Goal: Task Accomplishment & Management: Manage account settings

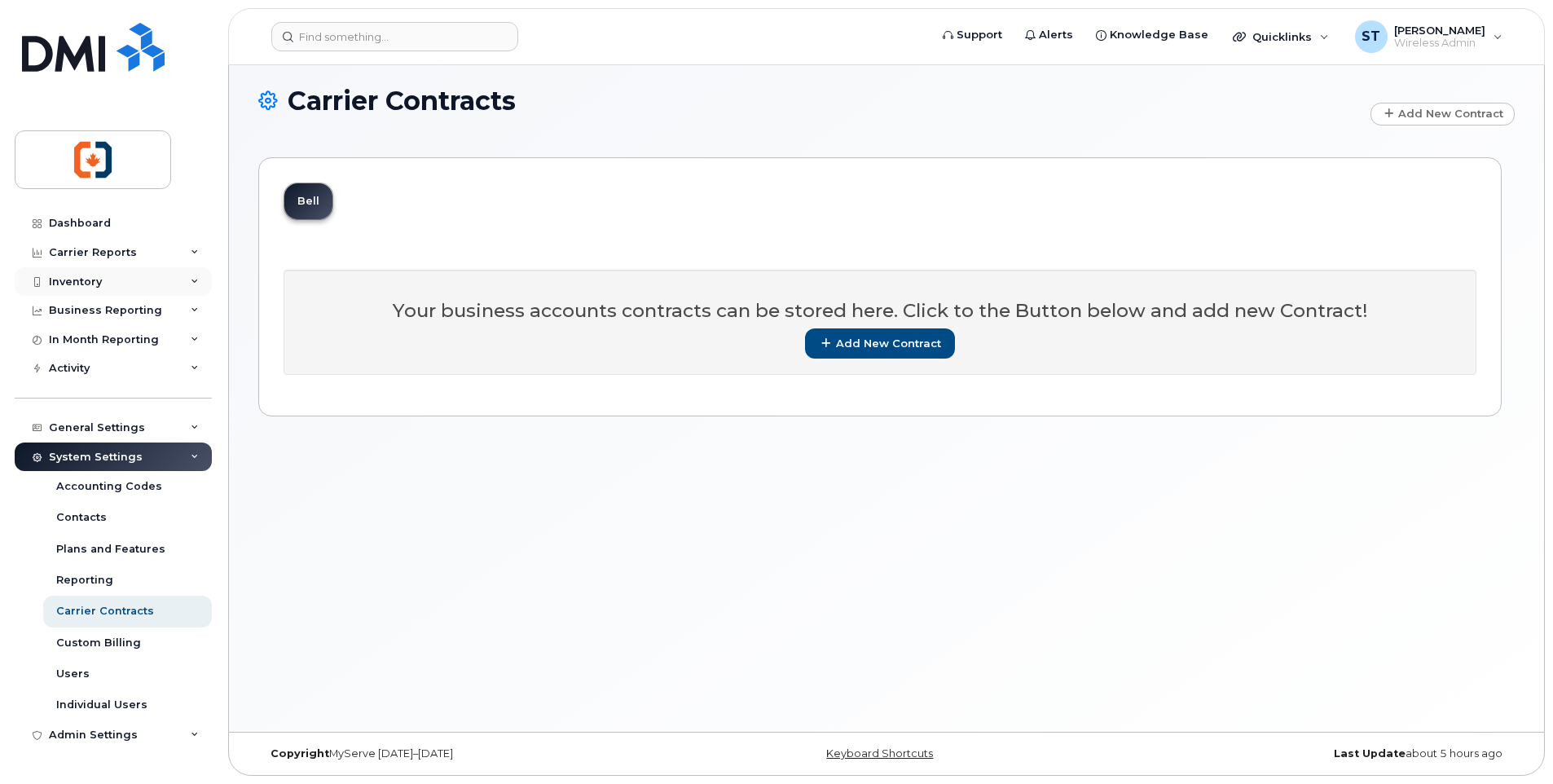
click at [82, 285] on div "Inventory" at bounding box center [75, 281] width 53 height 13
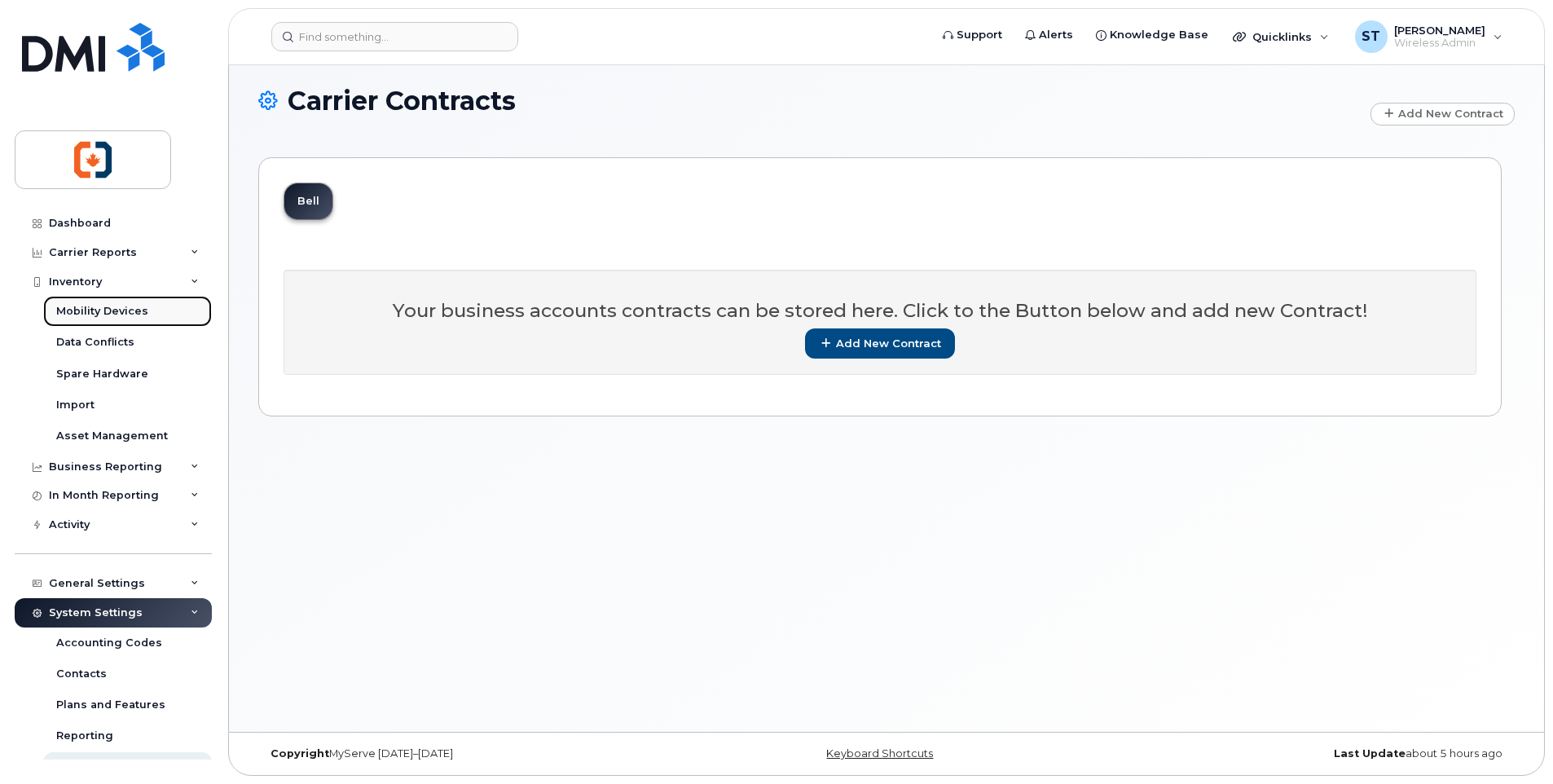
click at [89, 311] on div "Mobility Devices" at bounding box center [102, 311] width 92 height 15
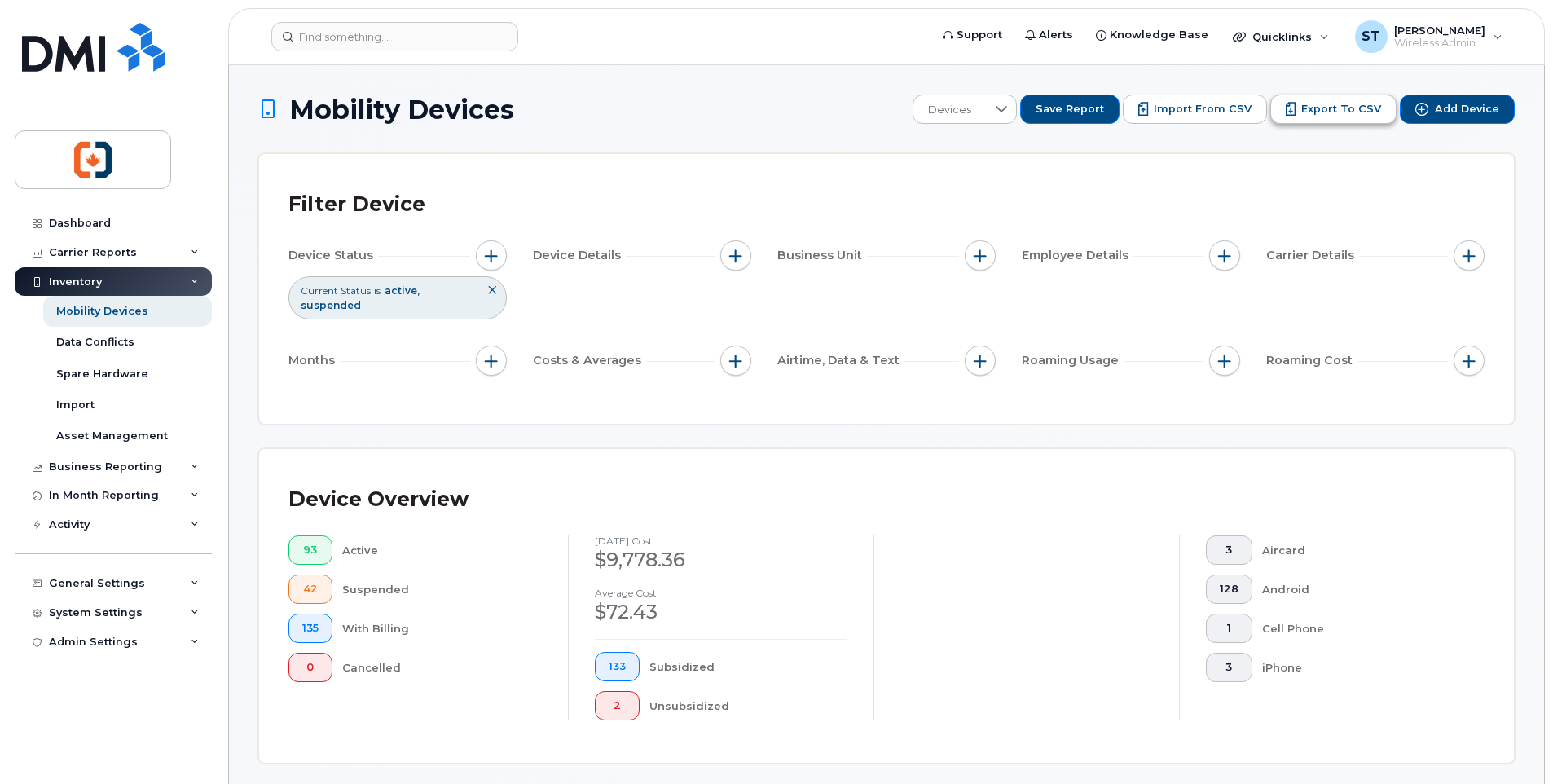
click at [1369, 117] on span "Export to CSV" at bounding box center [1341, 109] width 80 height 15
click at [1401, 646] on div "3 Aircard 128 Android 1 Cell Phone 3 iPhone" at bounding box center [1332, 608] width 253 height 147
click at [616, 711] on span "2" at bounding box center [617, 705] width 17 height 13
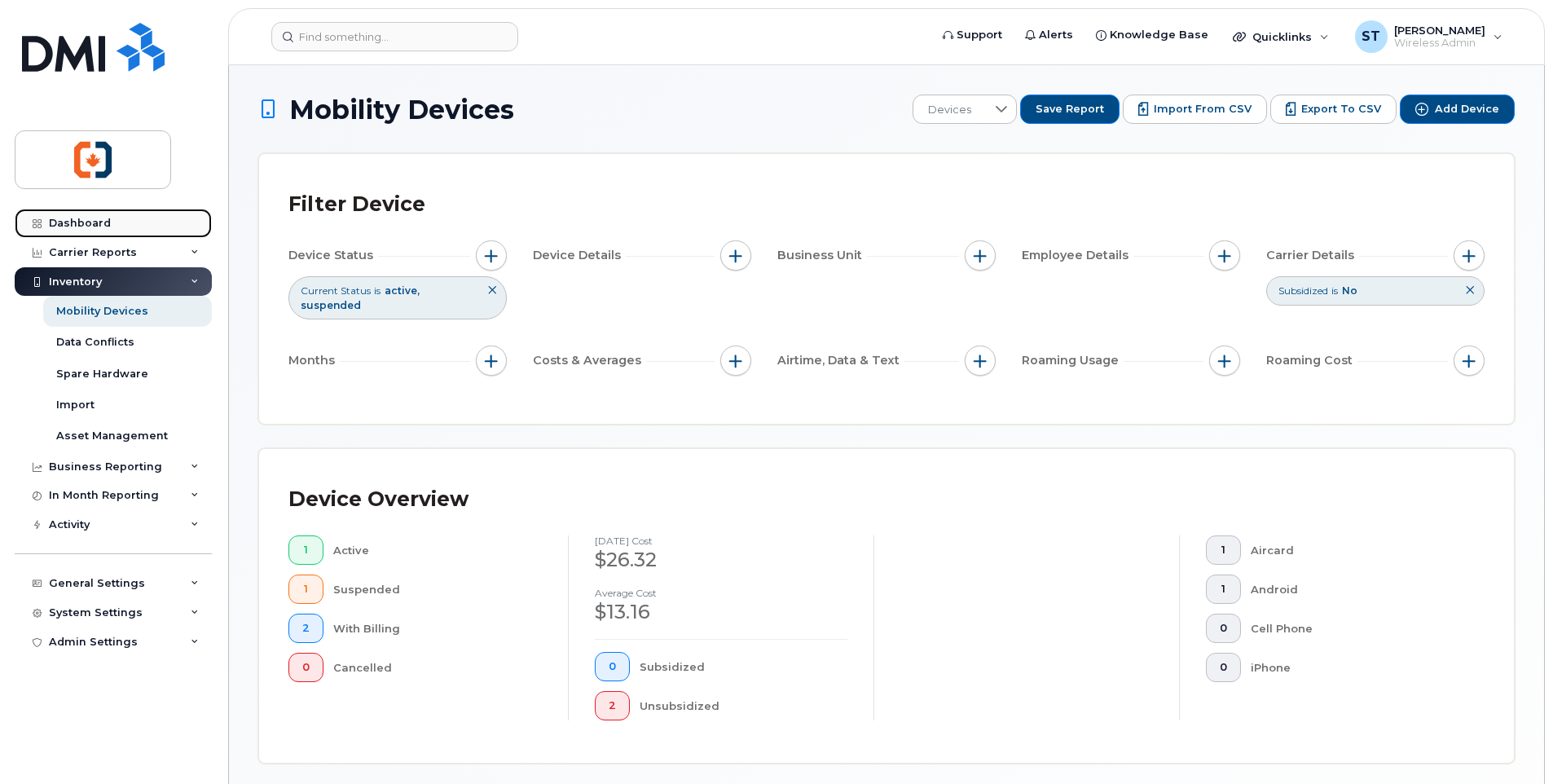
click at [87, 224] on div "Dashboard" at bounding box center [80, 222] width 62 height 13
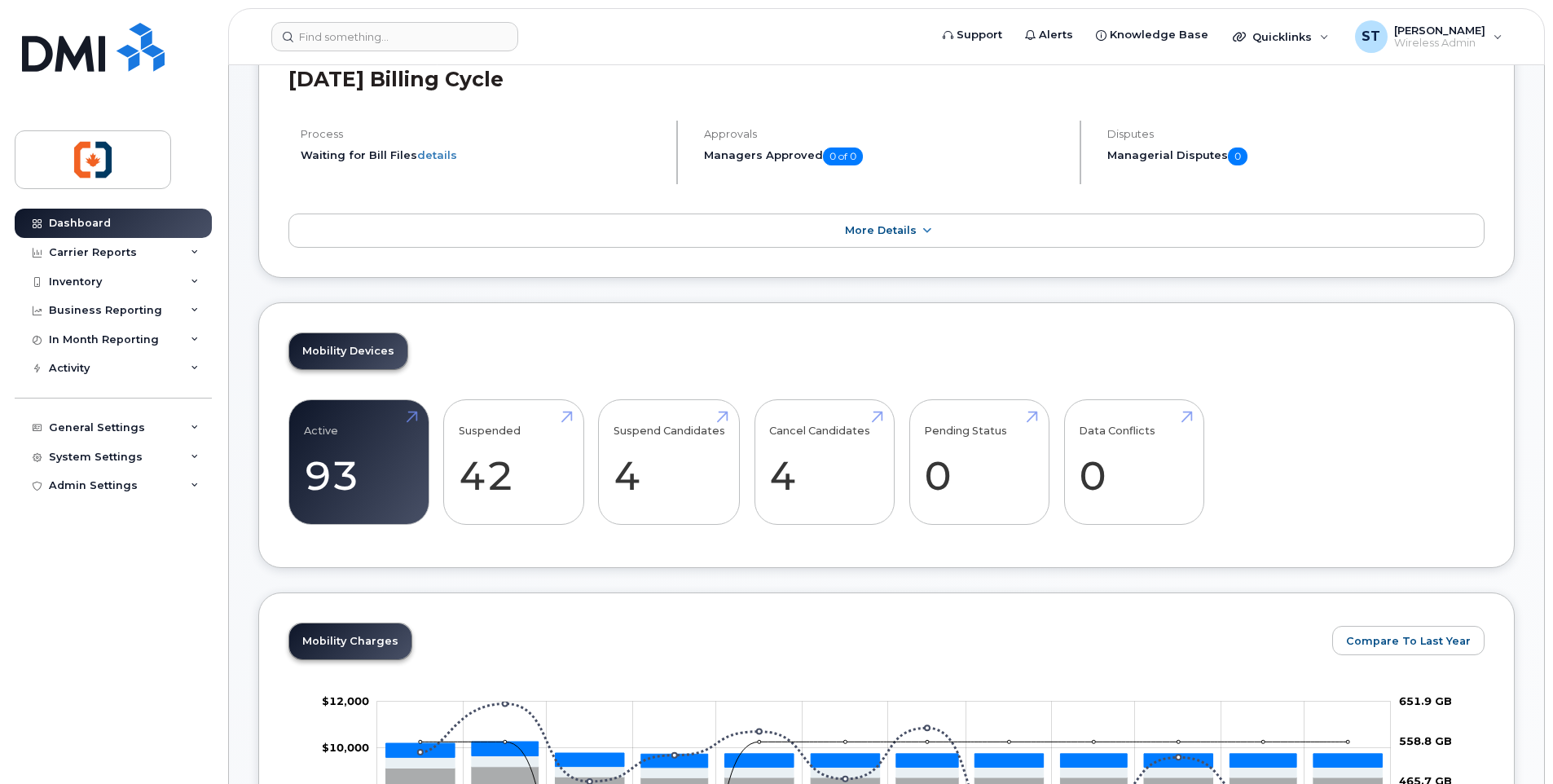
scroll to position [82, 0]
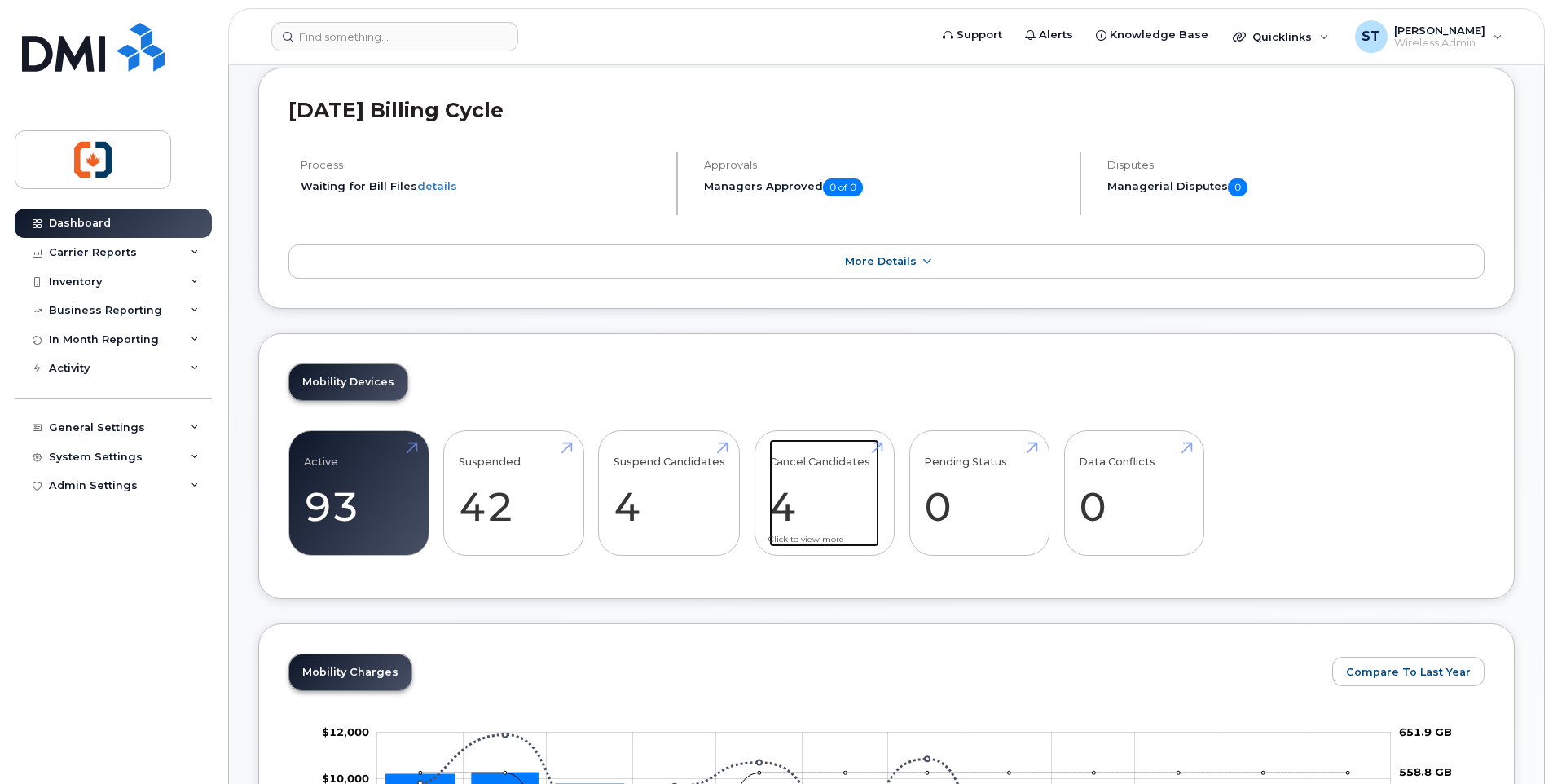
click at [804, 457] on link "Cancel Candidates 4" at bounding box center [824, 493] width 110 height 108
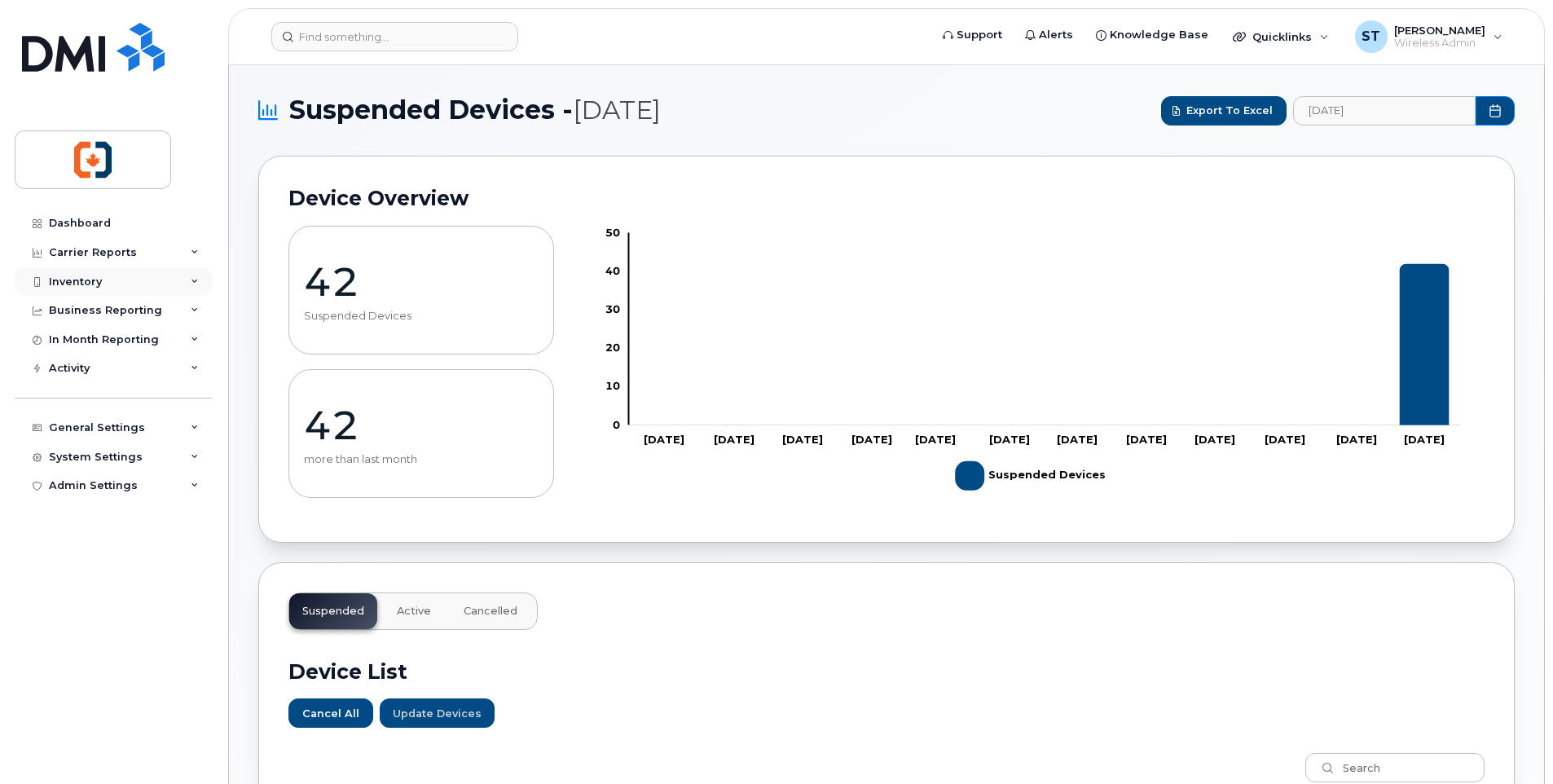
click at [58, 277] on div "Inventory" at bounding box center [75, 281] width 53 height 13
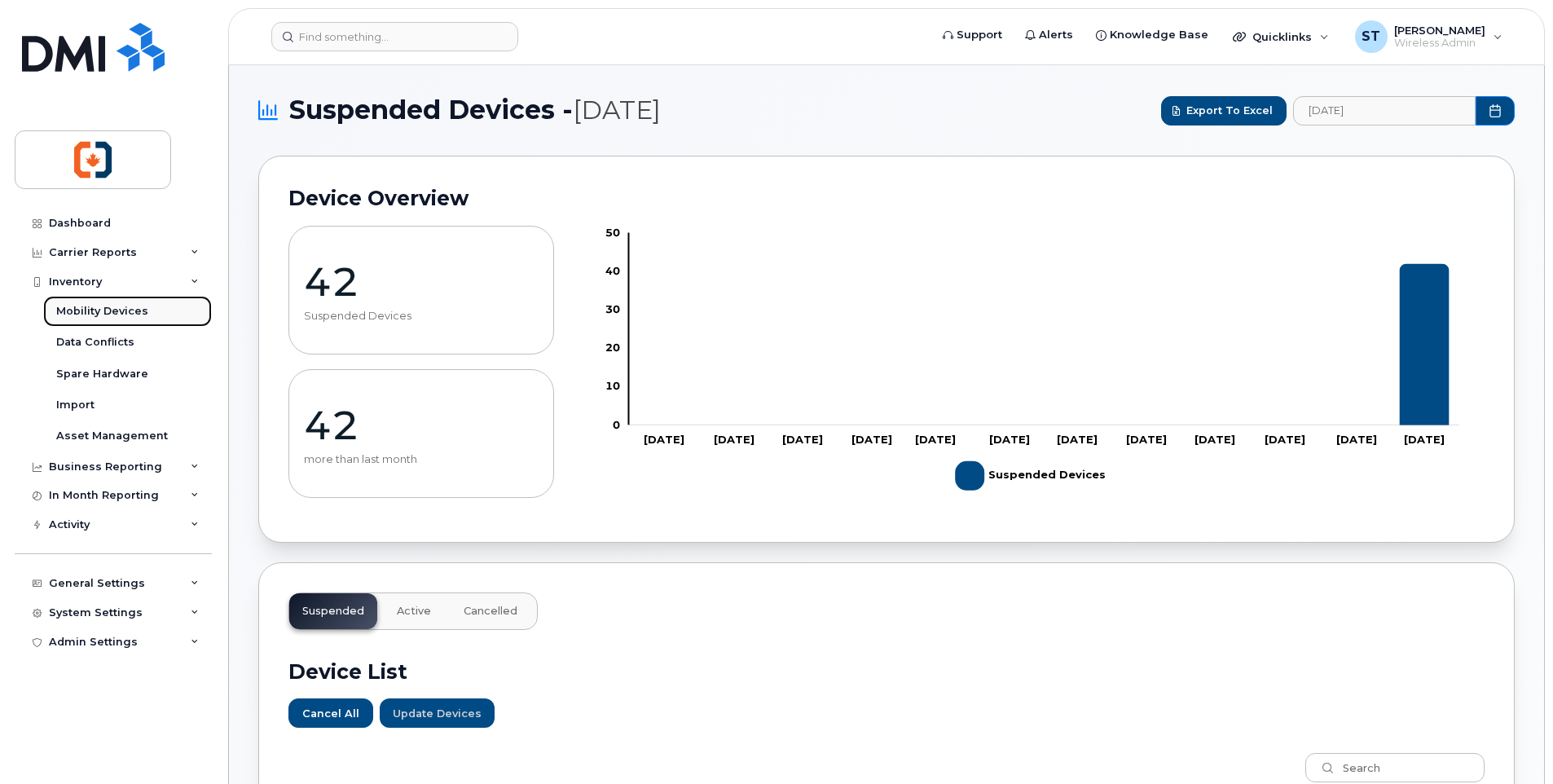
click at [105, 313] on div "Mobility Devices" at bounding box center [102, 311] width 92 height 15
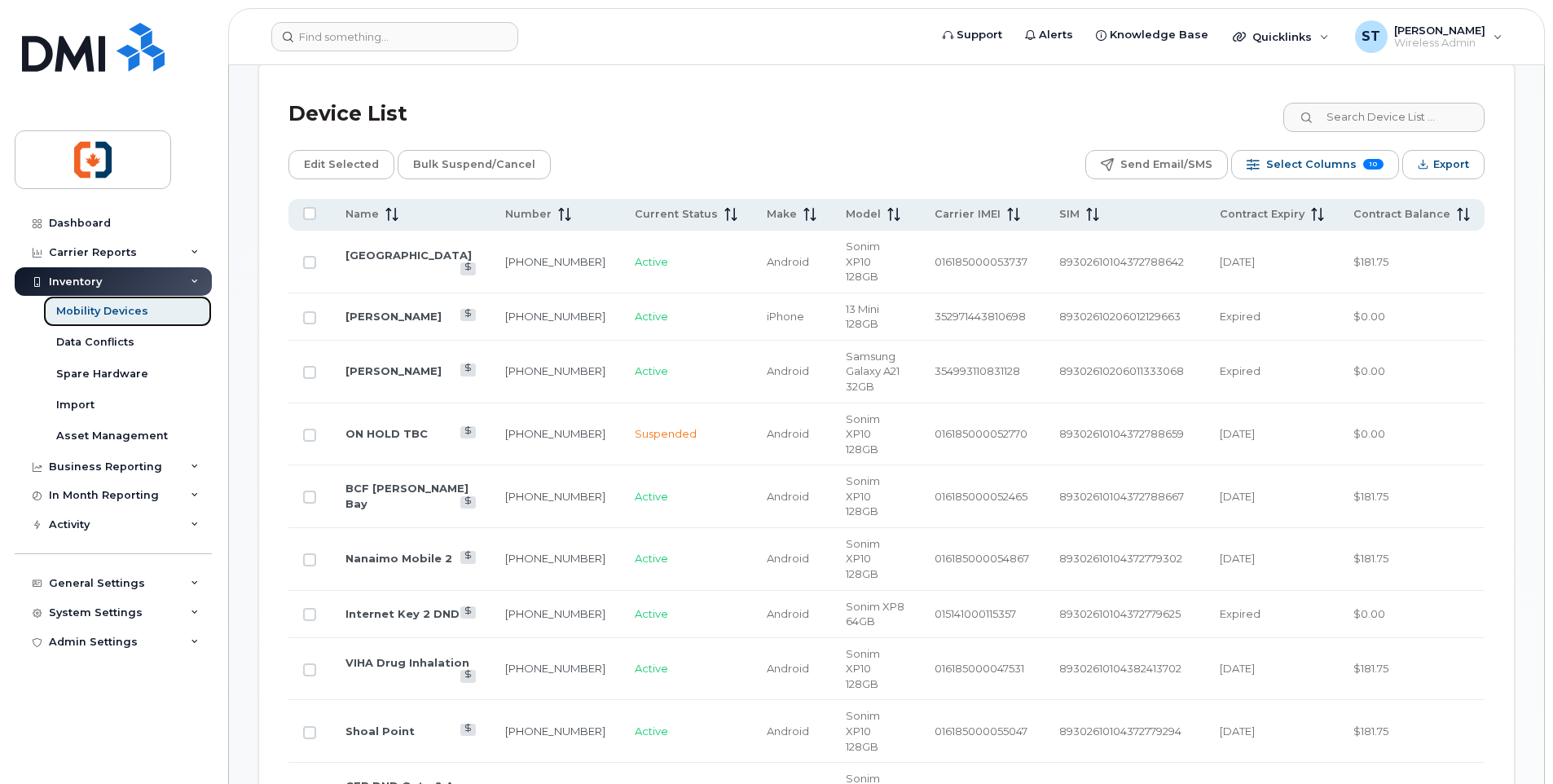
scroll to position [652, 0]
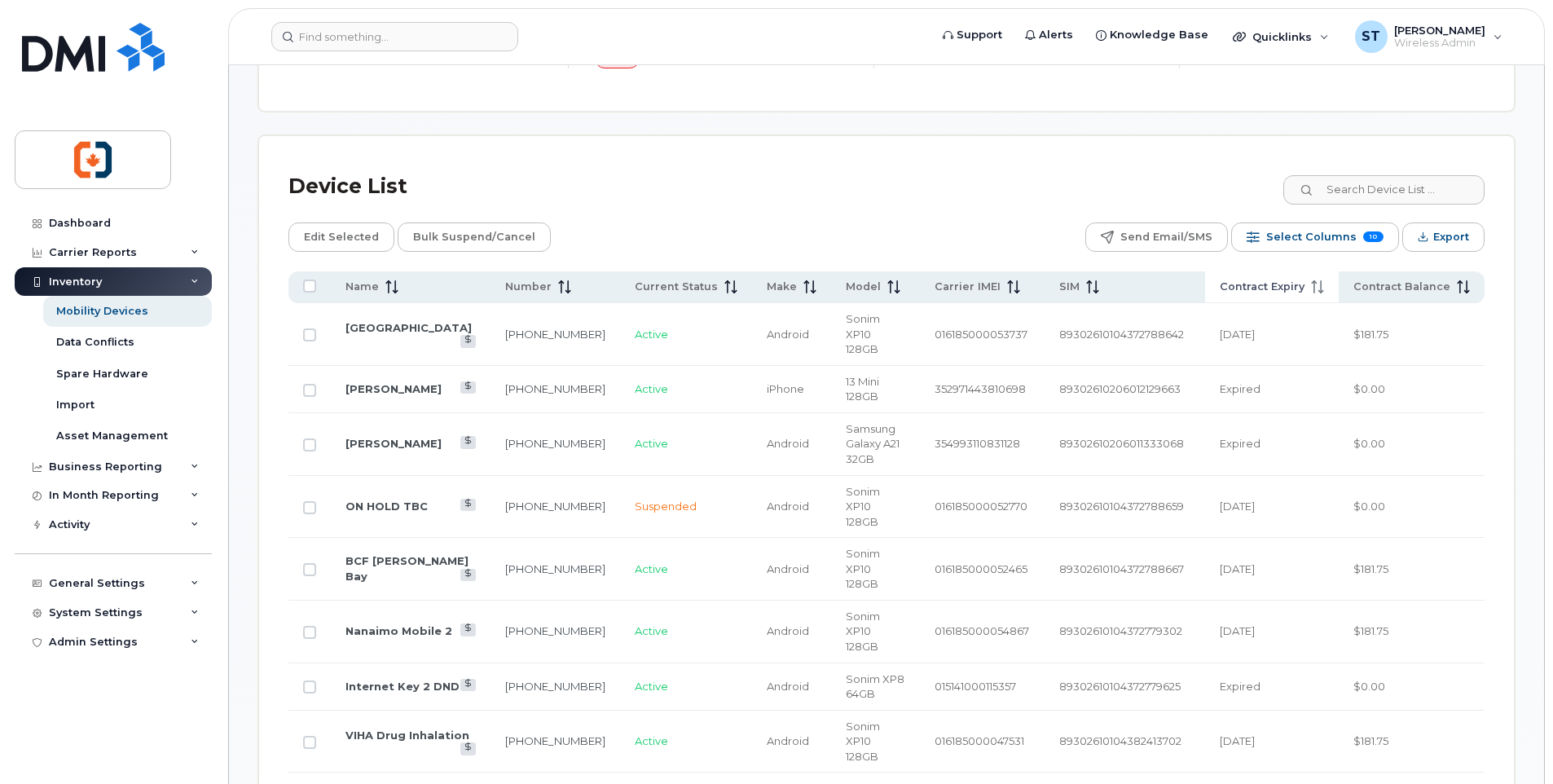
click at [1265, 290] on span "Contract Expiry" at bounding box center [1261, 287] width 85 height 15
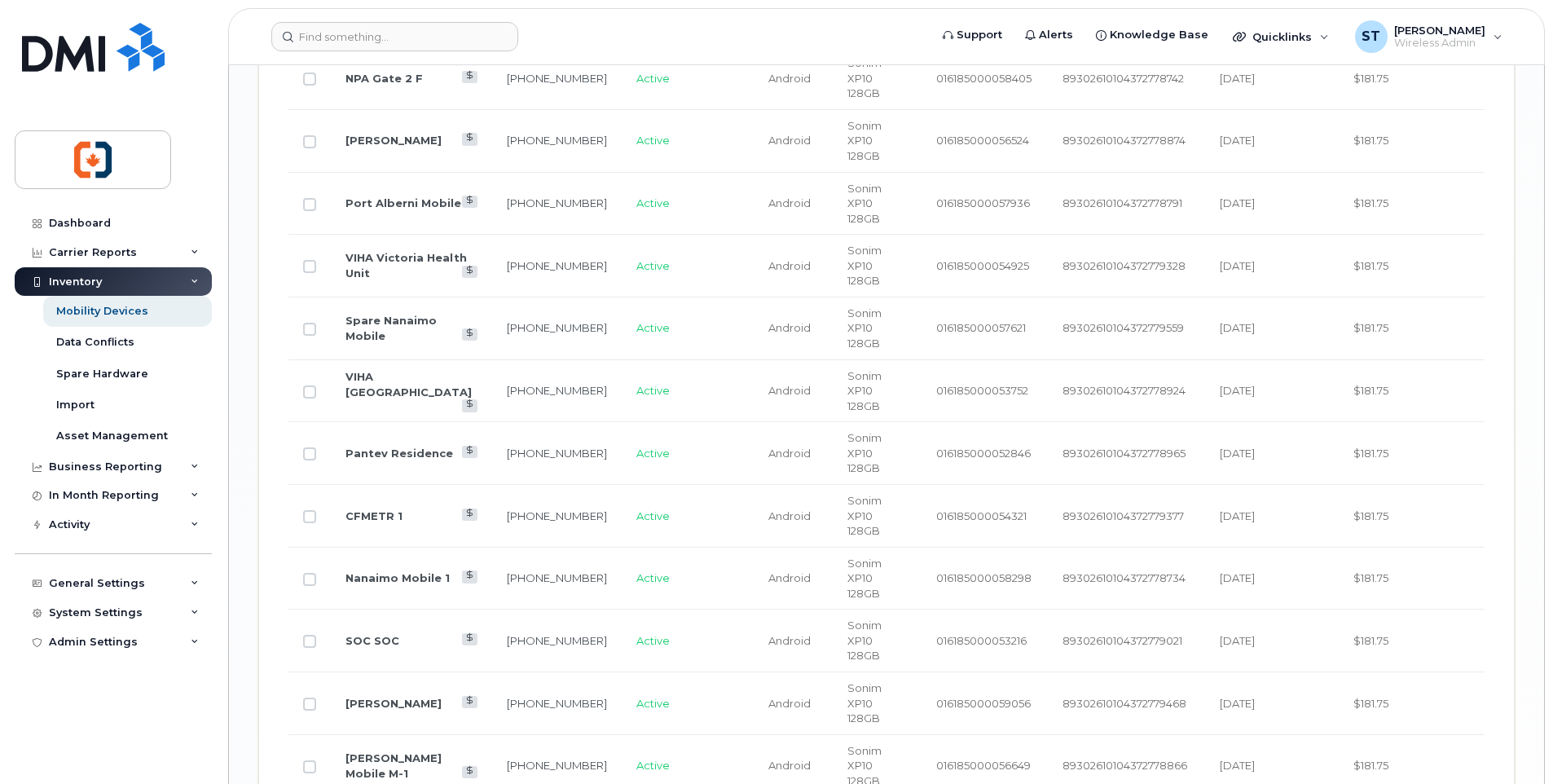
scroll to position [2628, 0]
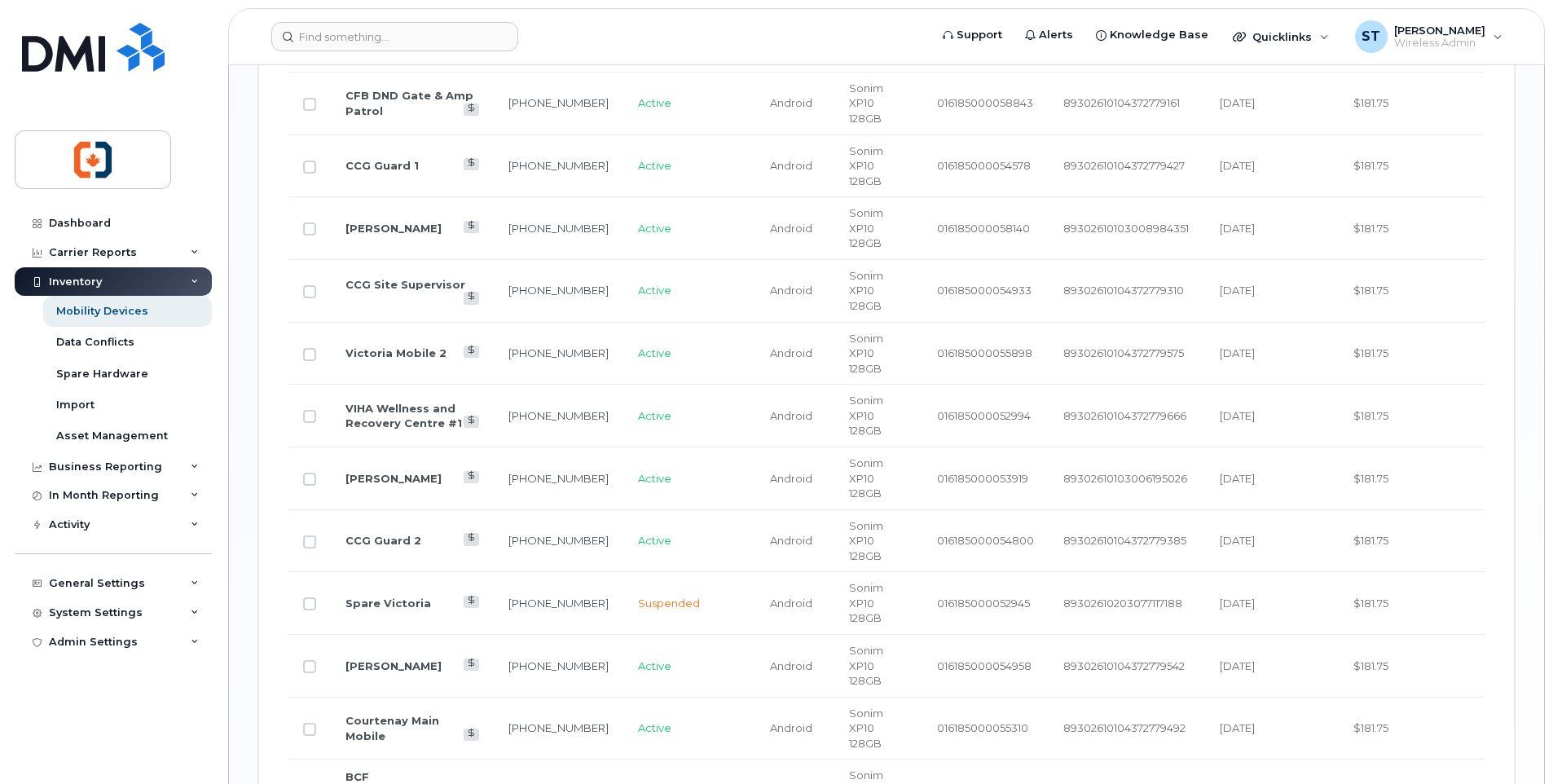
scroll to position [2486, 0]
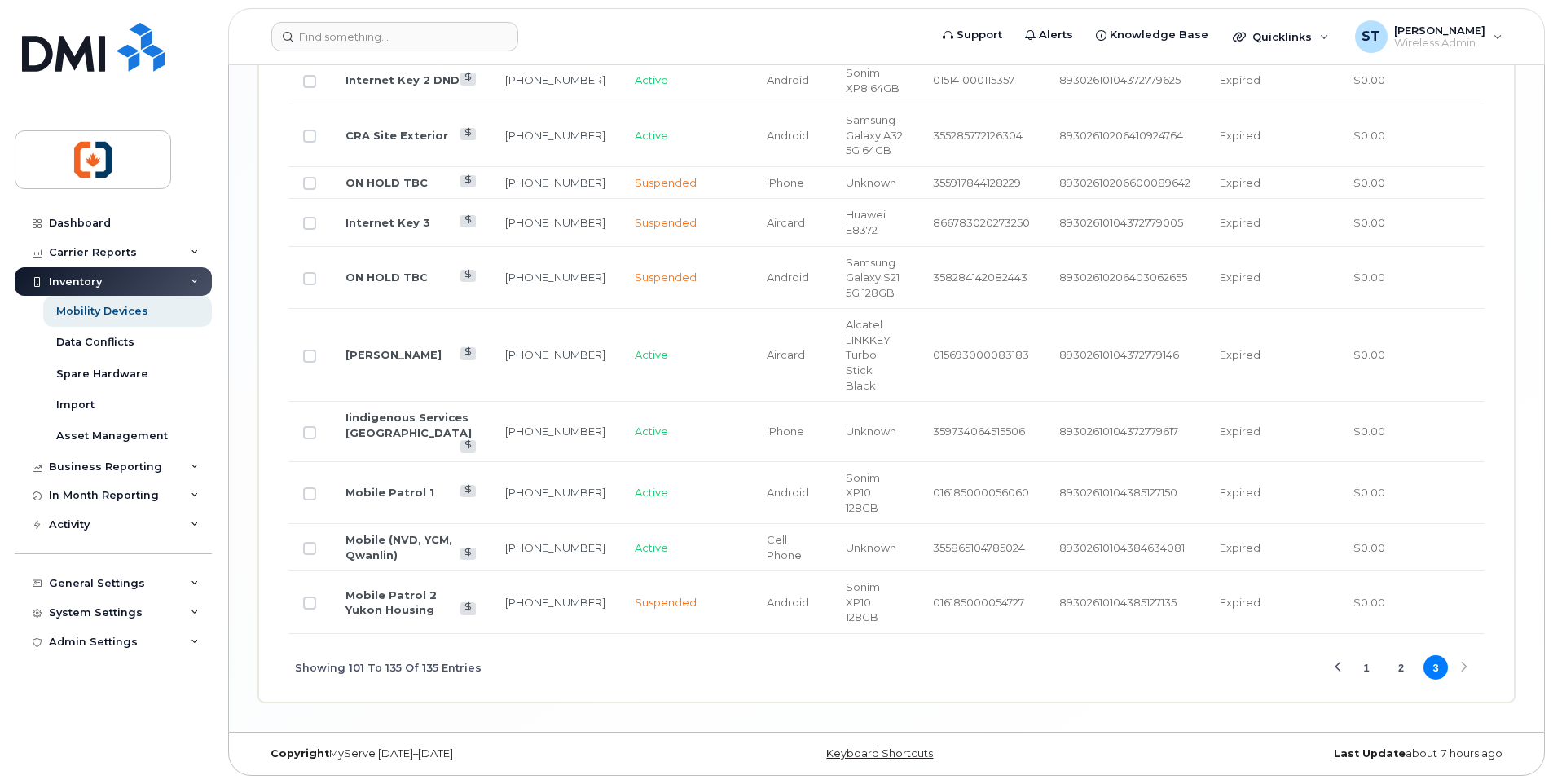
scroll to position [1872, 0]
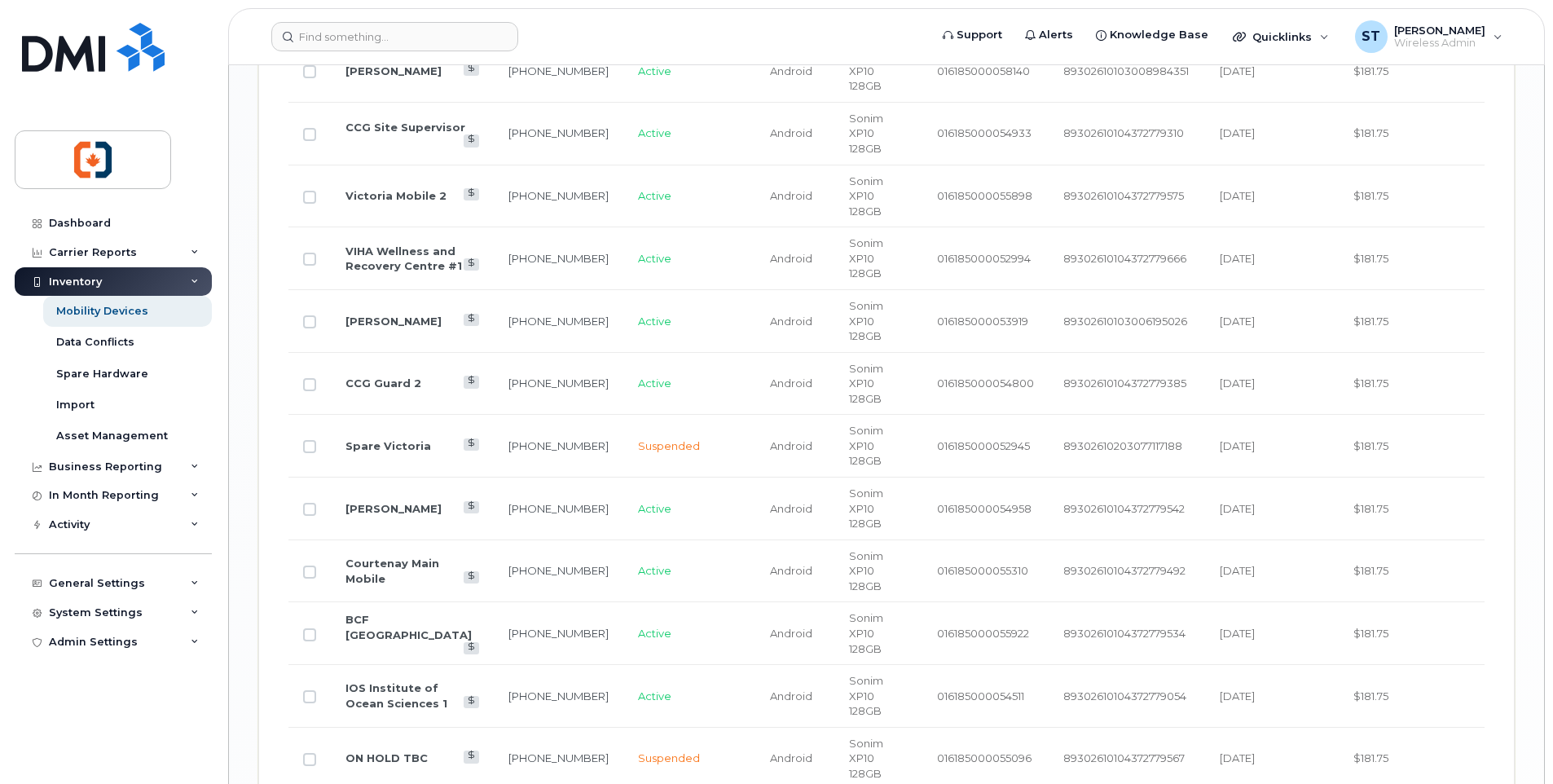
scroll to position [2486, 0]
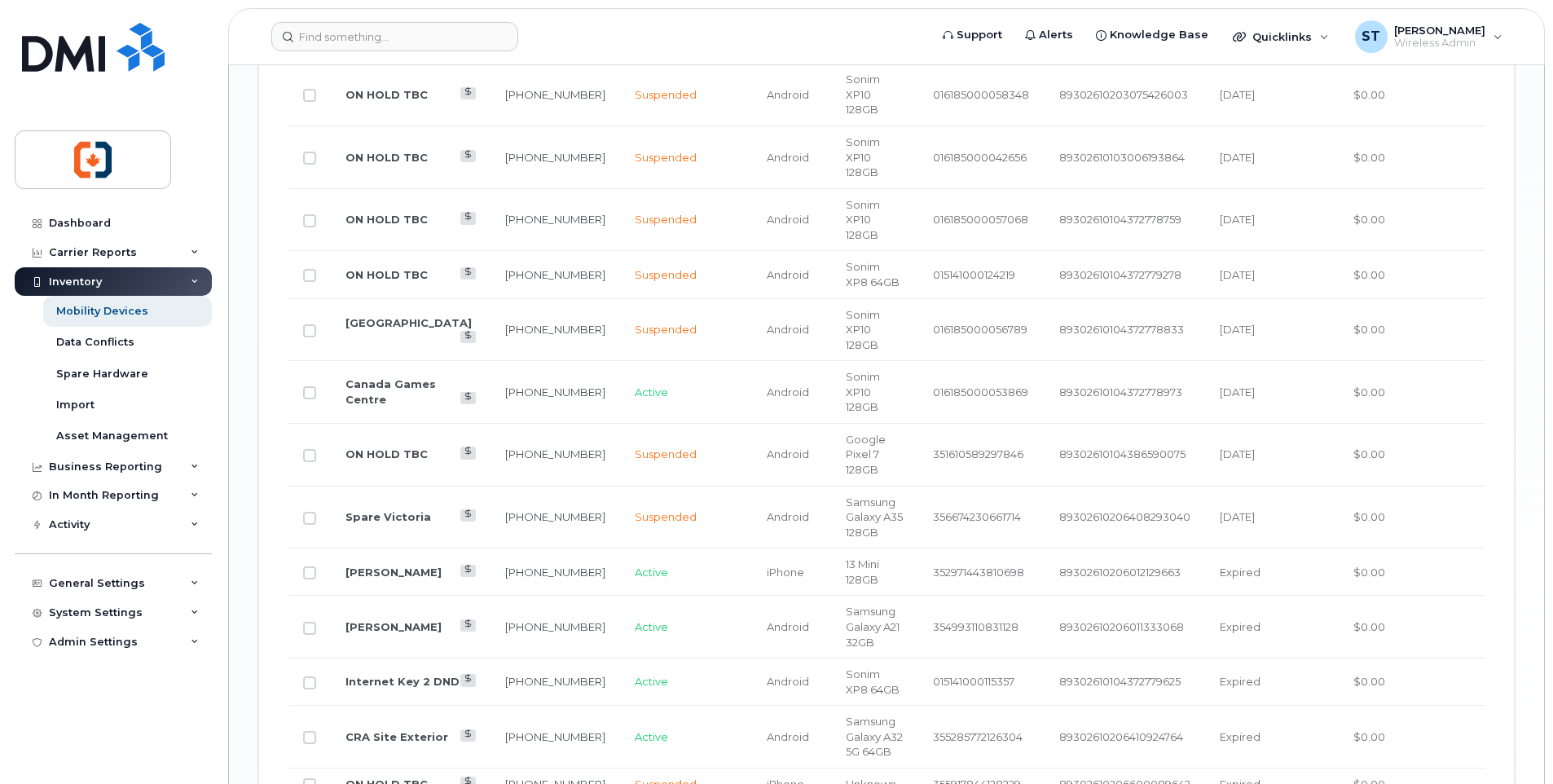
scroll to position [1872, 0]
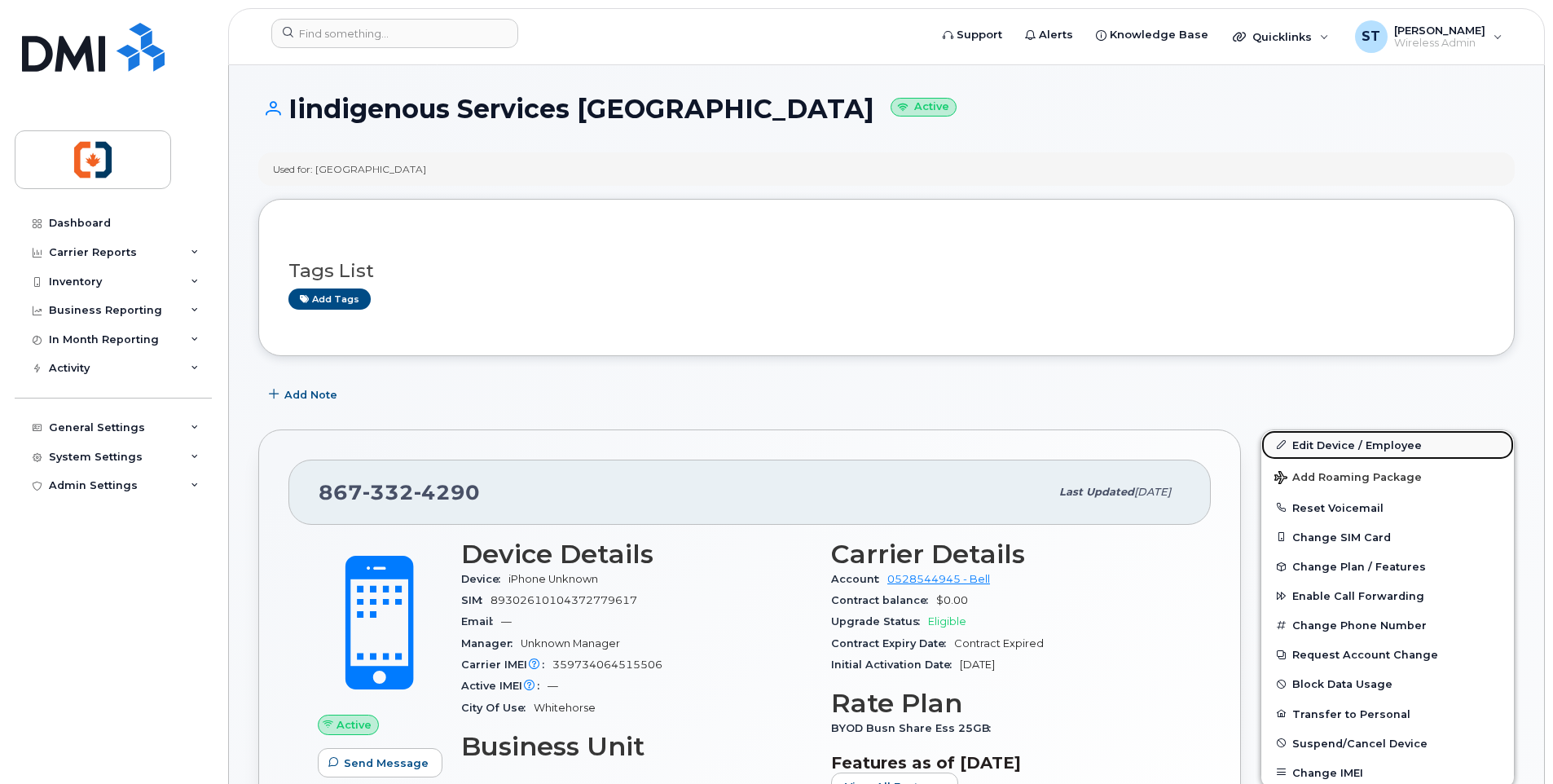
click at [1329, 443] on link "Edit Device / Employee" at bounding box center [1388, 445] width 253 height 29
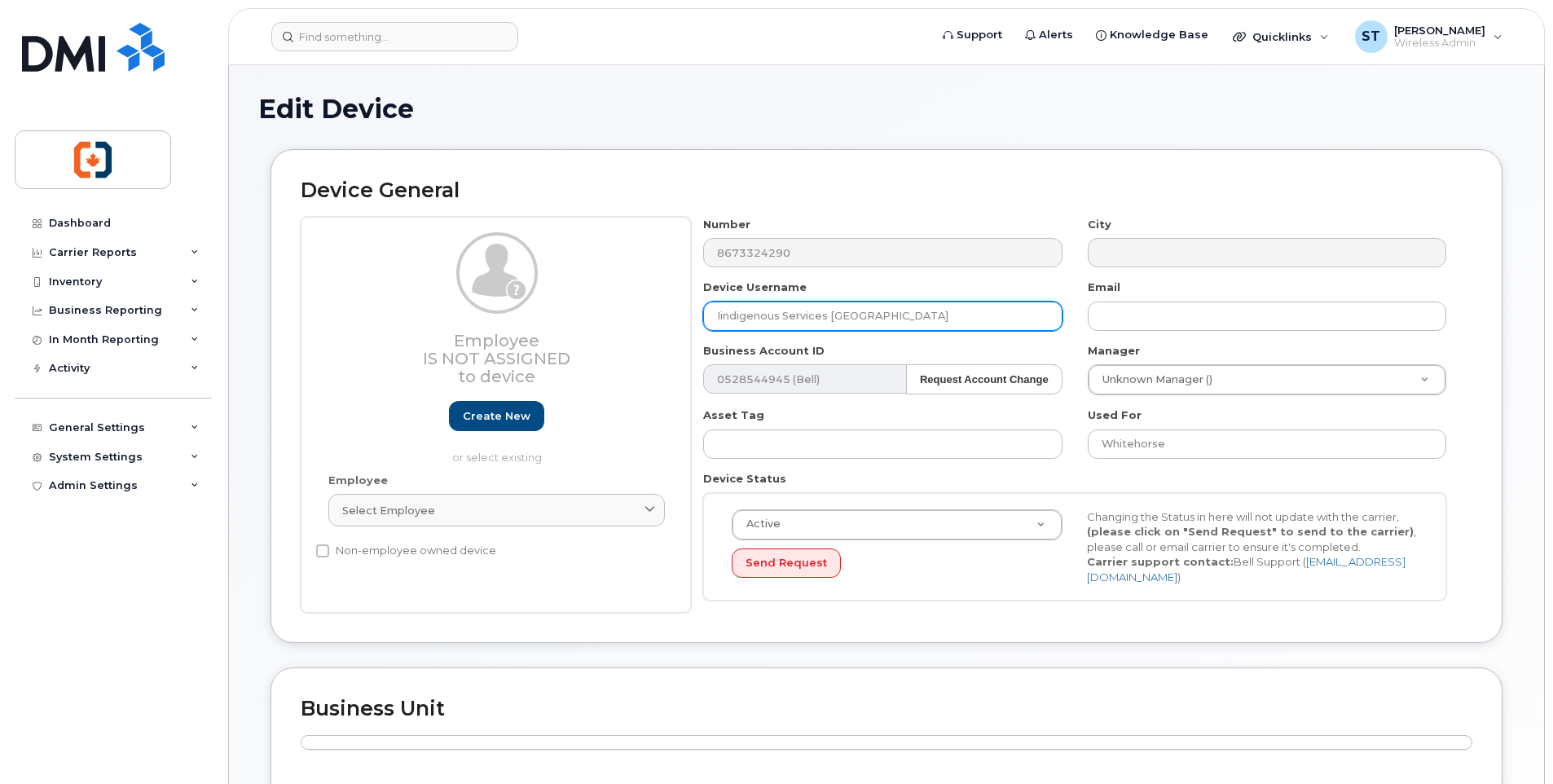
click at [724, 315] on input "Iindigenous Services Canada" at bounding box center [882, 316] width 359 height 29
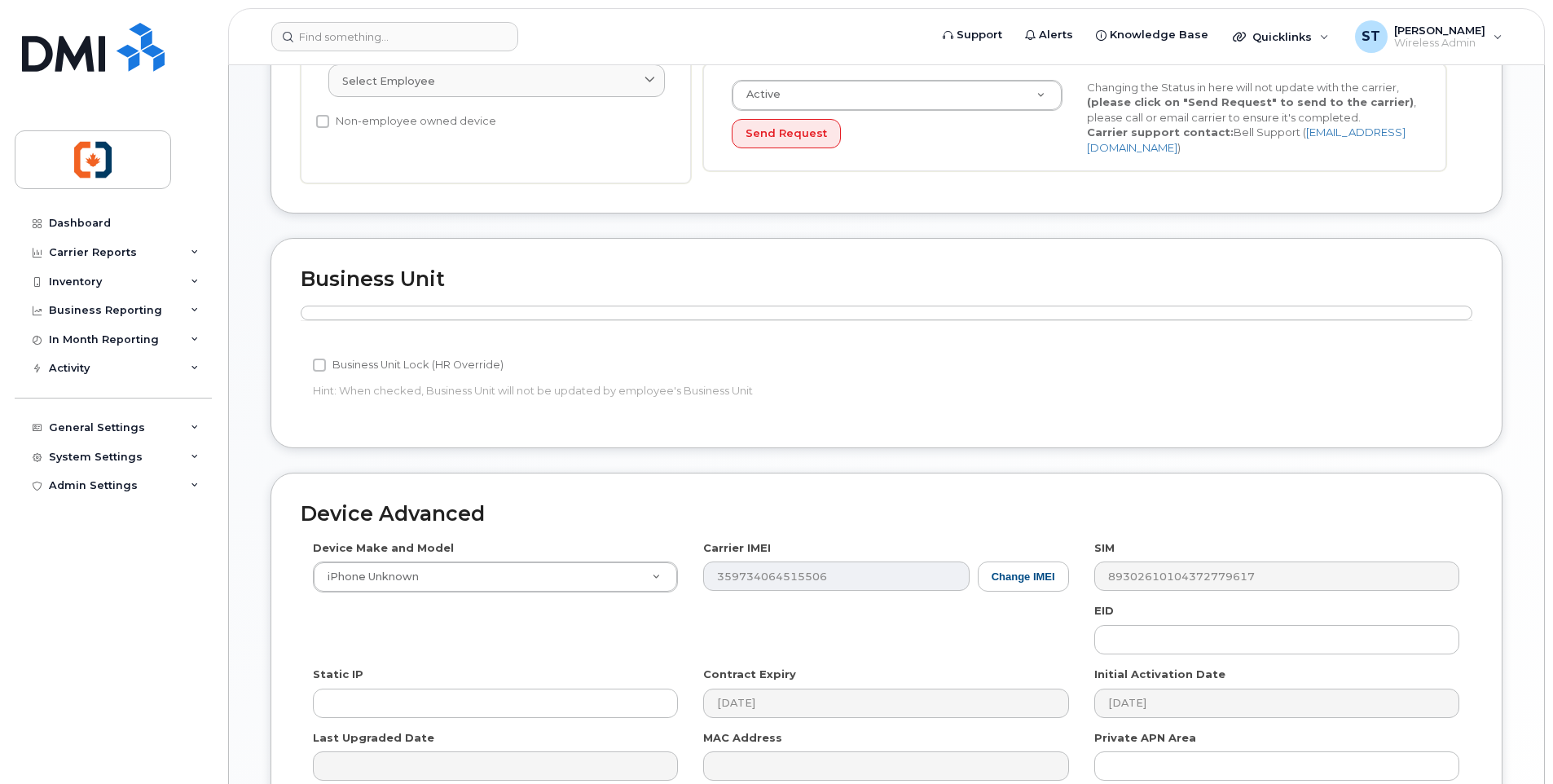
scroll to position [604, 0]
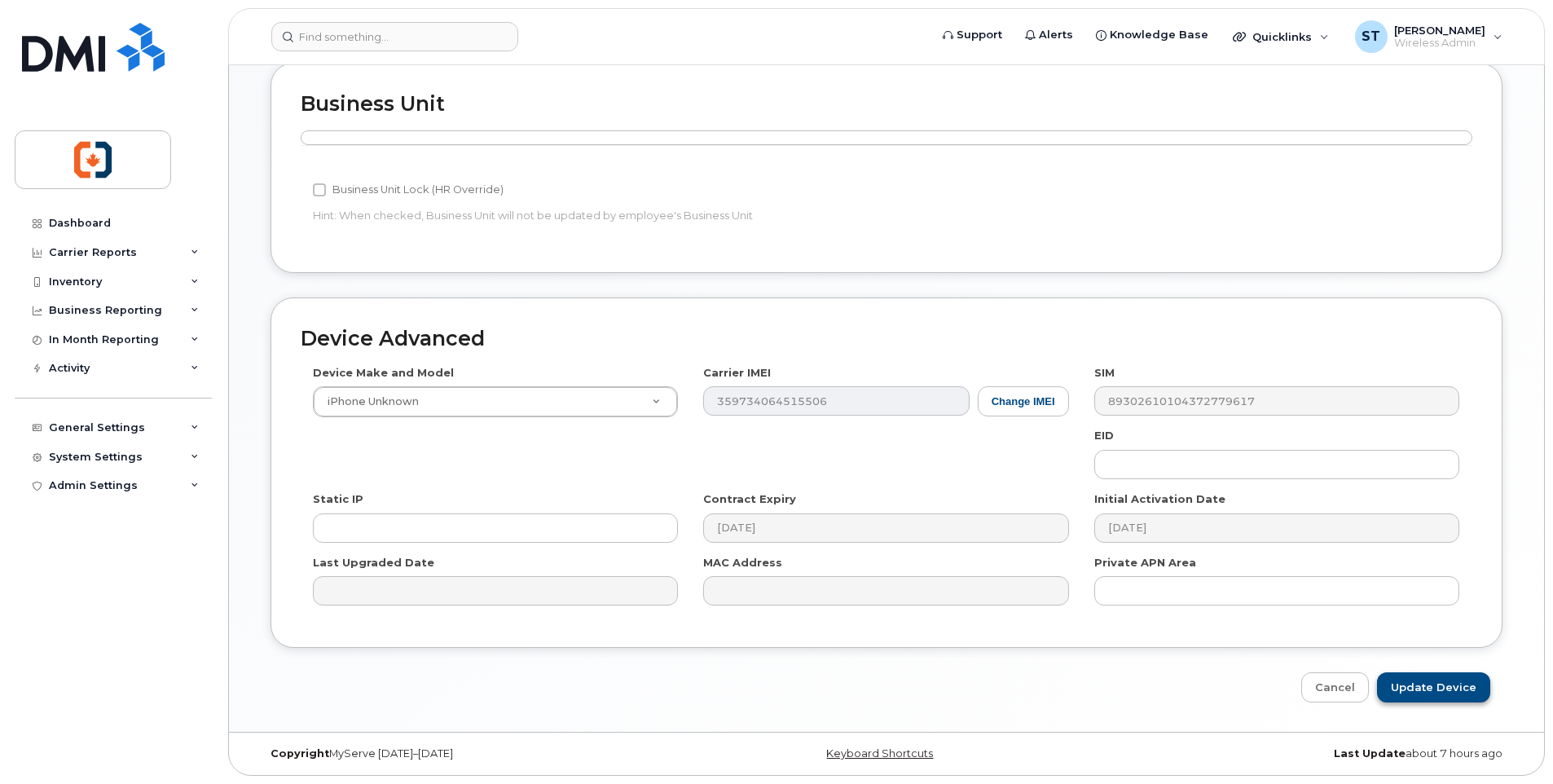
type input "Indigenous Services Canada"
click at [1430, 684] on input "Update Device" at bounding box center [1433, 687] width 114 height 30
type input "Saving..."
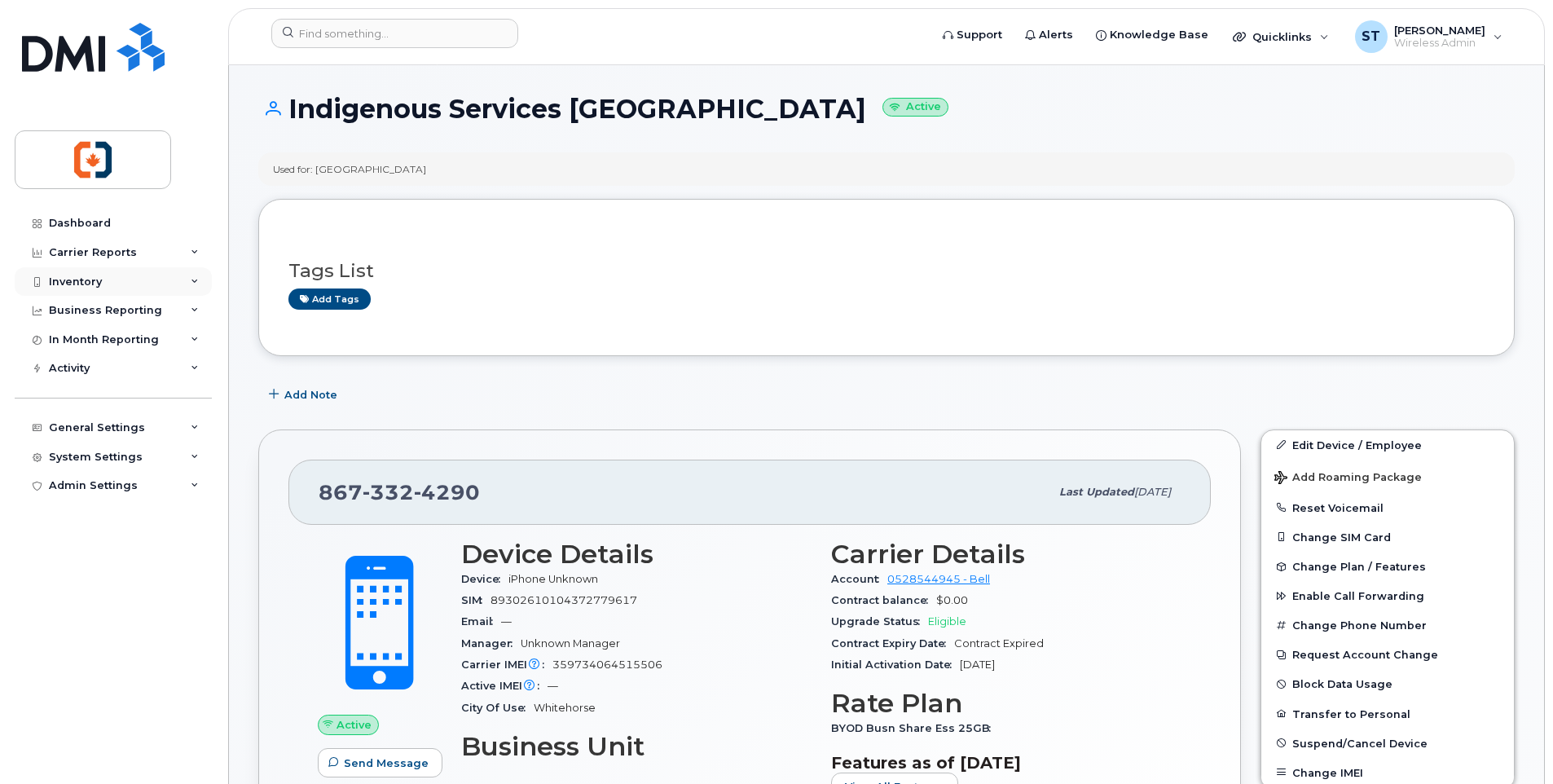
click at [81, 281] on div "Inventory" at bounding box center [75, 281] width 53 height 13
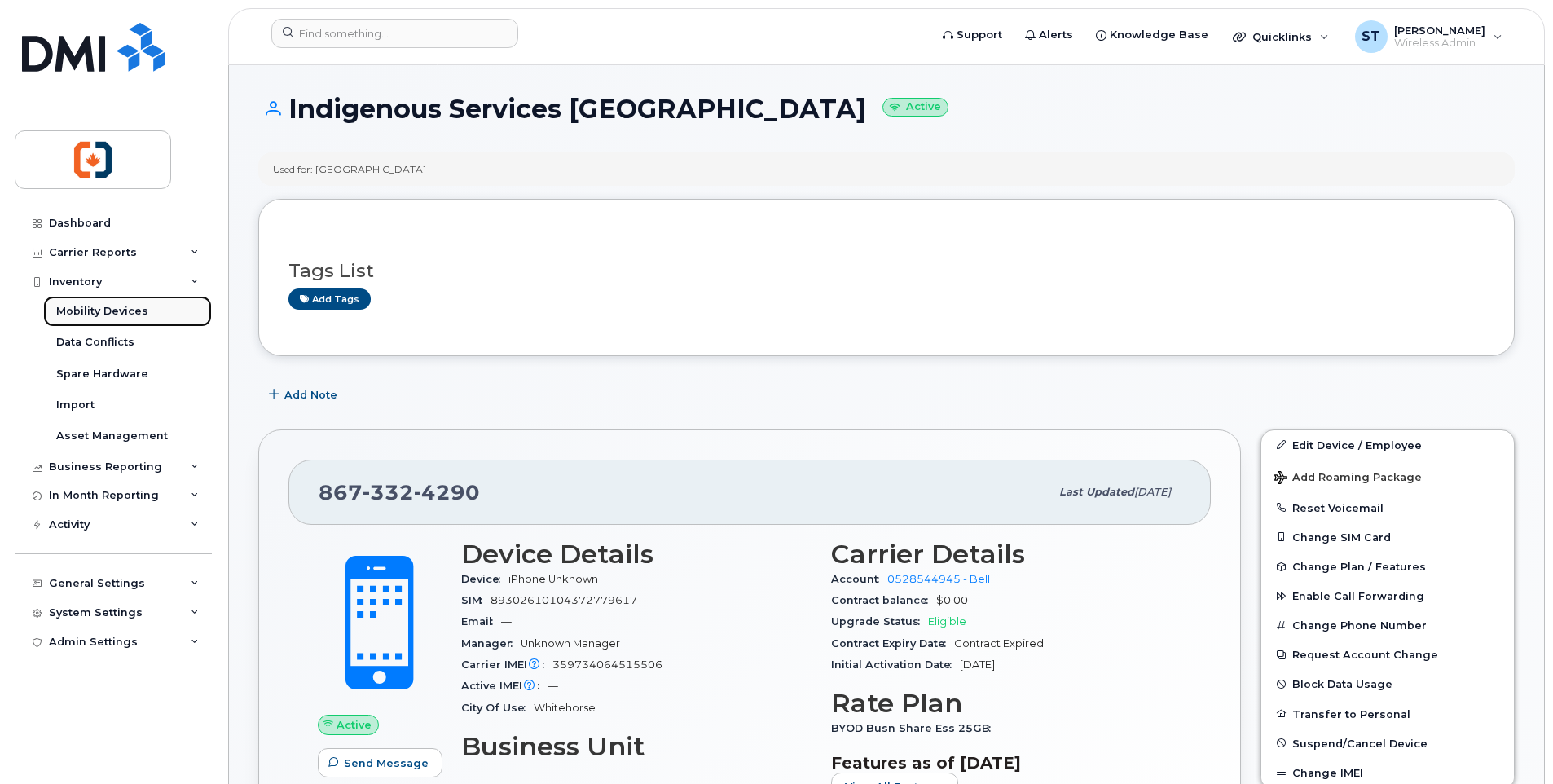
click at [86, 309] on div "Mobility Devices" at bounding box center [102, 311] width 92 height 15
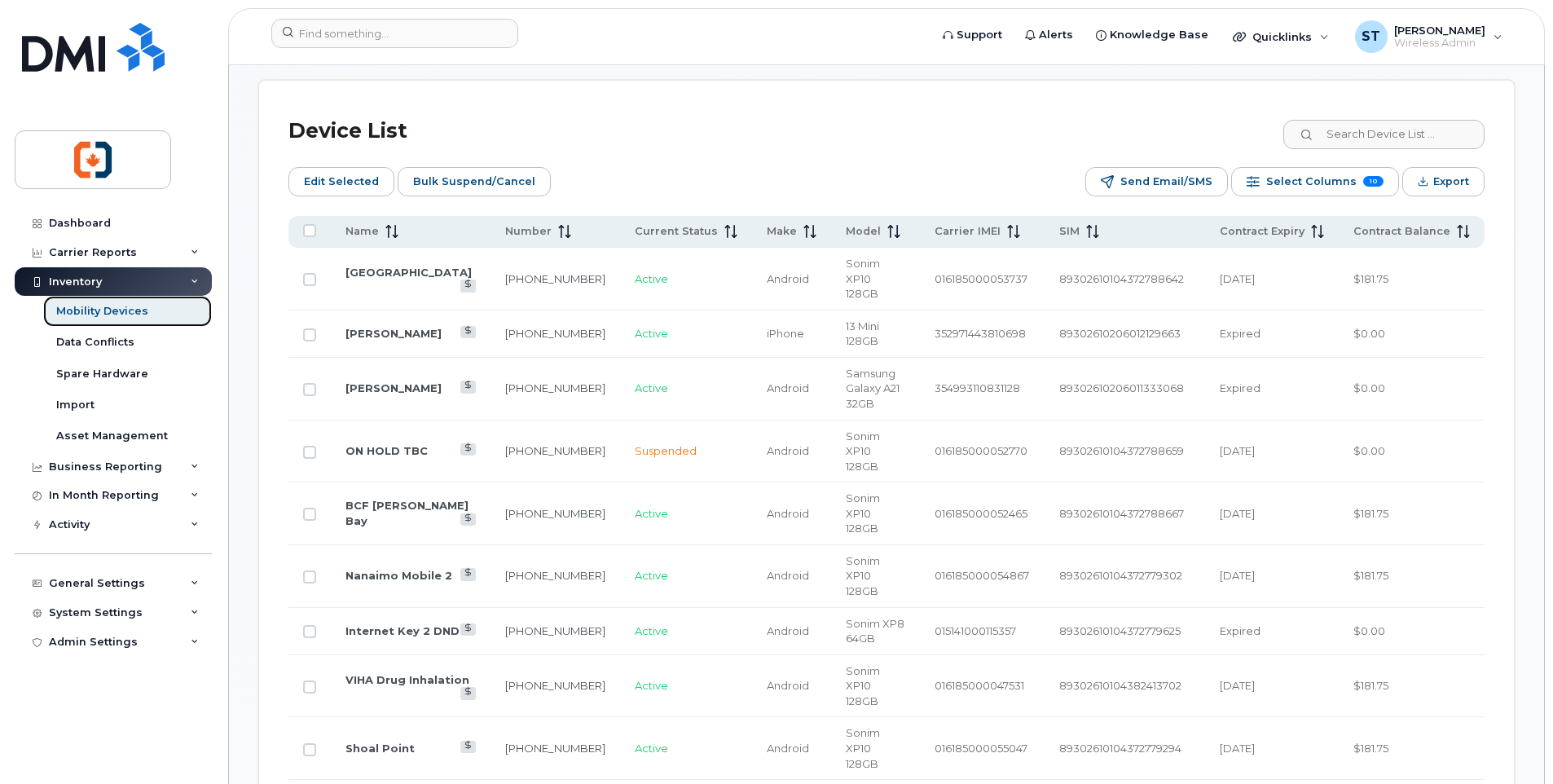
scroll to position [733, 0]
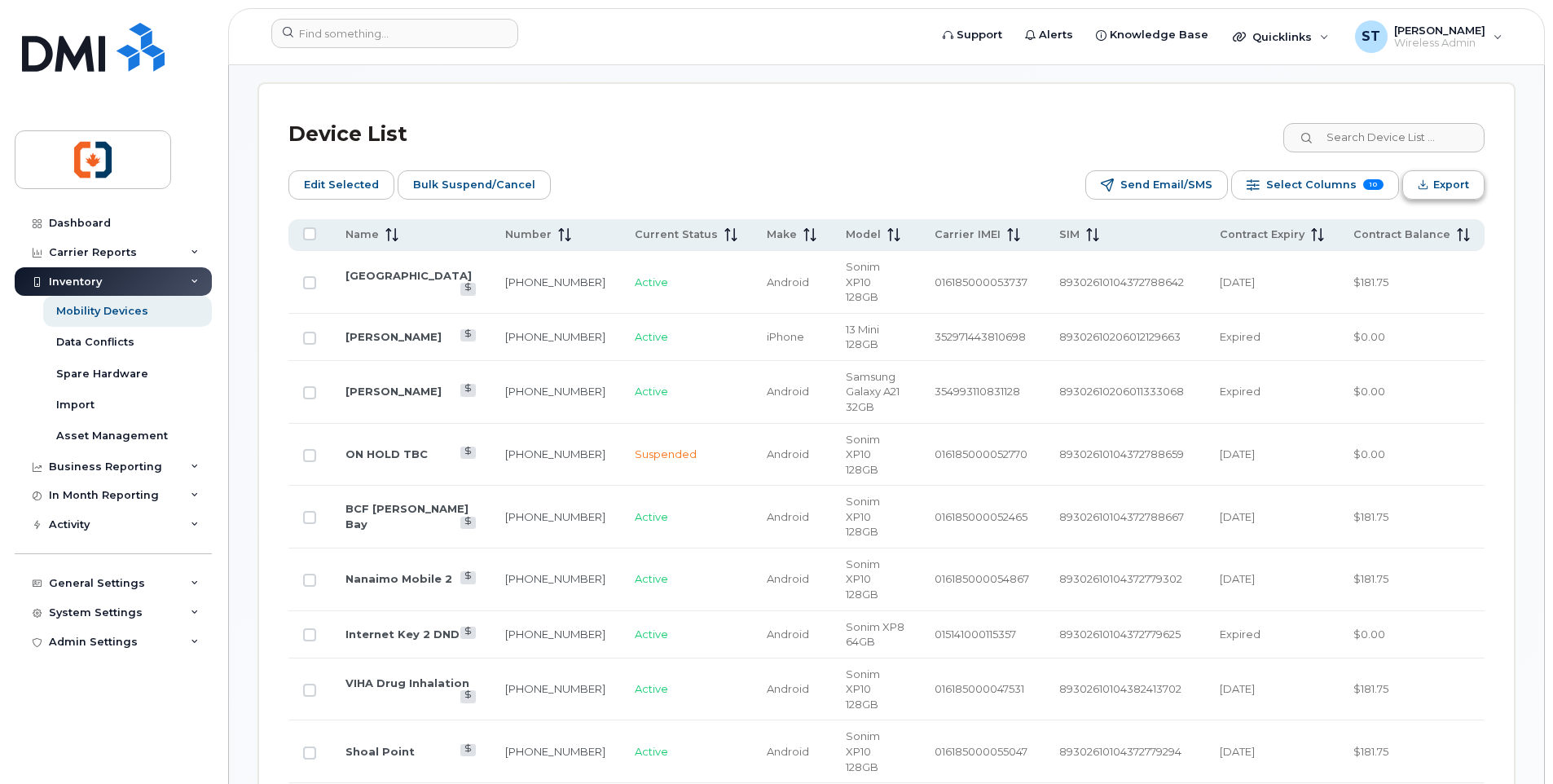
click at [1459, 193] on span "Export" at bounding box center [1451, 185] width 36 height 24
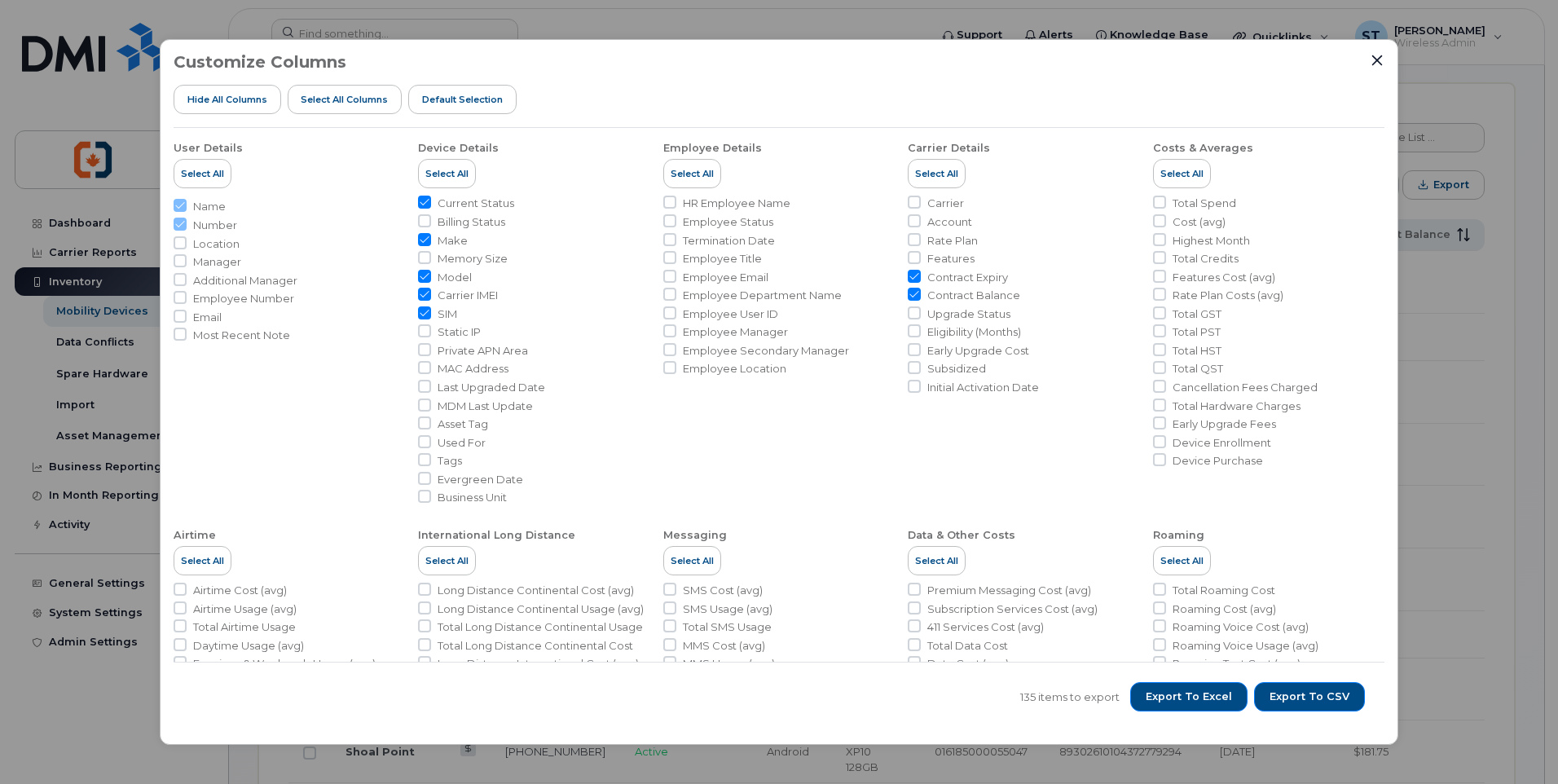
click at [428, 316] on input "SIM" at bounding box center [424, 312] width 13 height 13
checkbox input "false"
click at [426, 294] on input "Carrier IMEI" at bounding box center [424, 293] width 13 height 13
checkbox input "false"
click at [425, 262] on input "Memory Size" at bounding box center [424, 256] width 13 height 13
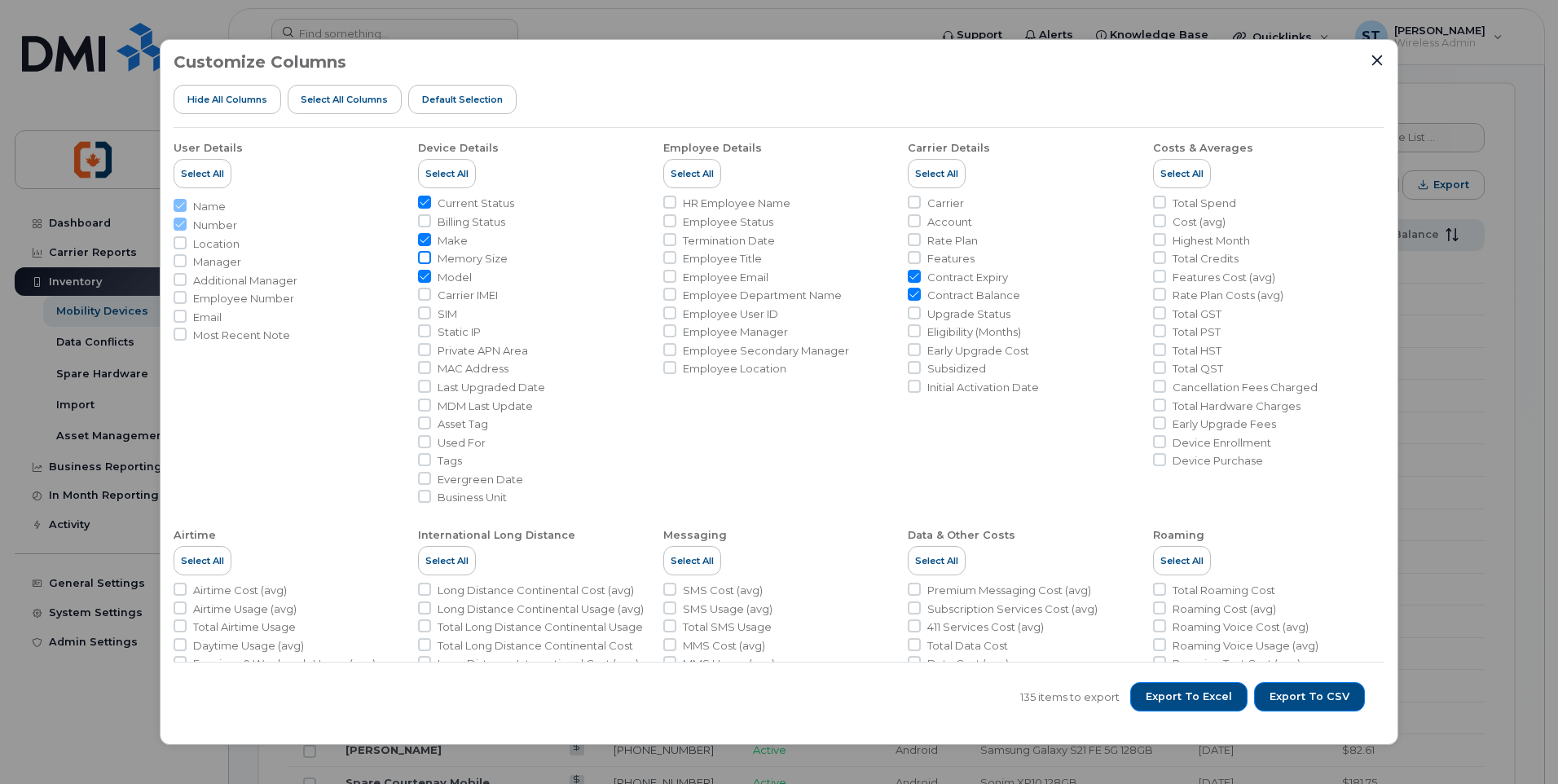
checkbox input "true"
click at [1154, 389] on input "Cancellation Fees Charged" at bounding box center [1160, 386] width 13 height 13
checkbox input "true"
click at [1376, 60] on icon "Close" at bounding box center [1377, 59] width 13 height 13
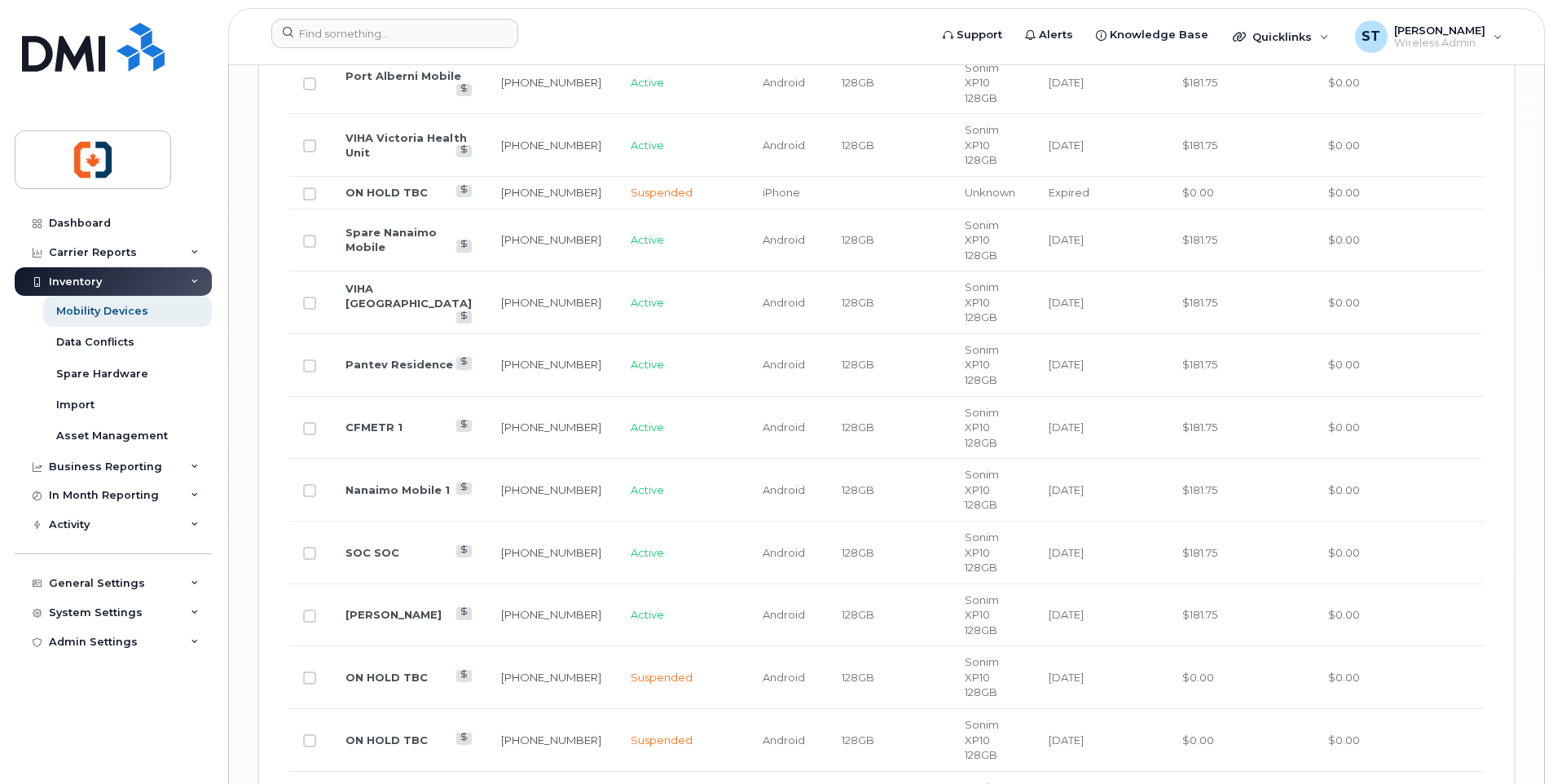
scroll to position [2764, 0]
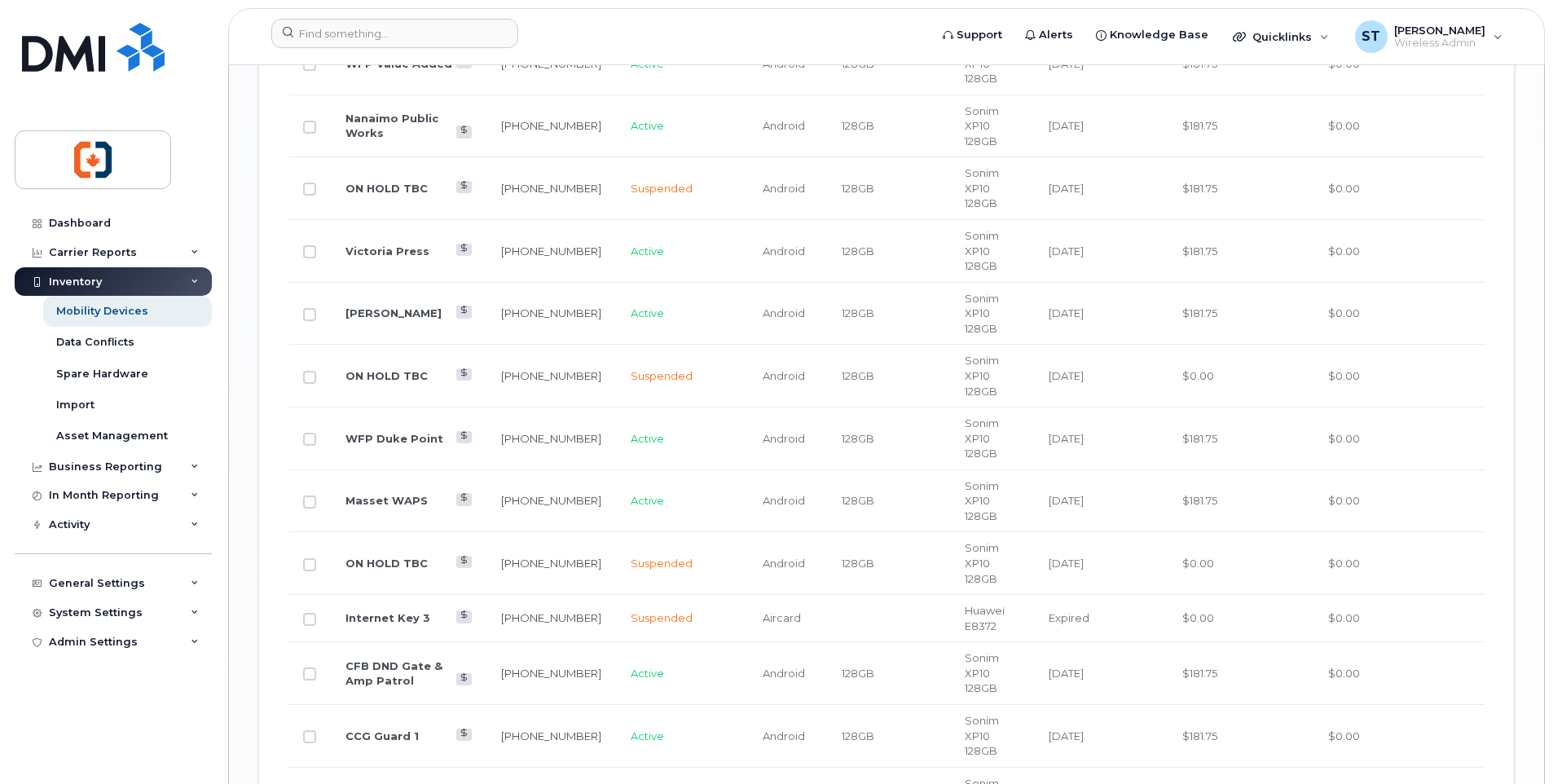
scroll to position [2733, 0]
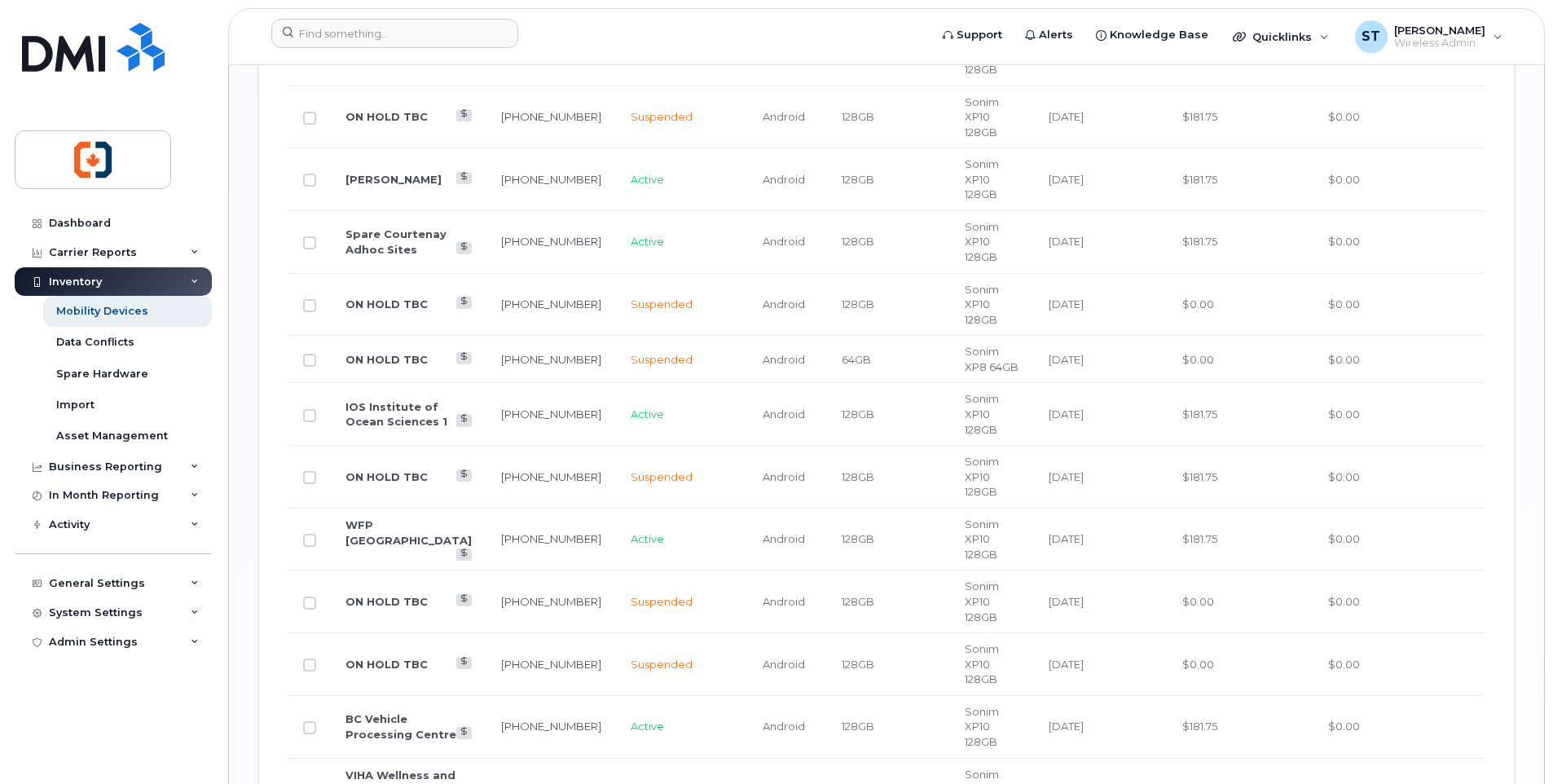
scroll to position [746, 0]
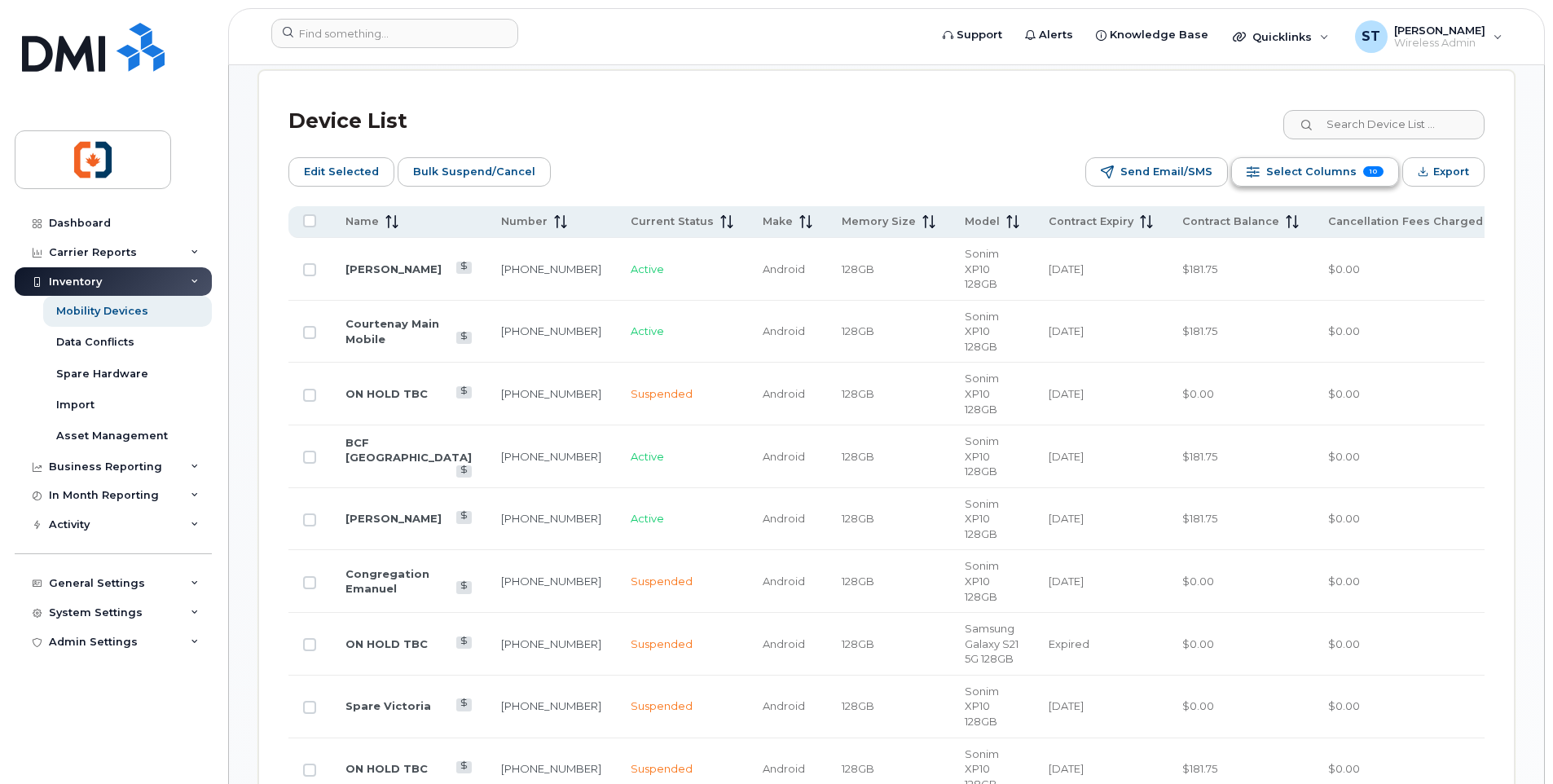
click at [1315, 177] on span "Select Columns" at bounding box center [1311, 171] width 90 height 24
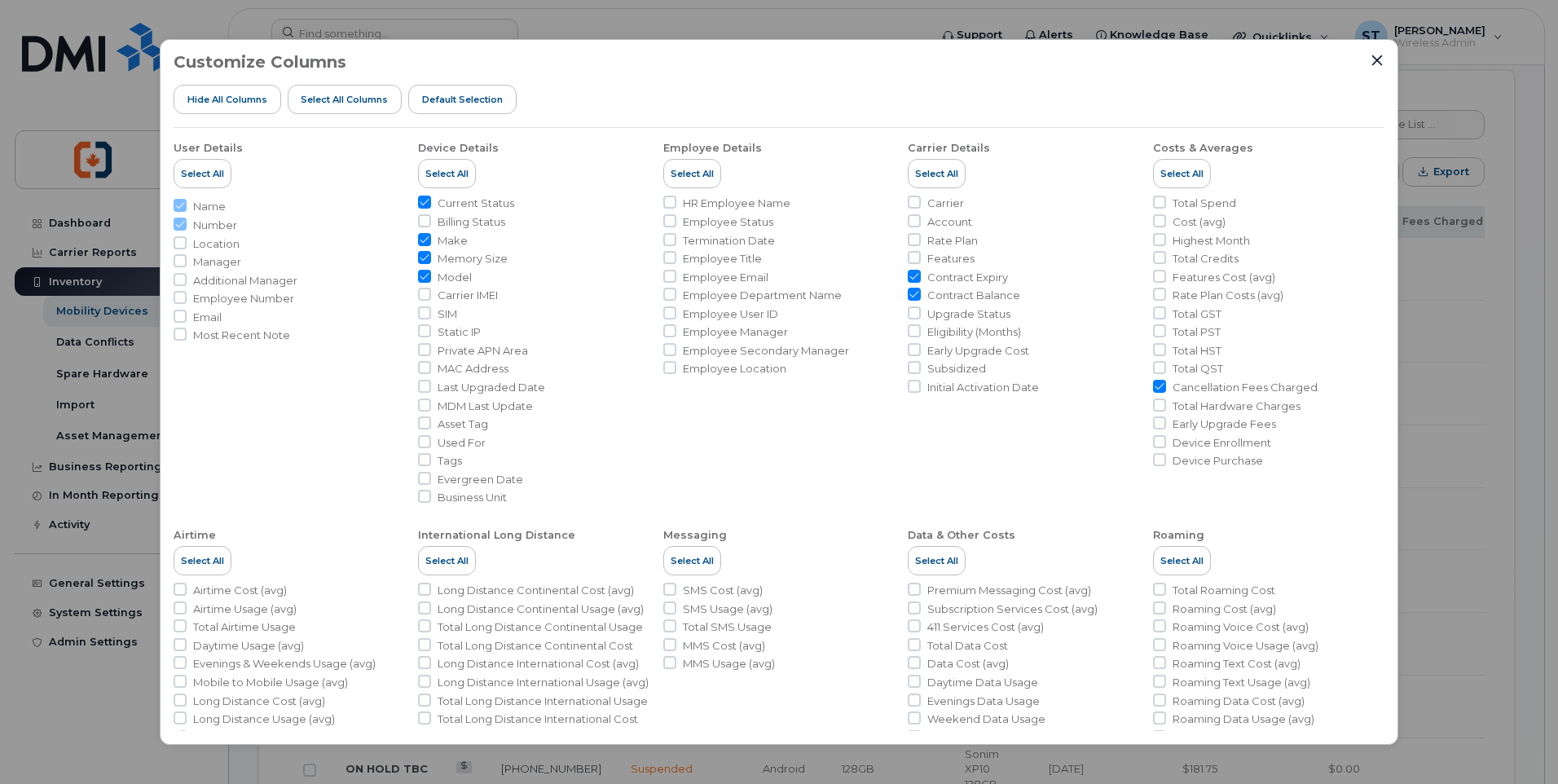
click at [1157, 391] on input "Cancellation Fees Charged" at bounding box center [1160, 386] width 13 height 13
checkbox input "false"
click at [1377, 63] on icon "Close" at bounding box center [1377, 59] width 13 height 13
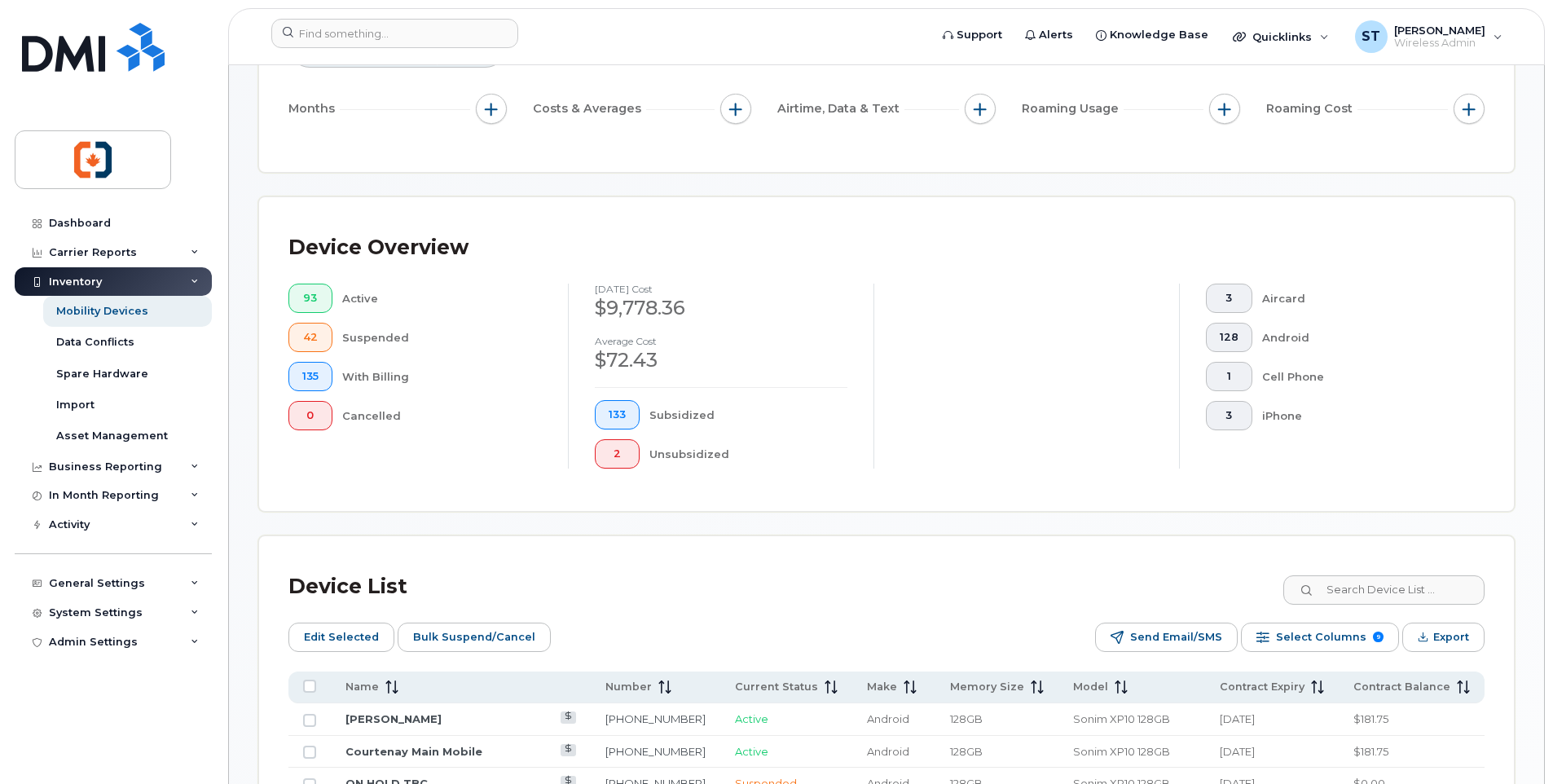
scroll to position [407, 0]
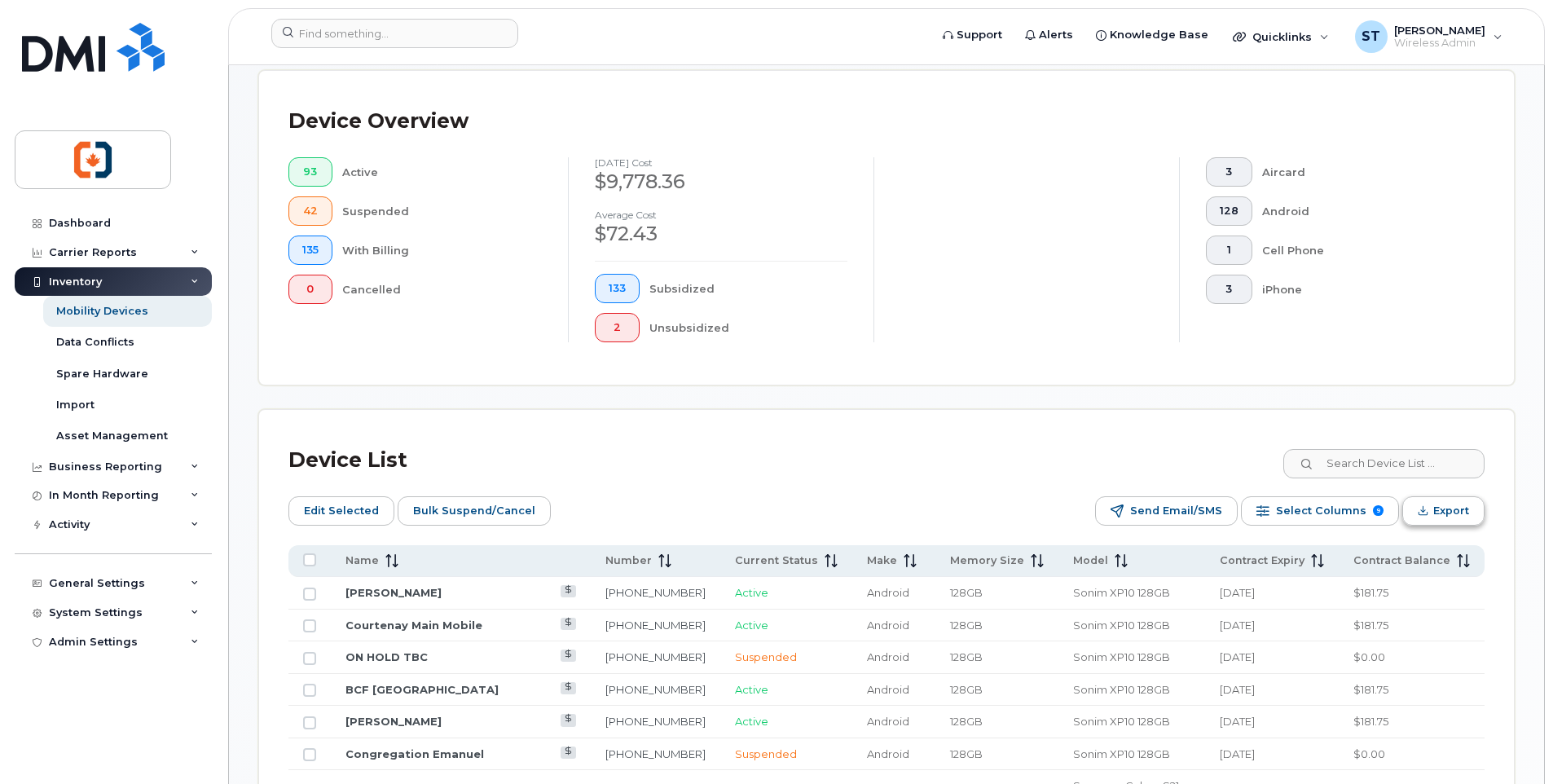
click at [1445, 515] on span "Export" at bounding box center [1451, 510] width 36 height 24
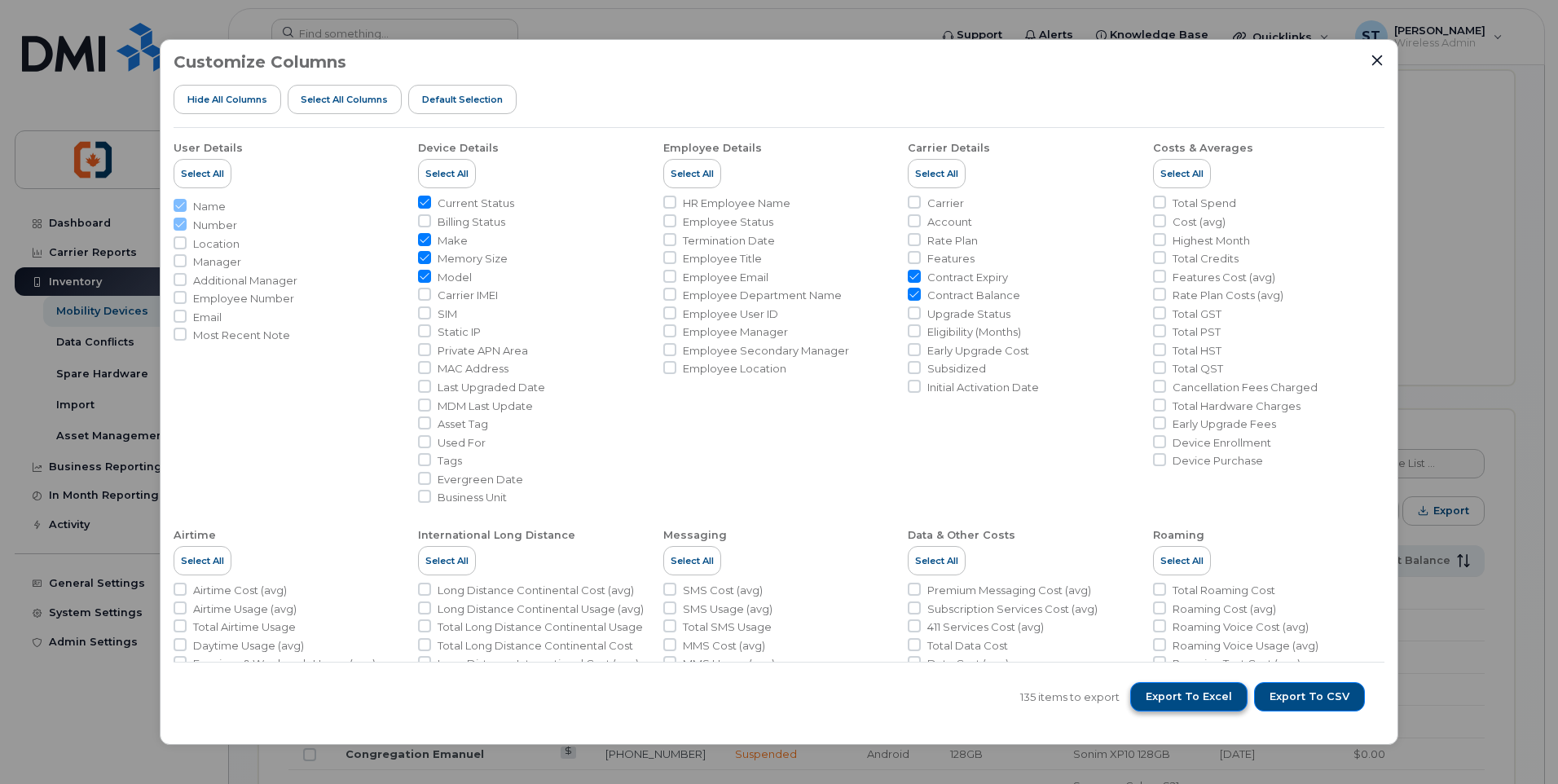
click at [1174, 699] on span "Export to Excel" at bounding box center [1189, 696] width 87 height 15
click at [1374, 56] on icon "Close" at bounding box center [1377, 60] width 11 height 11
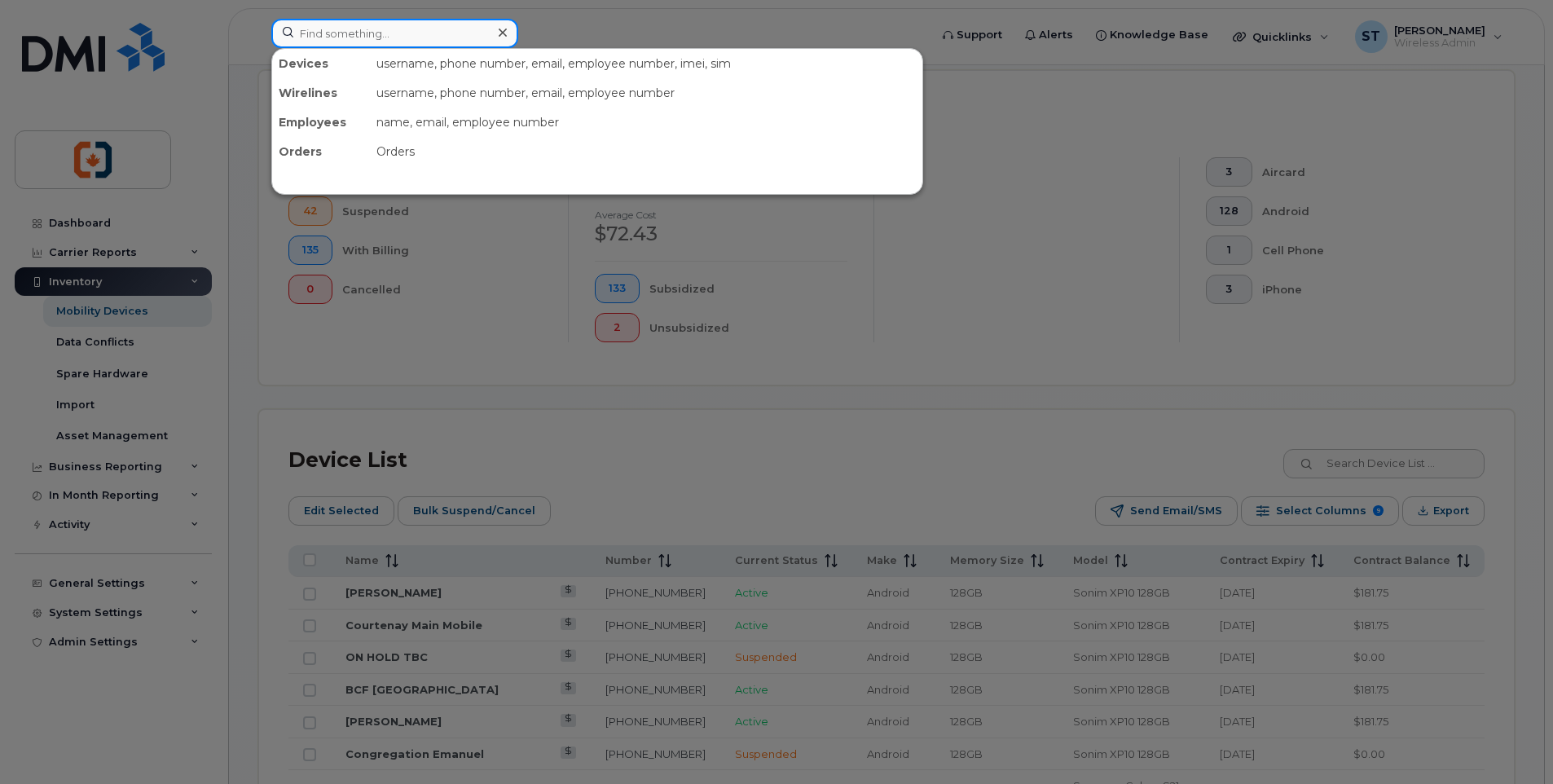
click at [406, 35] on input at bounding box center [395, 33] width 247 height 29
paste input "2507321589"
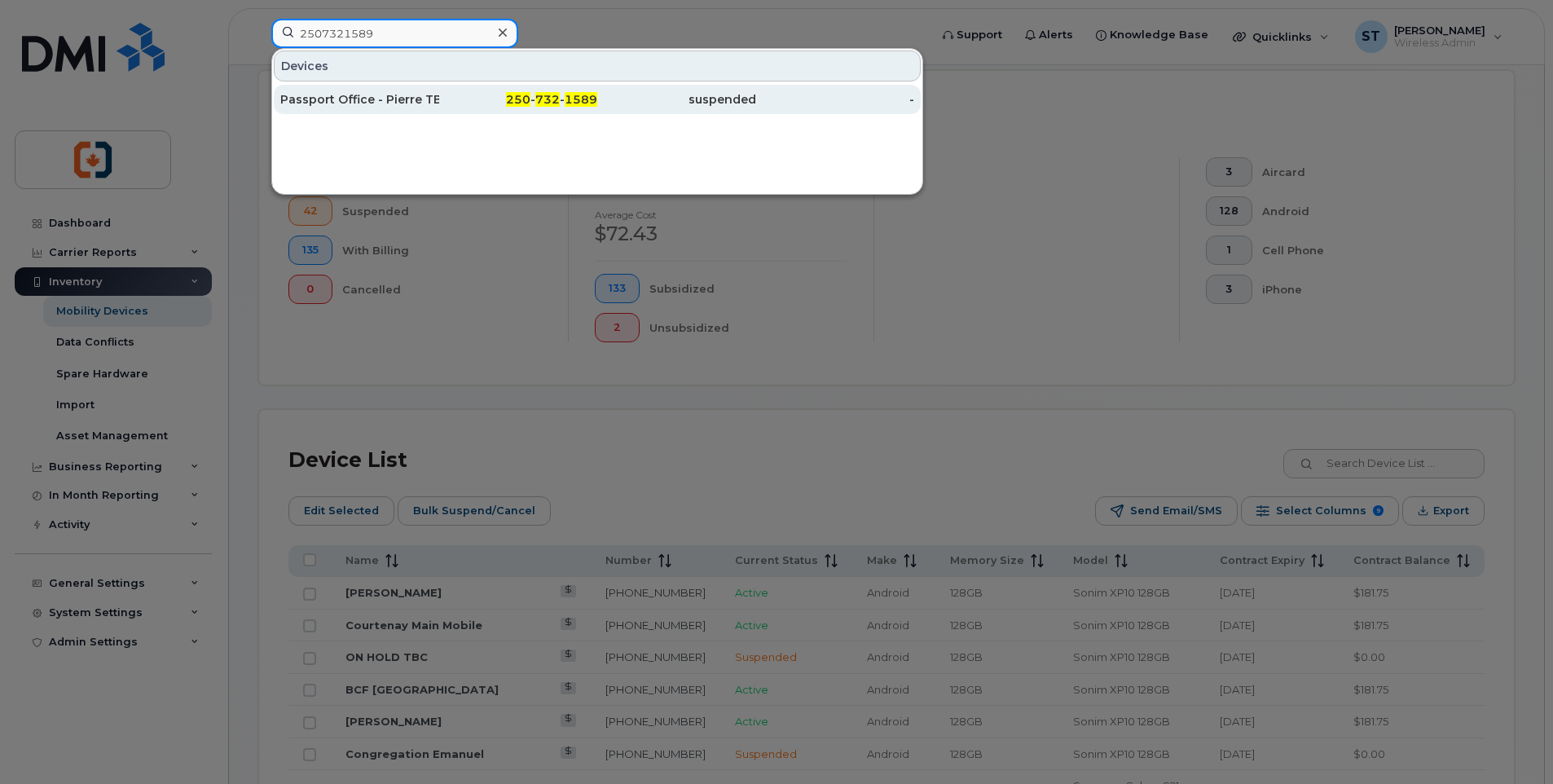
type input "2507321589"
click at [439, 108] on div "Passport Office - Pierre TBC" at bounding box center [519, 99] width 159 height 29
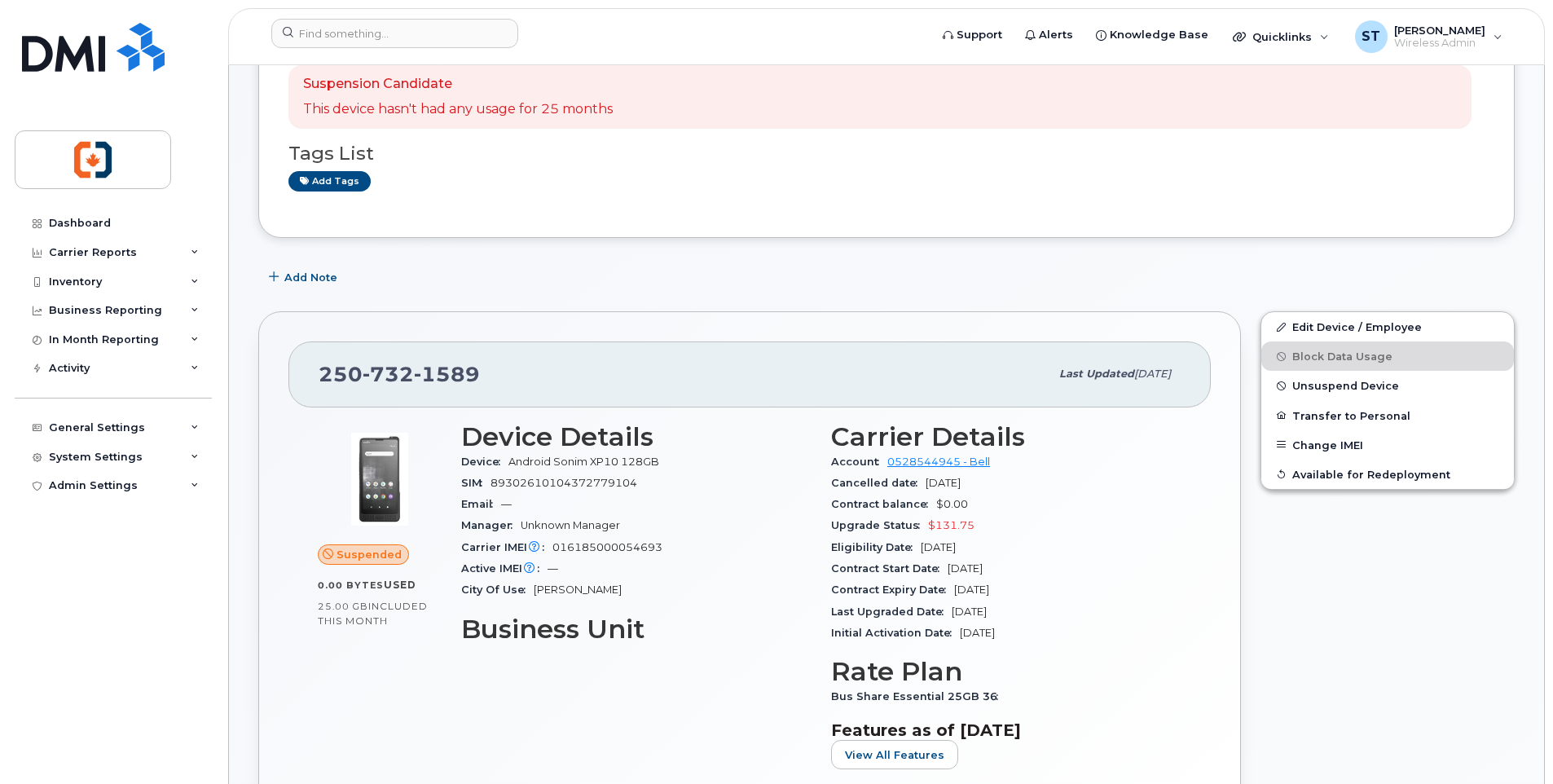
scroll to position [245, 0]
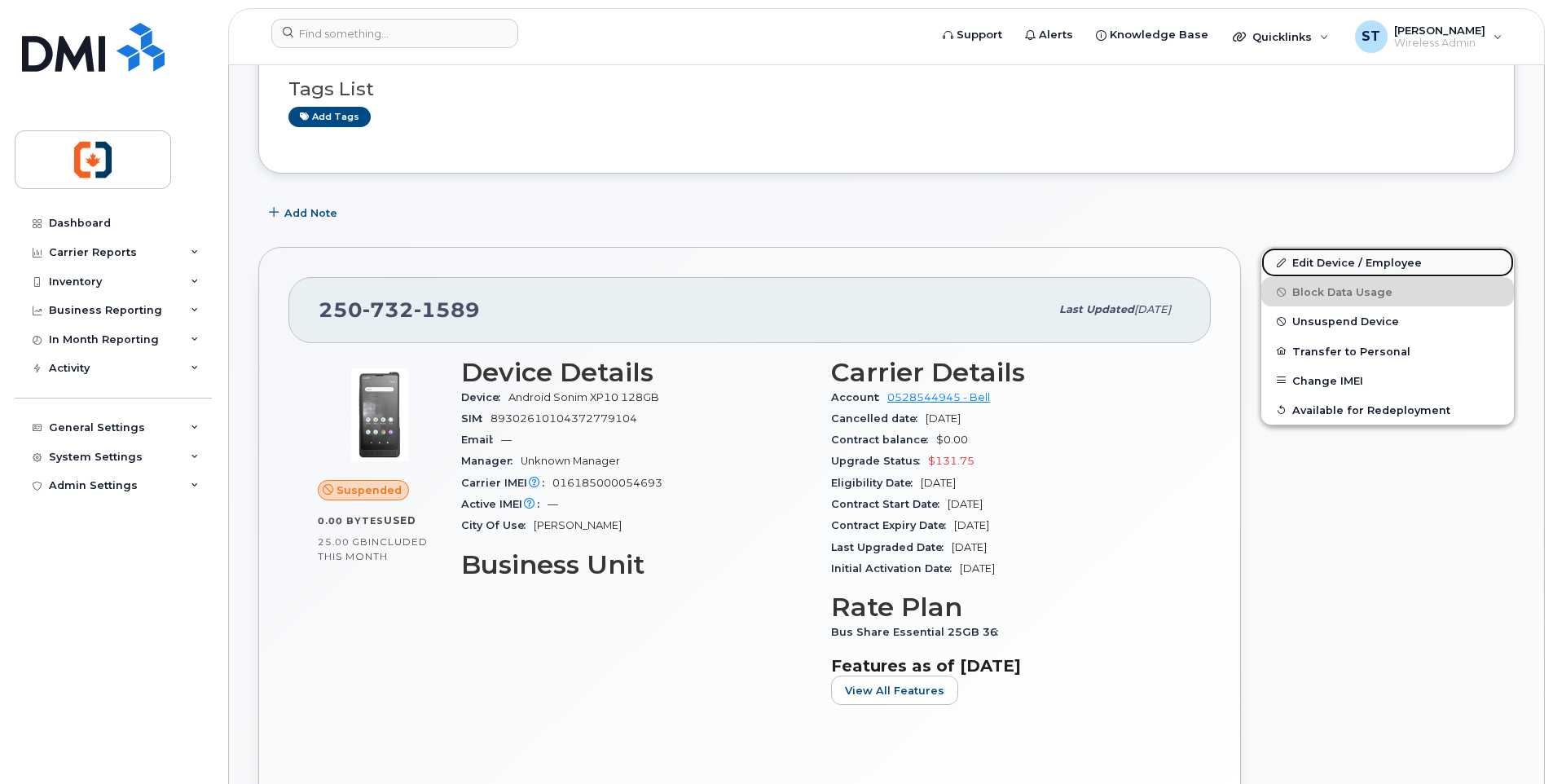
click at [1336, 263] on link "Edit Device / Employee" at bounding box center [1388, 262] width 253 height 29
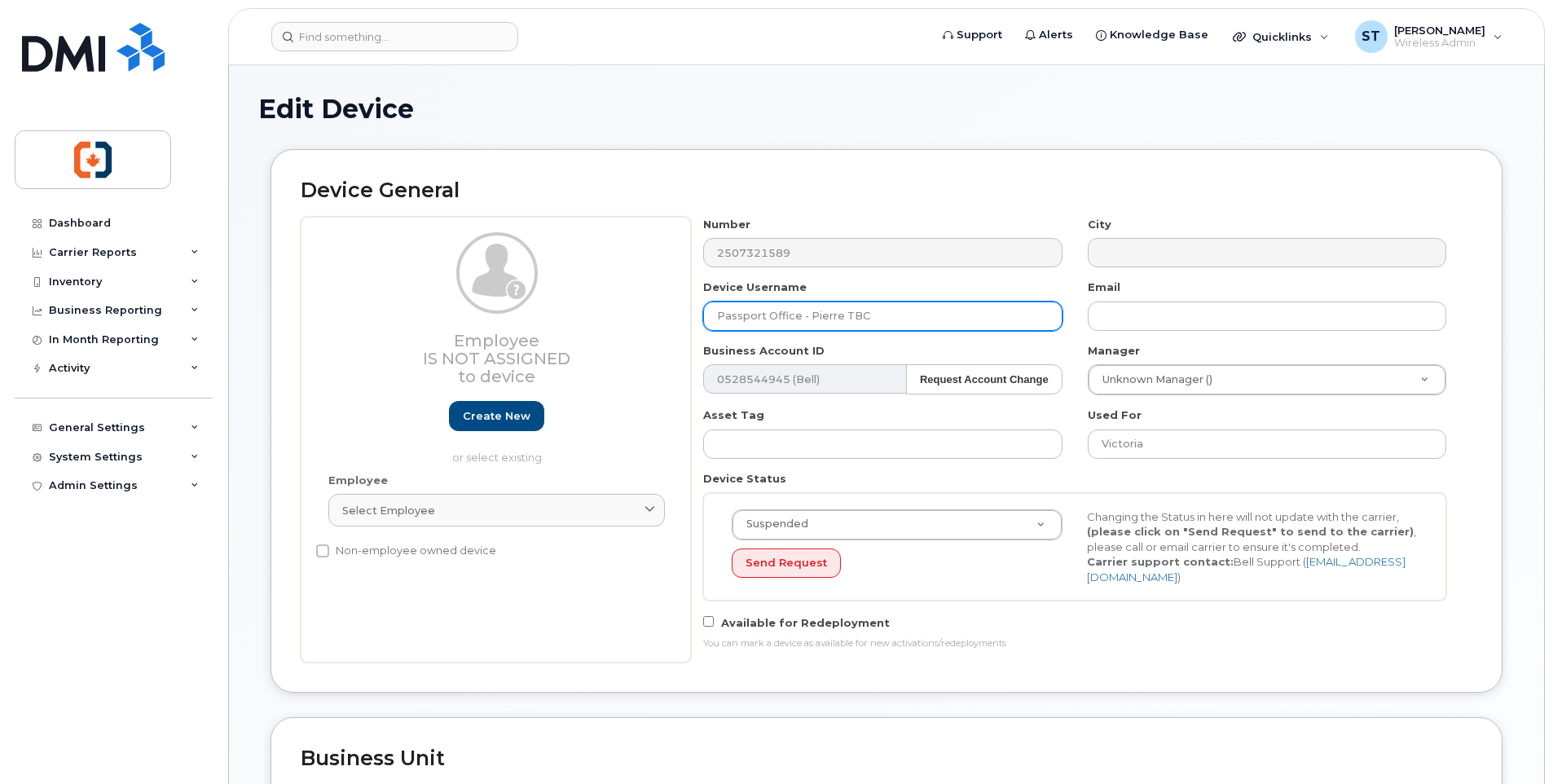
drag, startPoint x: 891, startPoint y: 311, endPoint x: 604, endPoint y: 303, distance: 287.1
click at [604, 303] on div "Employee Is not assigned to device Create new or select existing Employee Selec…" at bounding box center [886, 439] width 1172 height 446
type input "ON HOLD TBC"
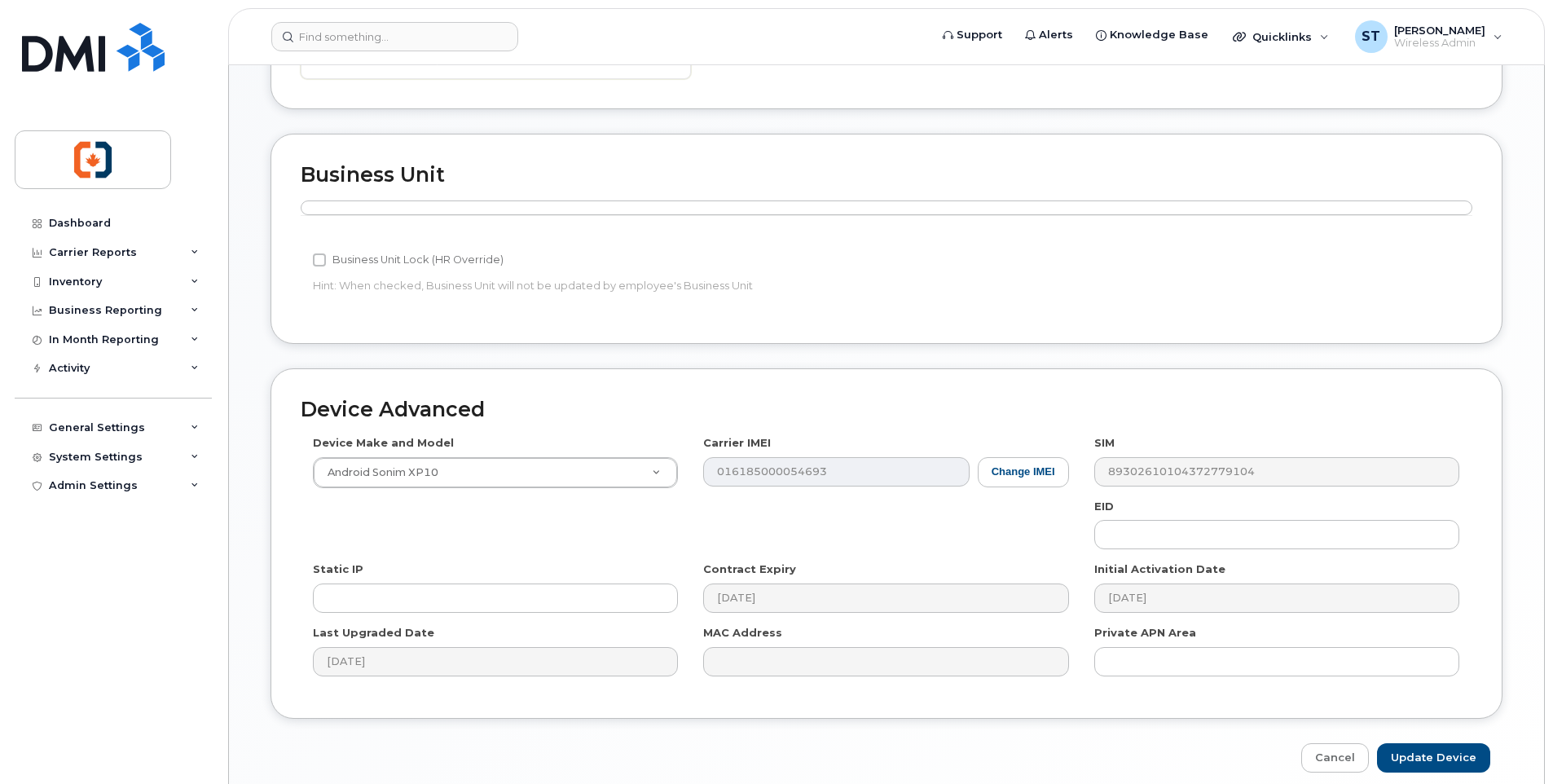
scroll to position [654, 0]
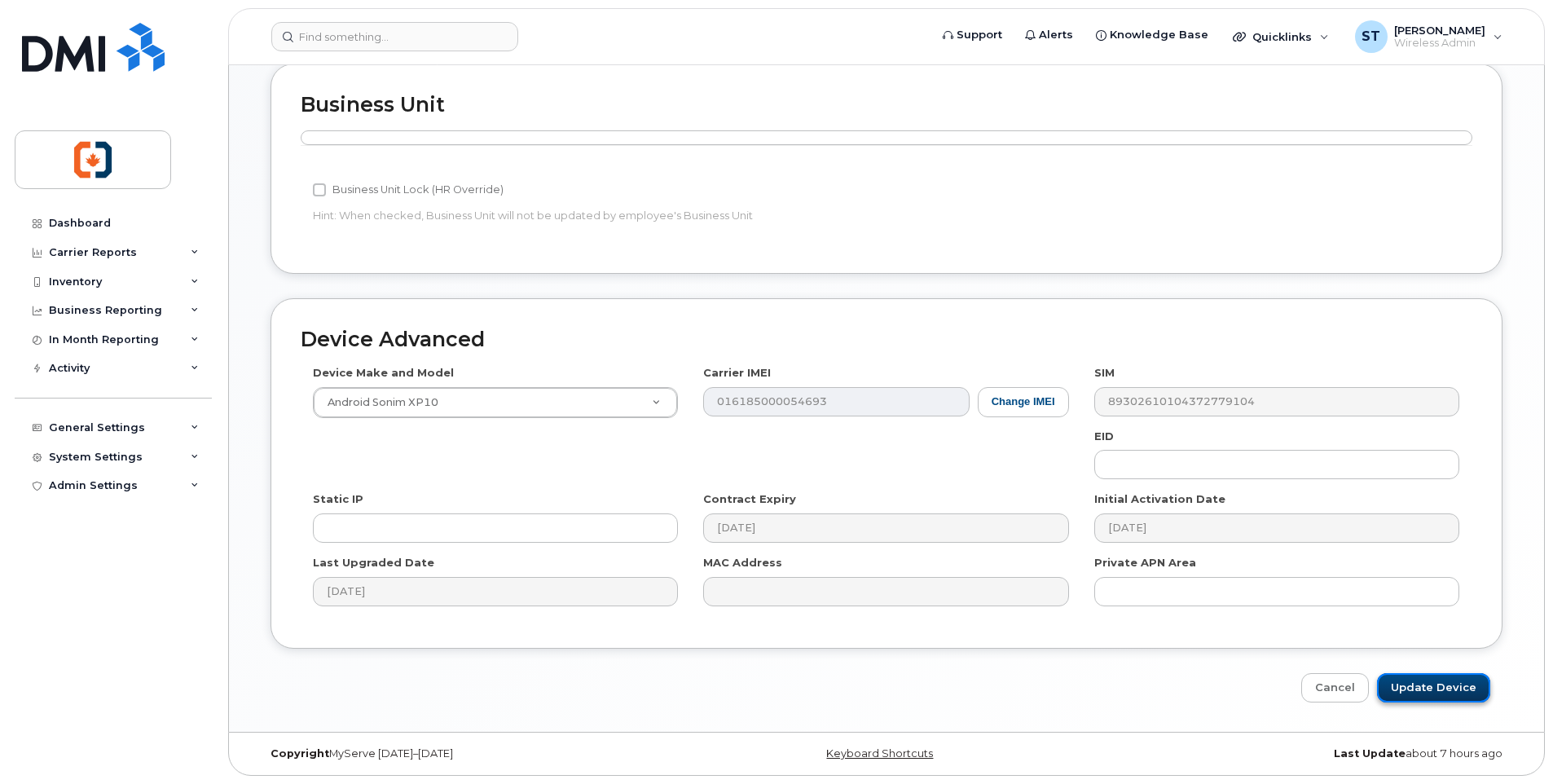
click at [1428, 686] on input "Update Device" at bounding box center [1433, 688] width 114 height 30
type input "Saving..."
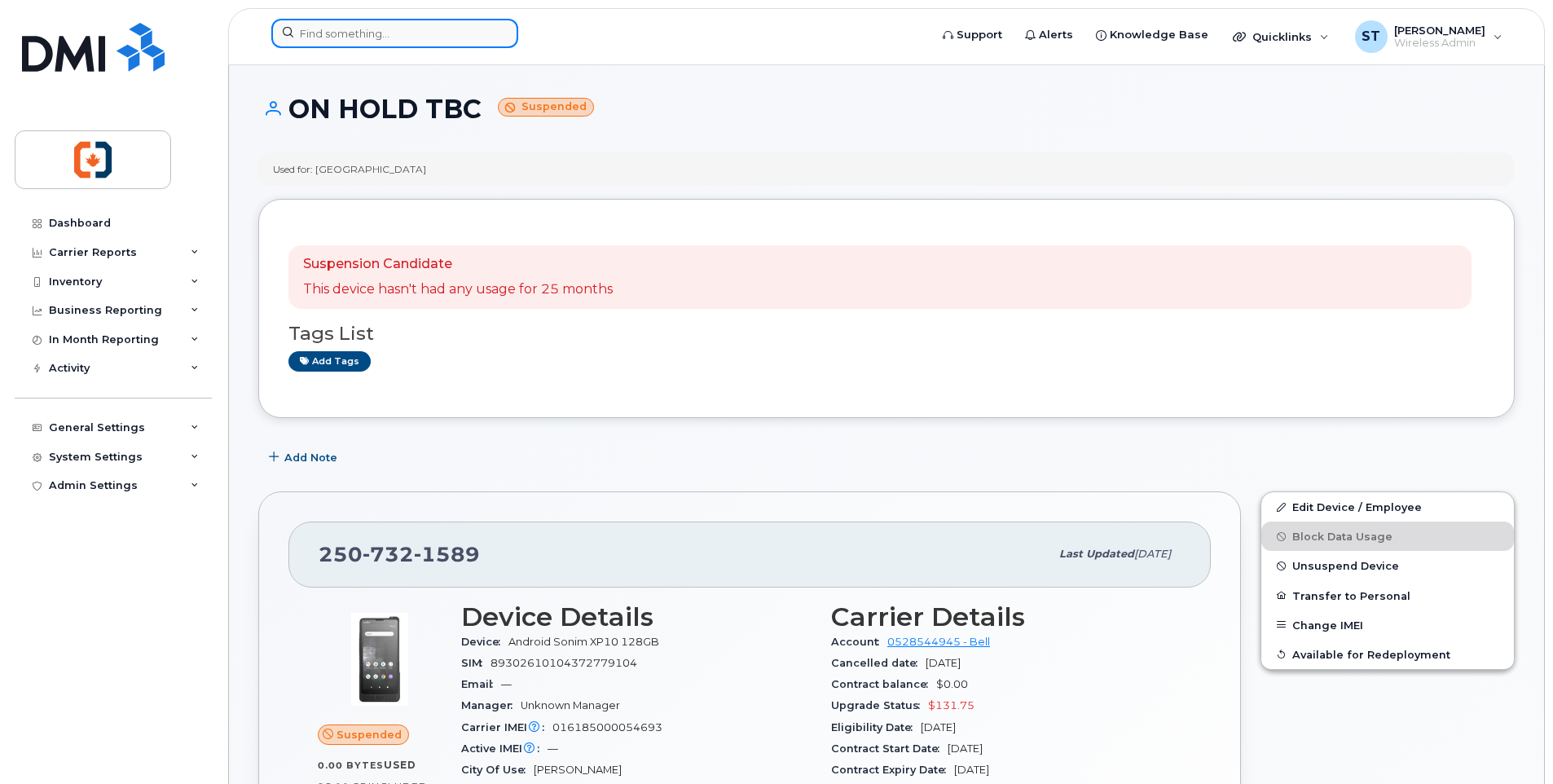
click at [376, 39] on input at bounding box center [395, 33] width 247 height 29
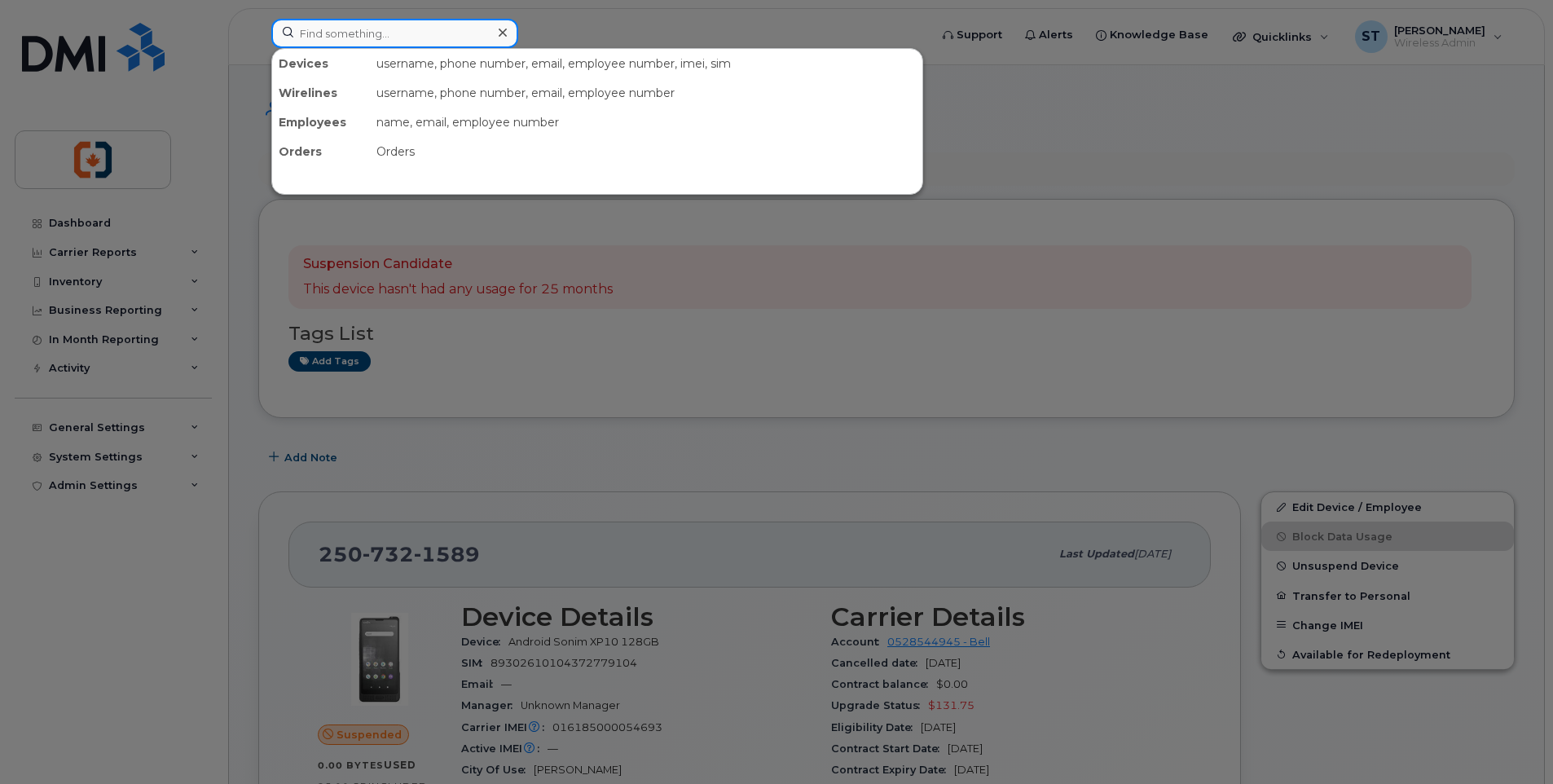
paste input "7785331676"
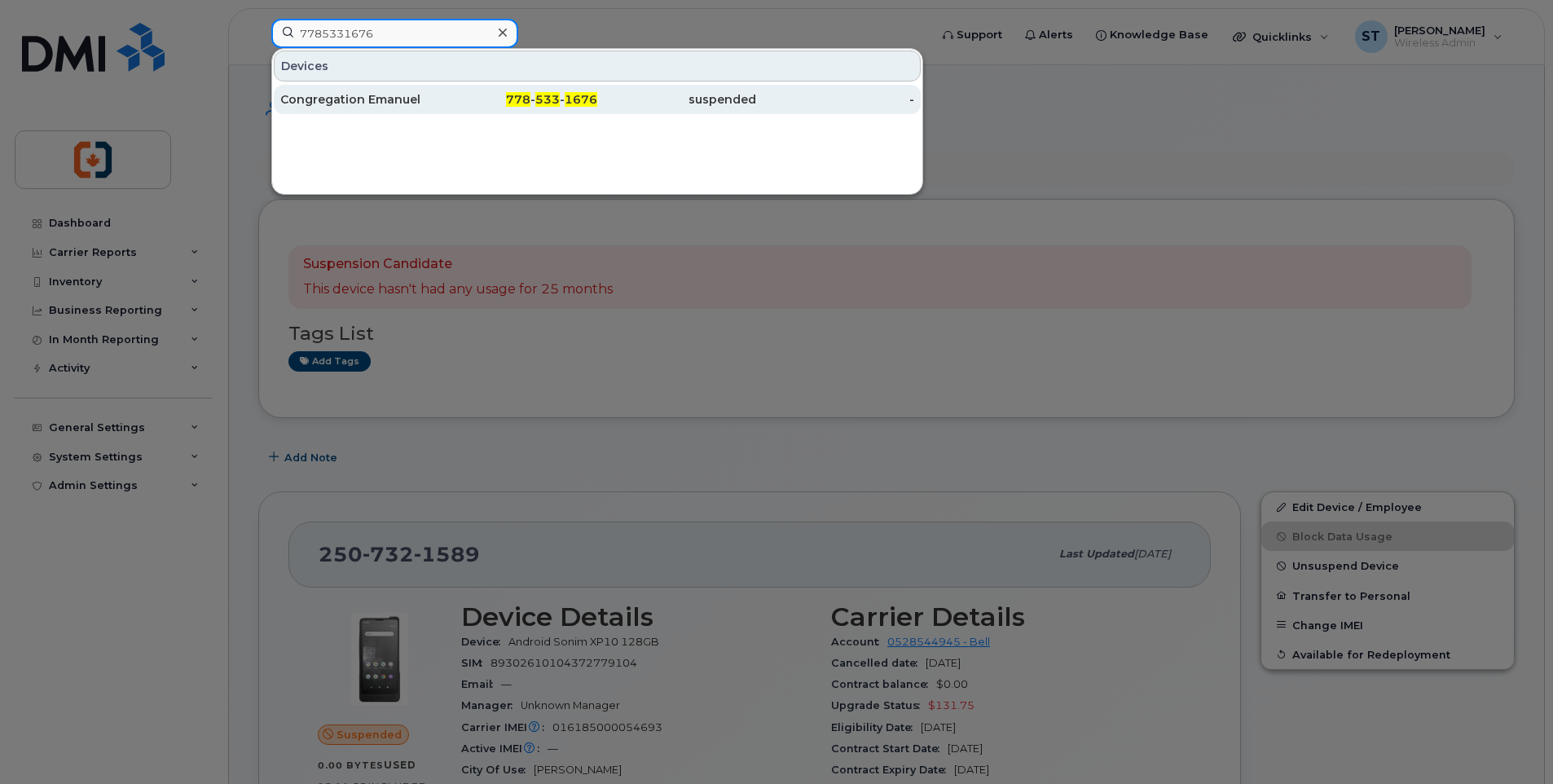
type input "7785331676"
click at [410, 101] on div "Congregation Emanuel" at bounding box center [360, 99] width 159 height 17
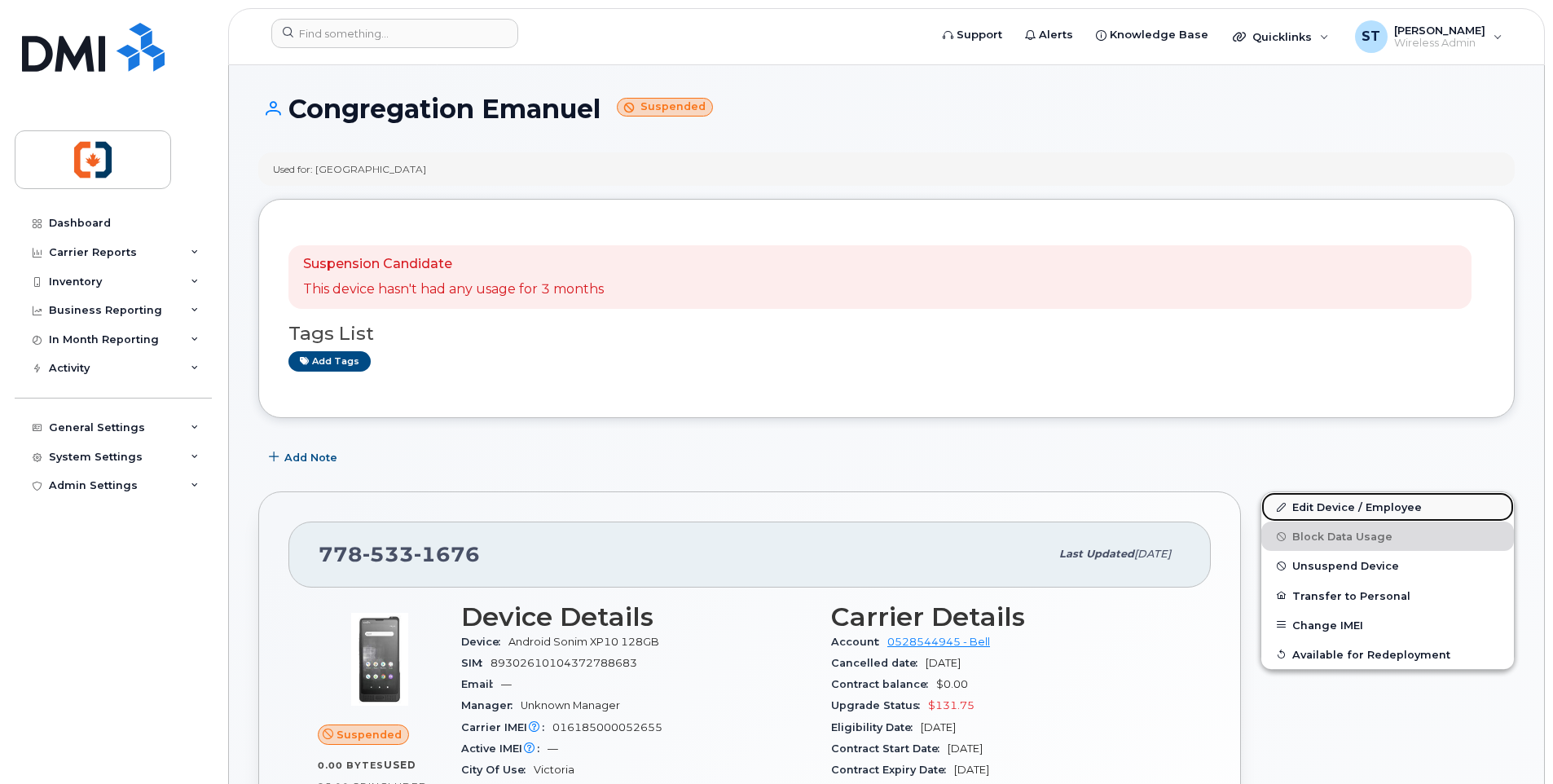
click at [1334, 506] on link "Edit Device / Employee" at bounding box center [1388, 507] width 253 height 29
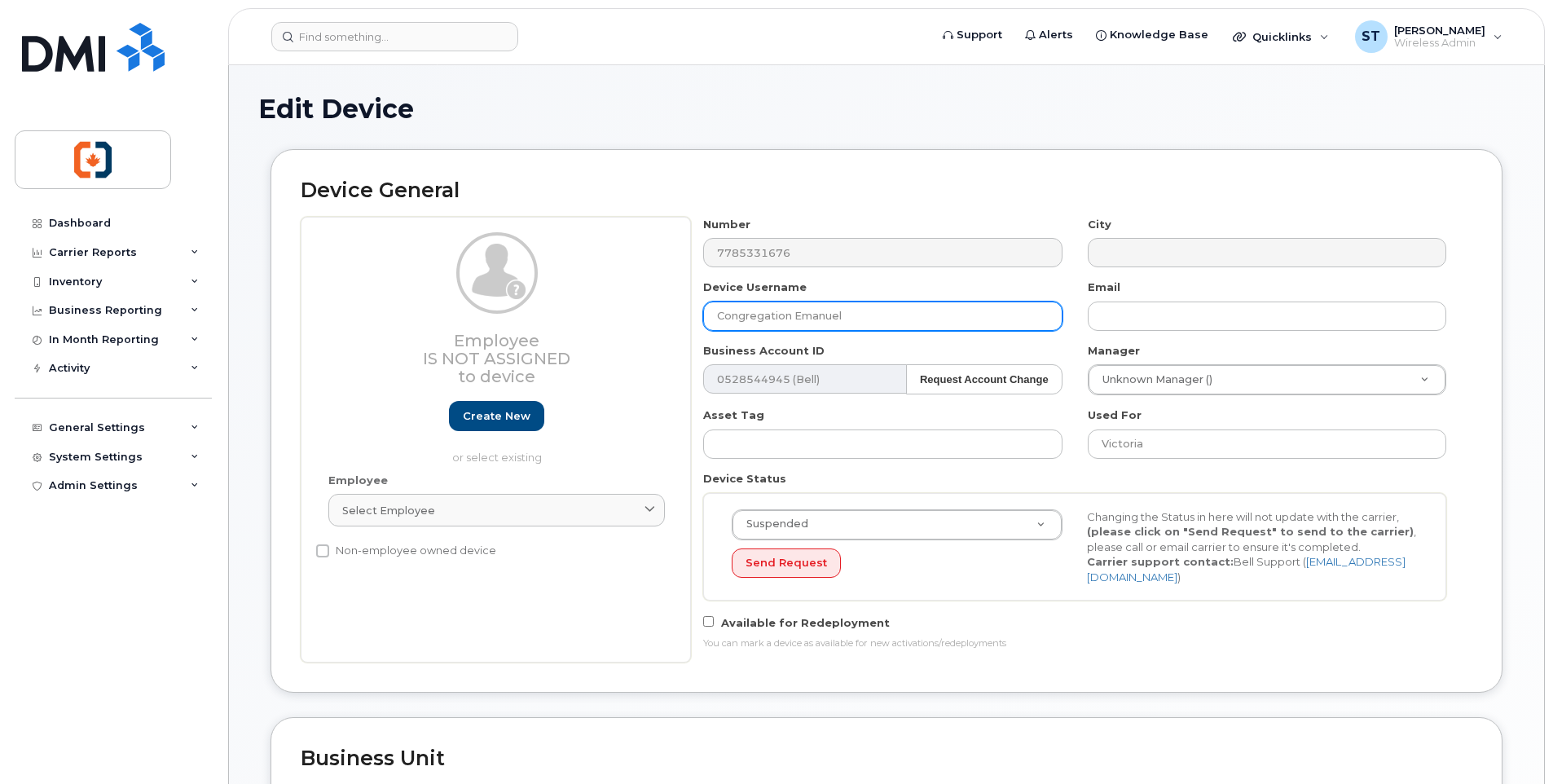
drag, startPoint x: 867, startPoint y: 322, endPoint x: 605, endPoint y: 319, distance: 262.0
click at [605, 319] on div "Employee Is not assigned to device Create new or select existing Employee Selec…" at bounding box center [886, 439] width 1172 height 446
type input "ON HOLD TBC"
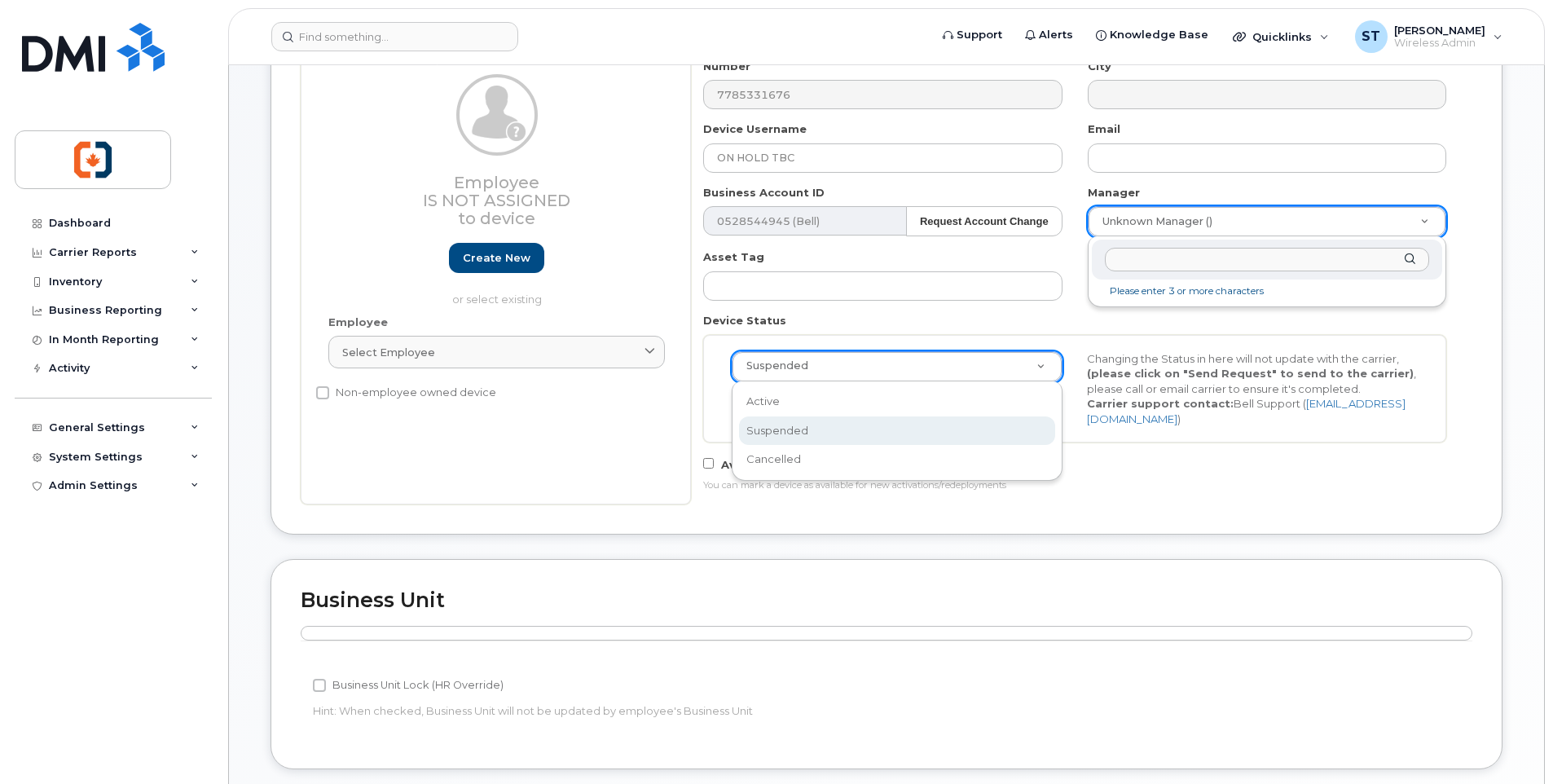
scroll to position [0, 5]
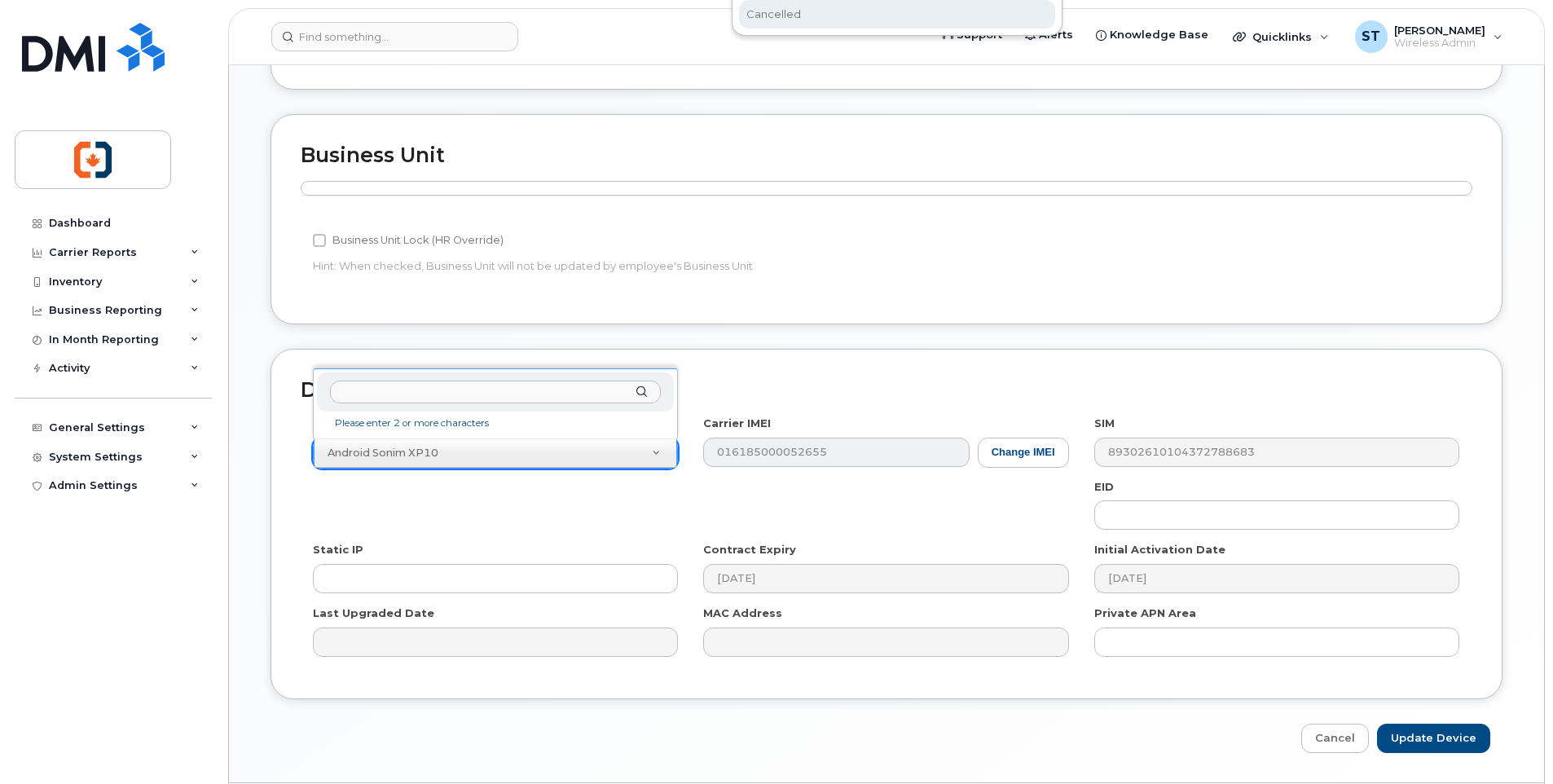
click at [896, 467] on body "Support Alerts Knowledge Base Quicklinks Suspend / Cancel Device Change SIM Car…" at bounding box center [776, 115] width 1553 height 1437
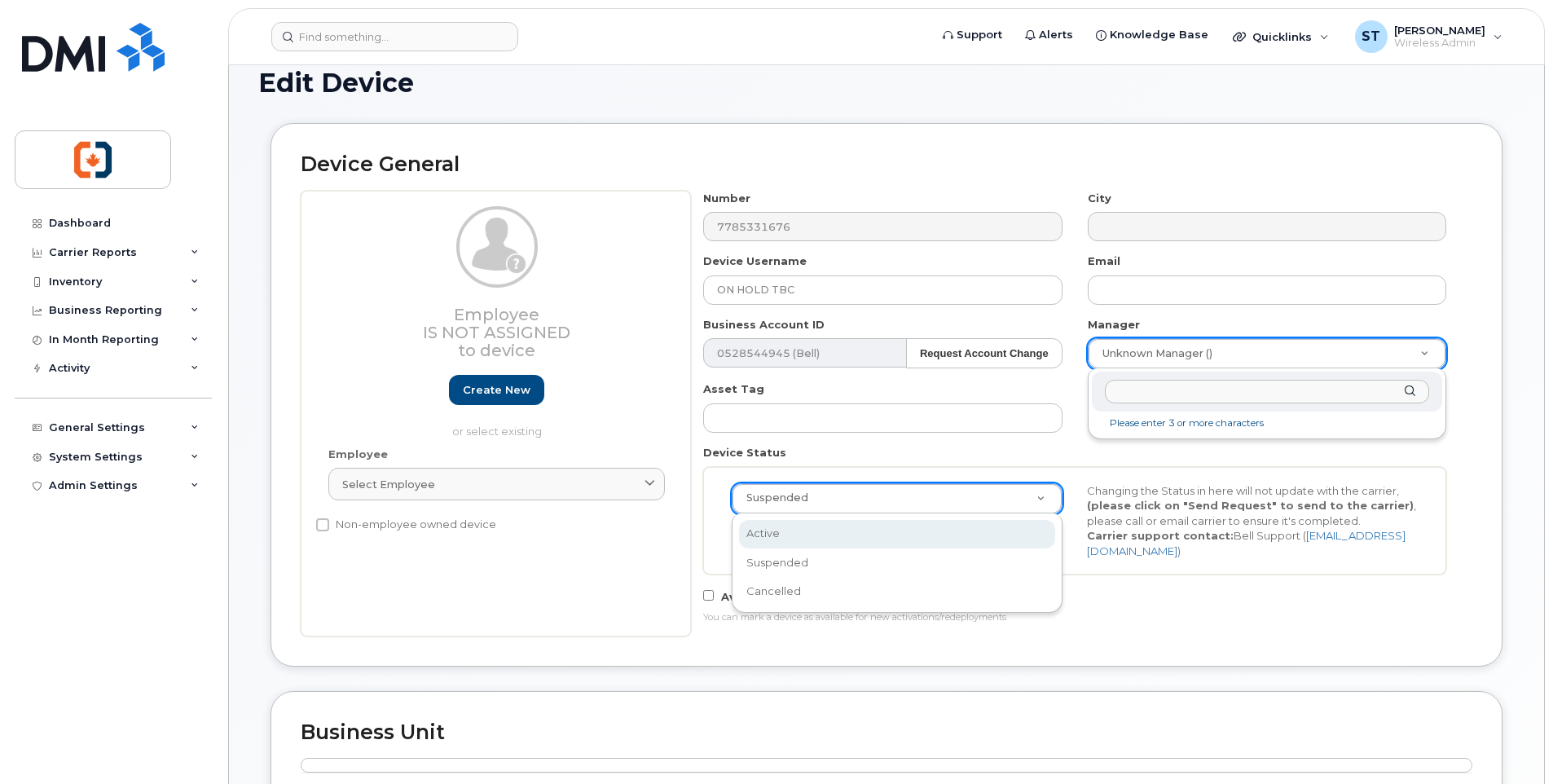
scroll to position [26, 0]
click at [1275, 578] on div "Number 7785331676 City Device Username ON HOLD TBC Email Business Account ID 05…" at bounding box center [1075, 413] width 769 height 446
click at [875, 274] on div "Device Username ON HOLD TBC" at bounding box center [882, 279] width 384 height 51
click at [869, 288] on input "ON HOLD TBC" at bounding box center [882, 290] width 359 height 29
click at [79, 224] on div "Dashboard" at bounding box center [80, 222] width 62 height 13
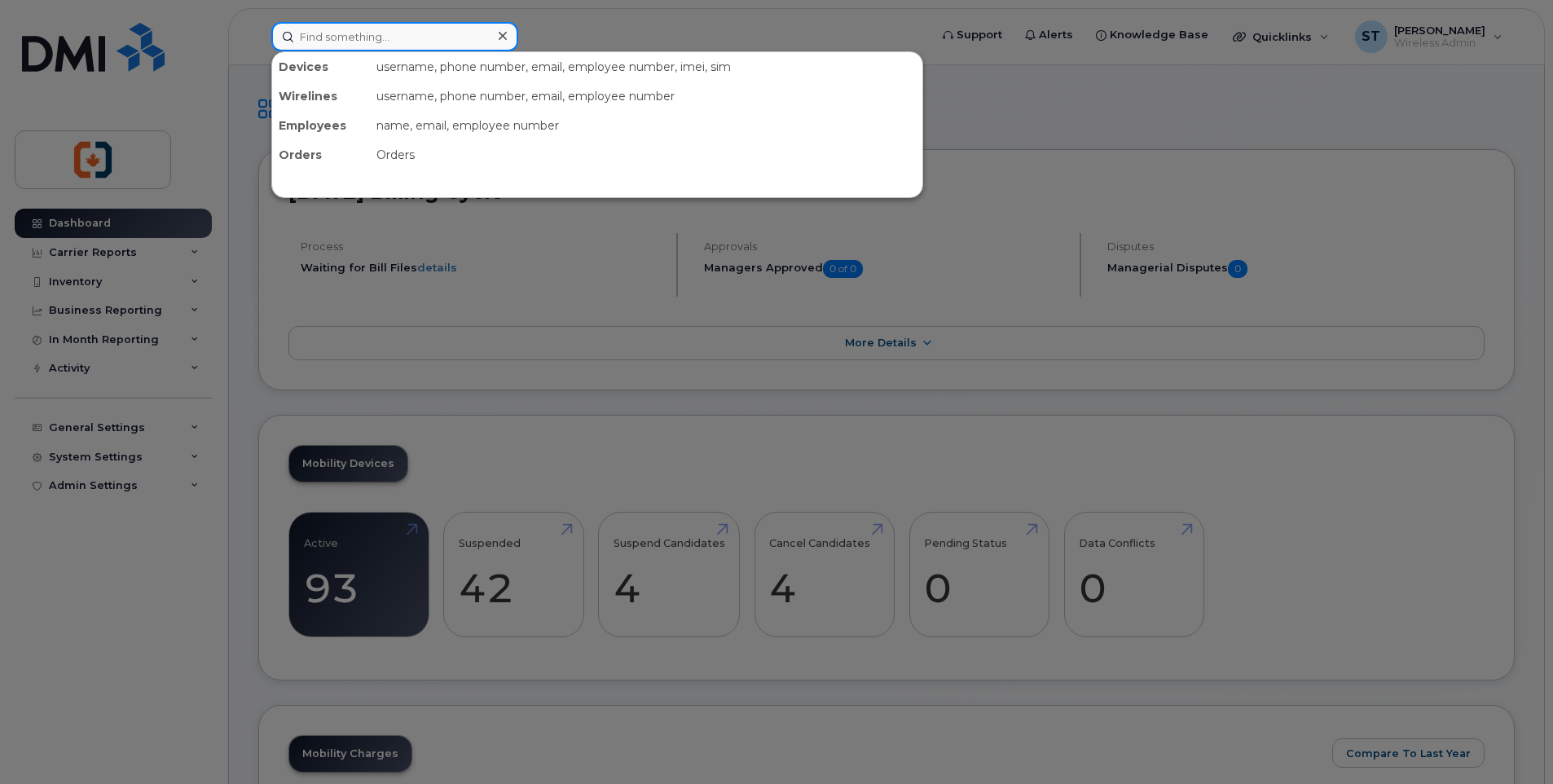
click at [371, 45] on input at bounding box center [395, 37] width 247 height 29
paste input "7785331676"
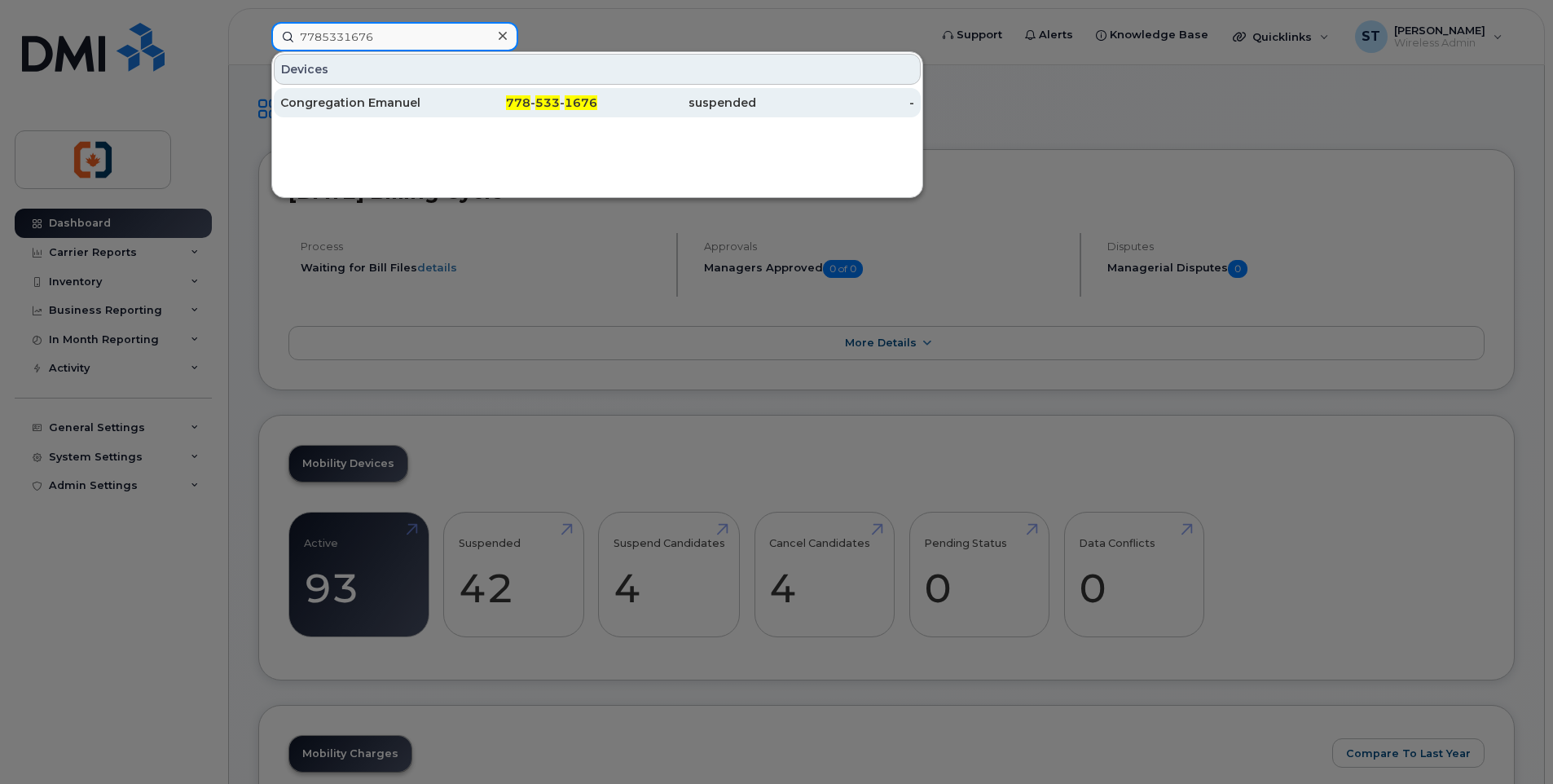
type input "7785331676"
click at [436, 111] on div "Congregation Emanuel" at bounding box center [360, 103] width 159 height 29
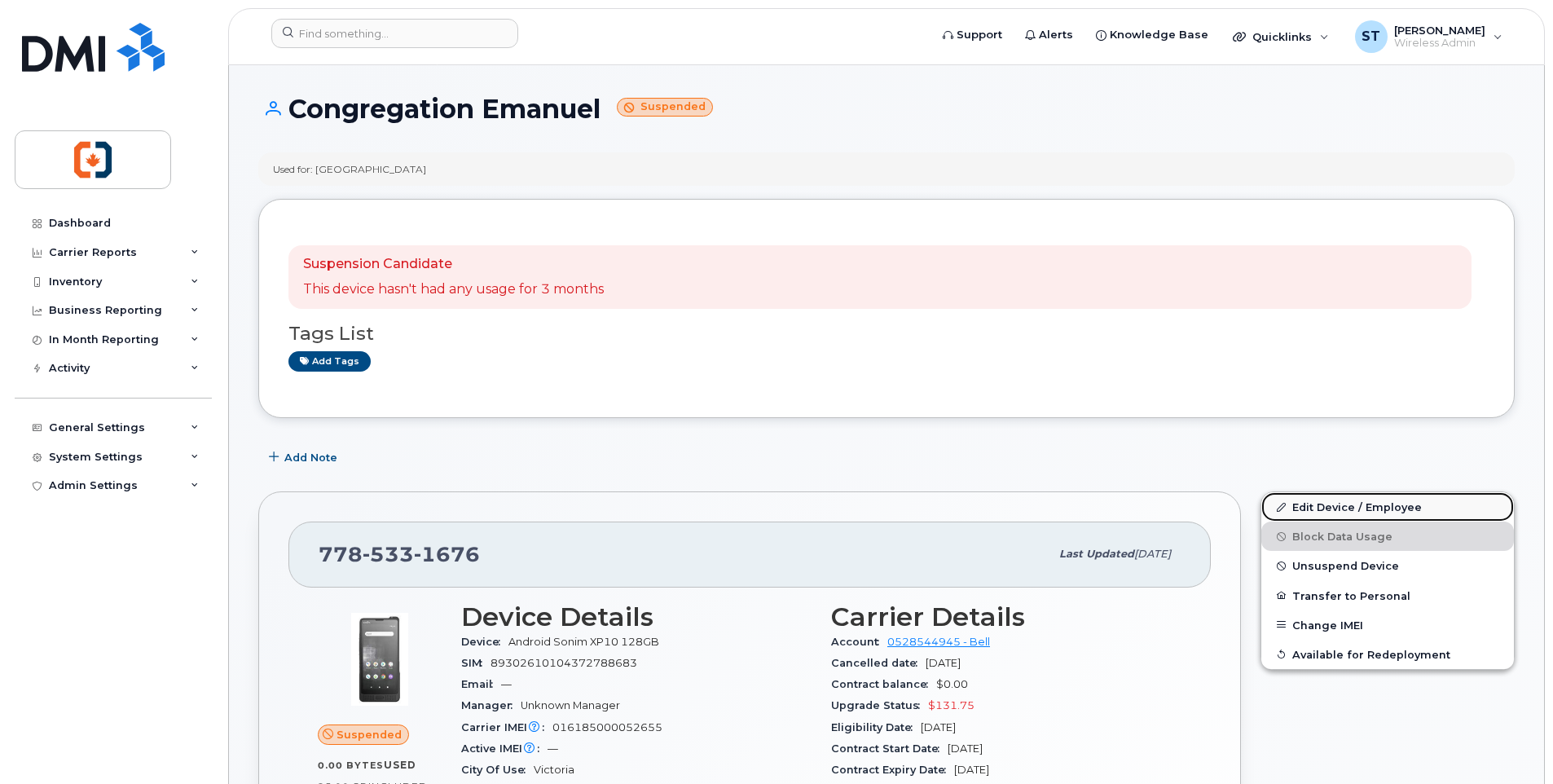
click at [1327, 505] on link "Edit Device / Employee" at bounding box center [1388, 507] width 253 height 29
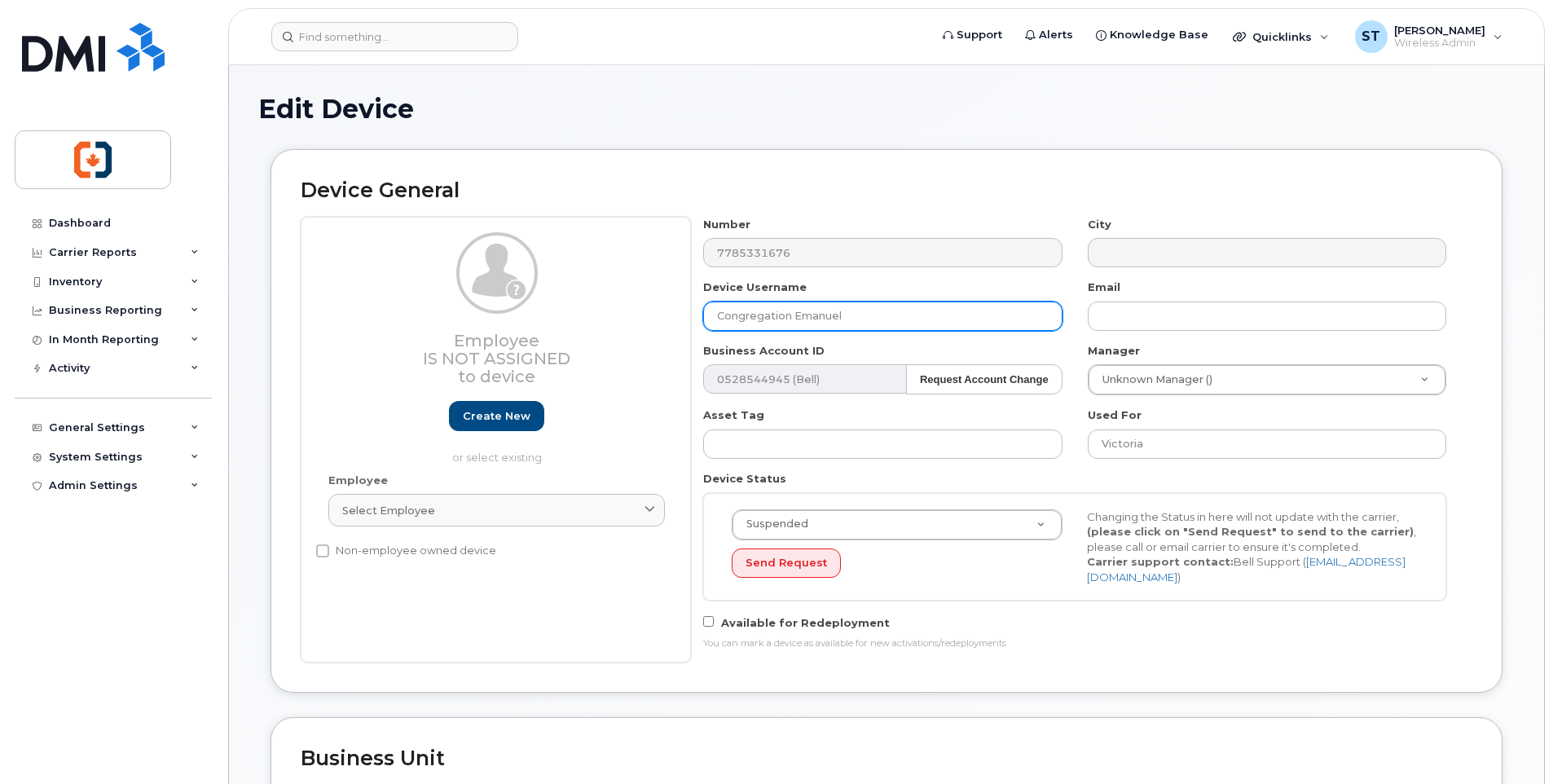
click at [868, 311] on input "Congregation Emanuel" at bounding box center [882, 316] width 359 height 29
type input "C"
type input "ON HOLD TBC"
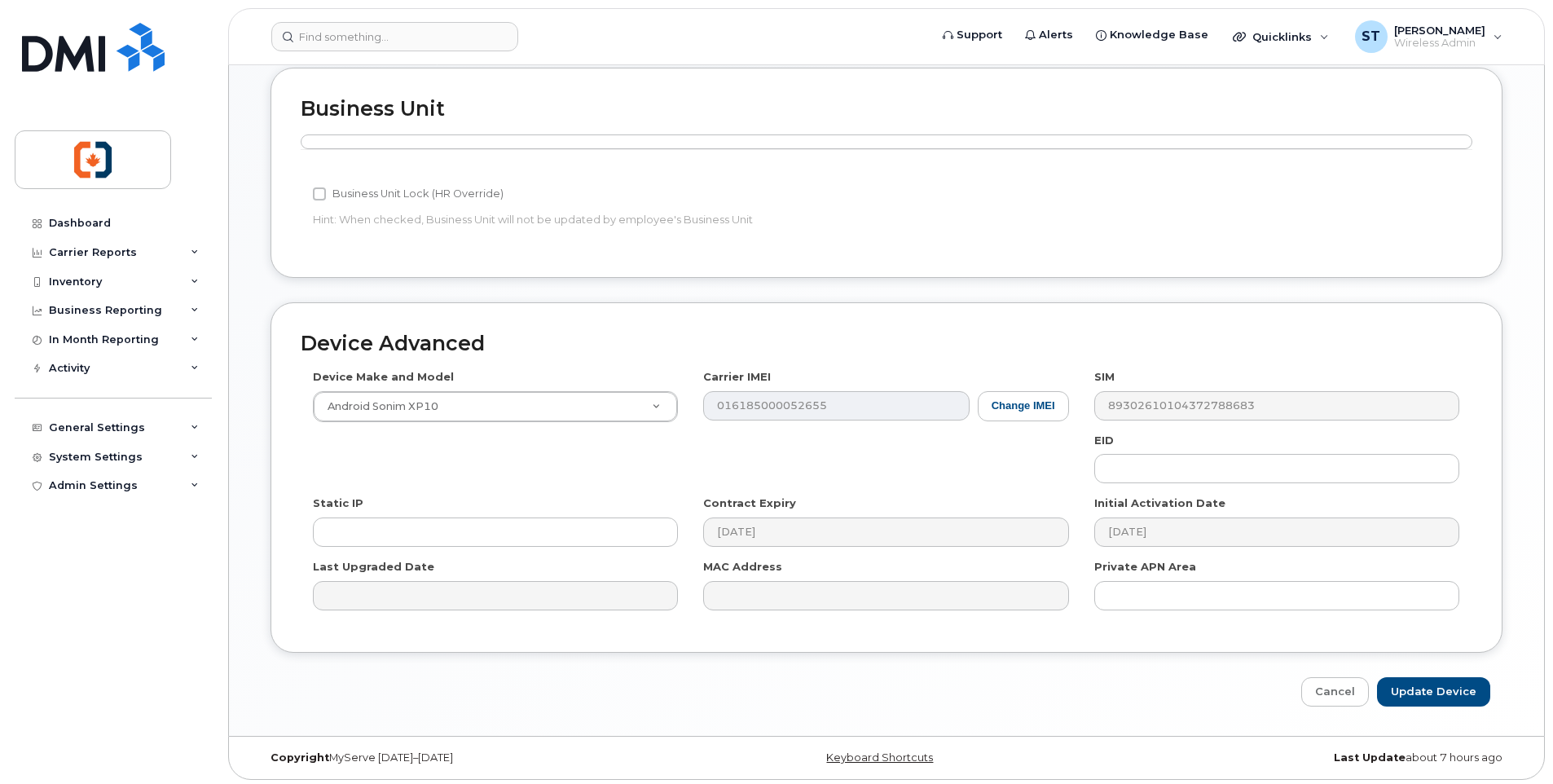
scroll to position [654, 0]
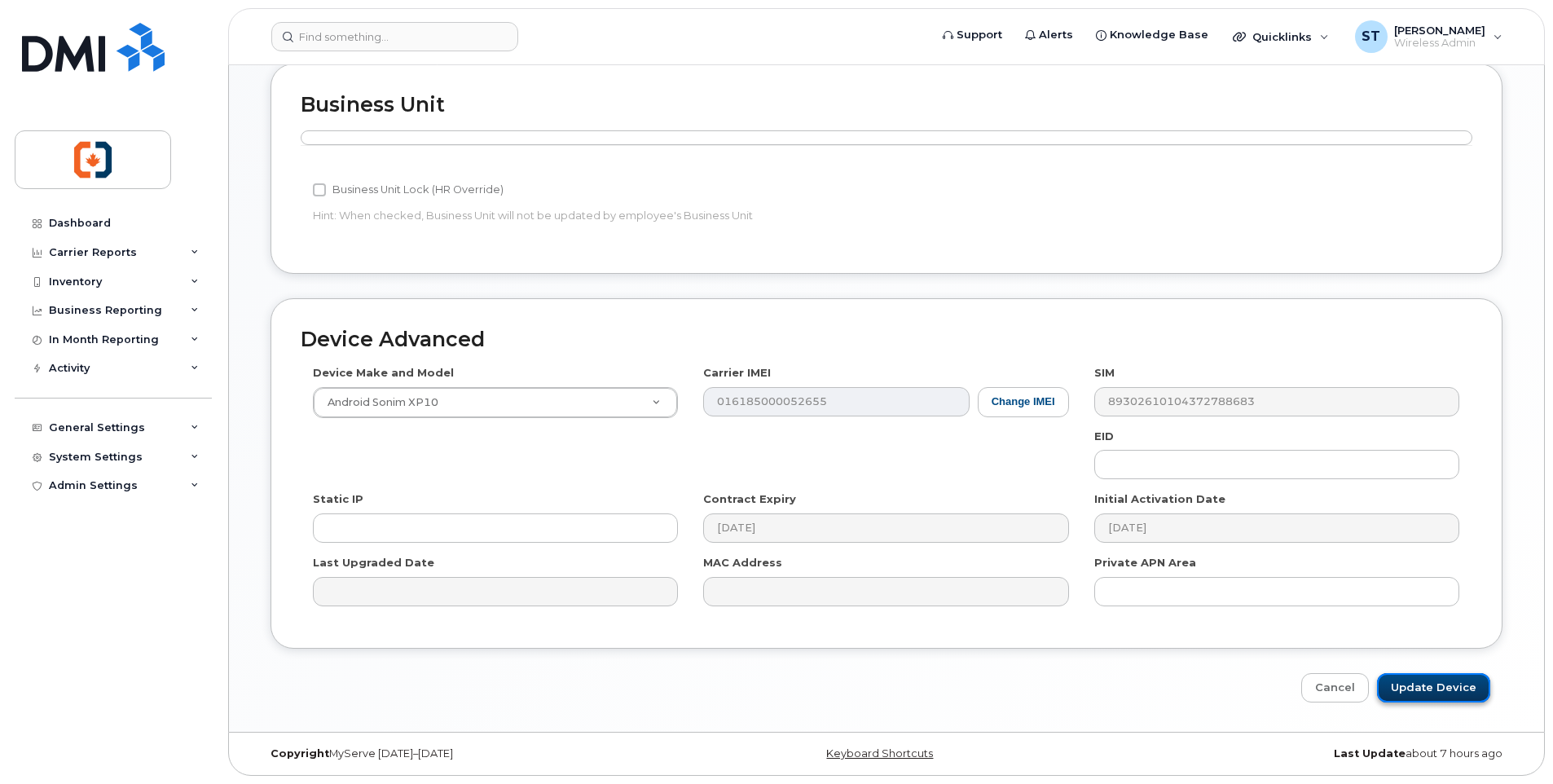
click at [1457, 692] on input "Update Device" at bounding box center [1433, 688] width 114 height 30
type input "Saving..."
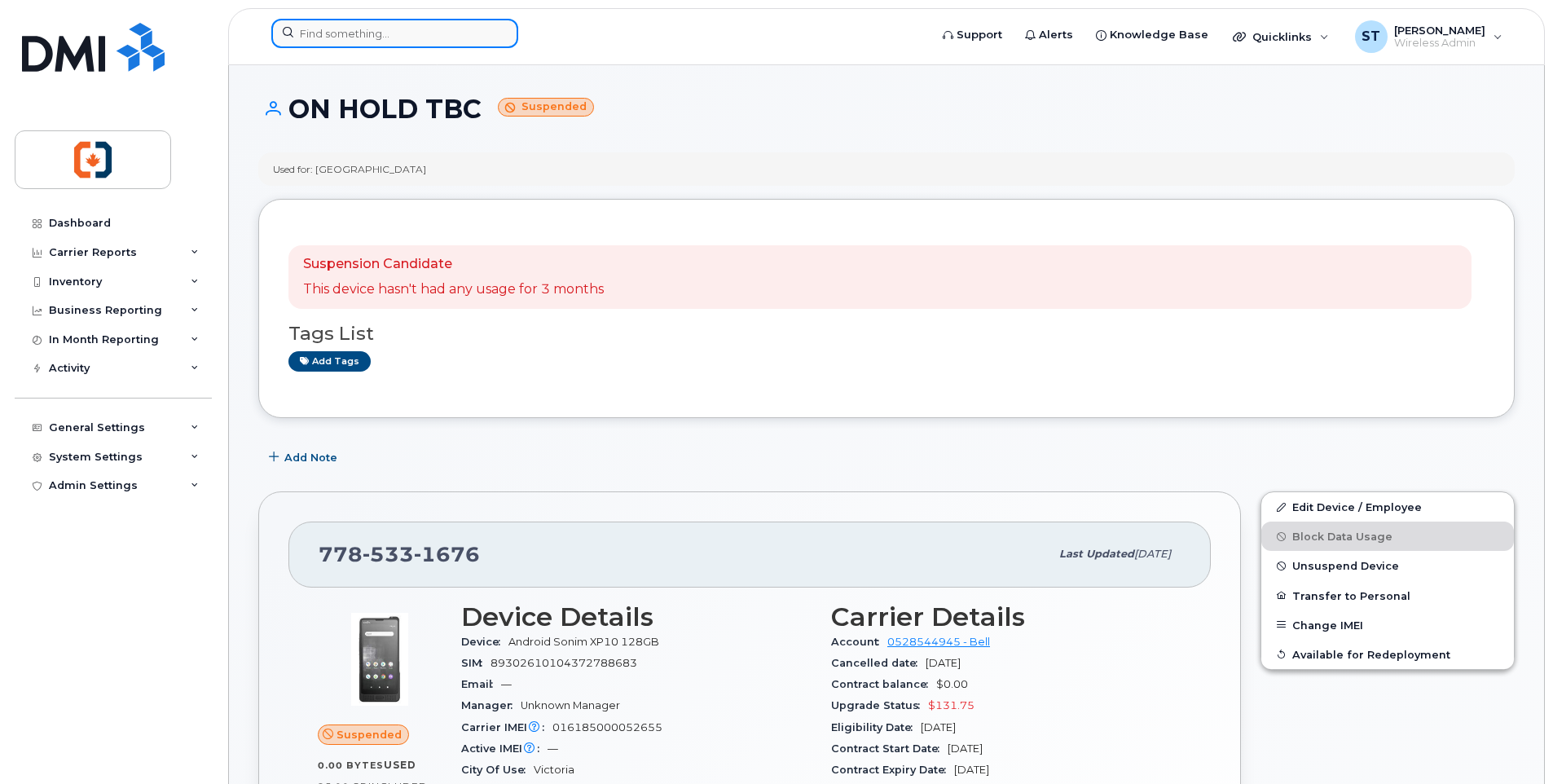
click at [404, 38] on input at bounding box center [395, 33] width 247 height 29
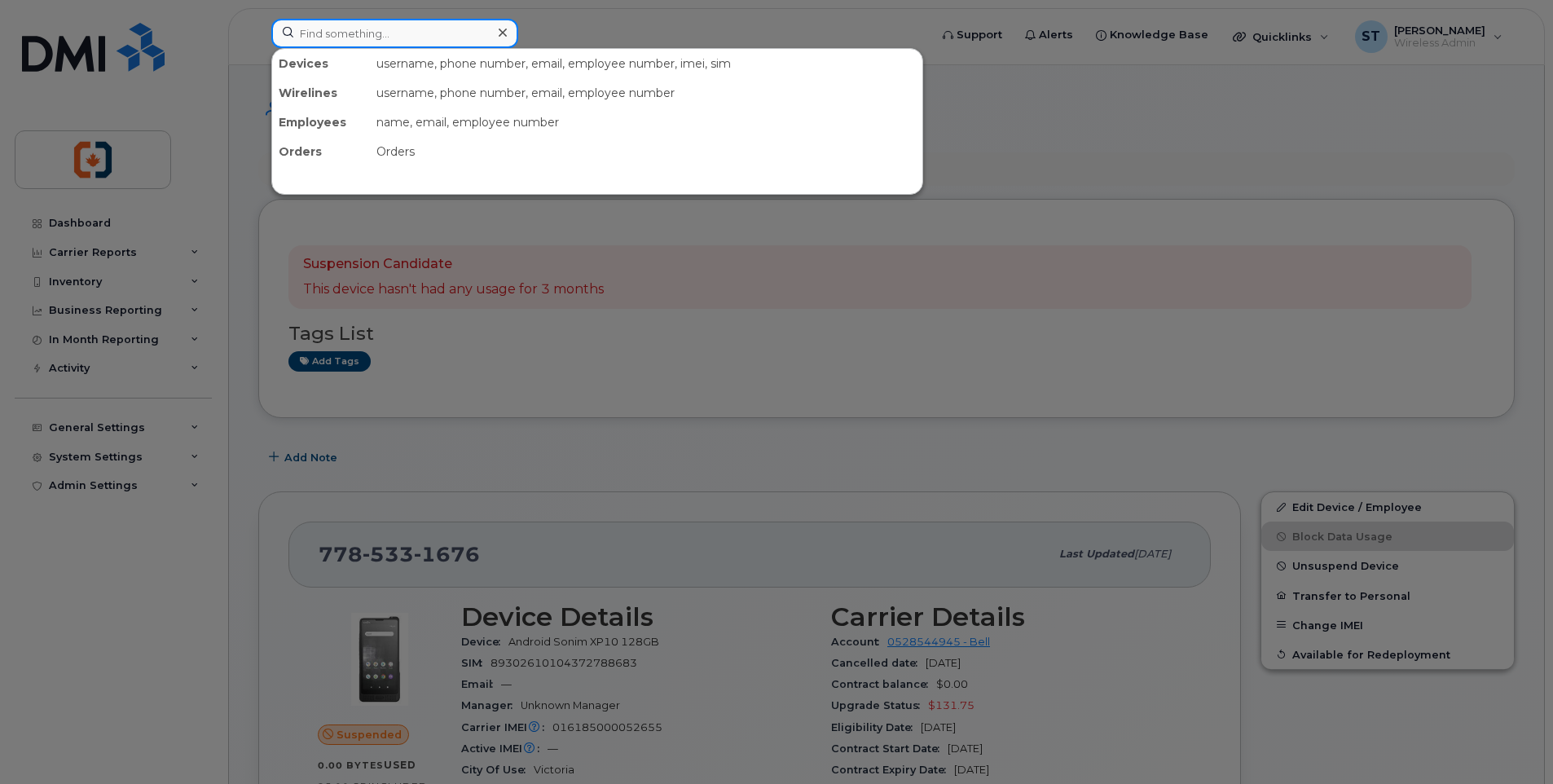
paste input "2502132689"
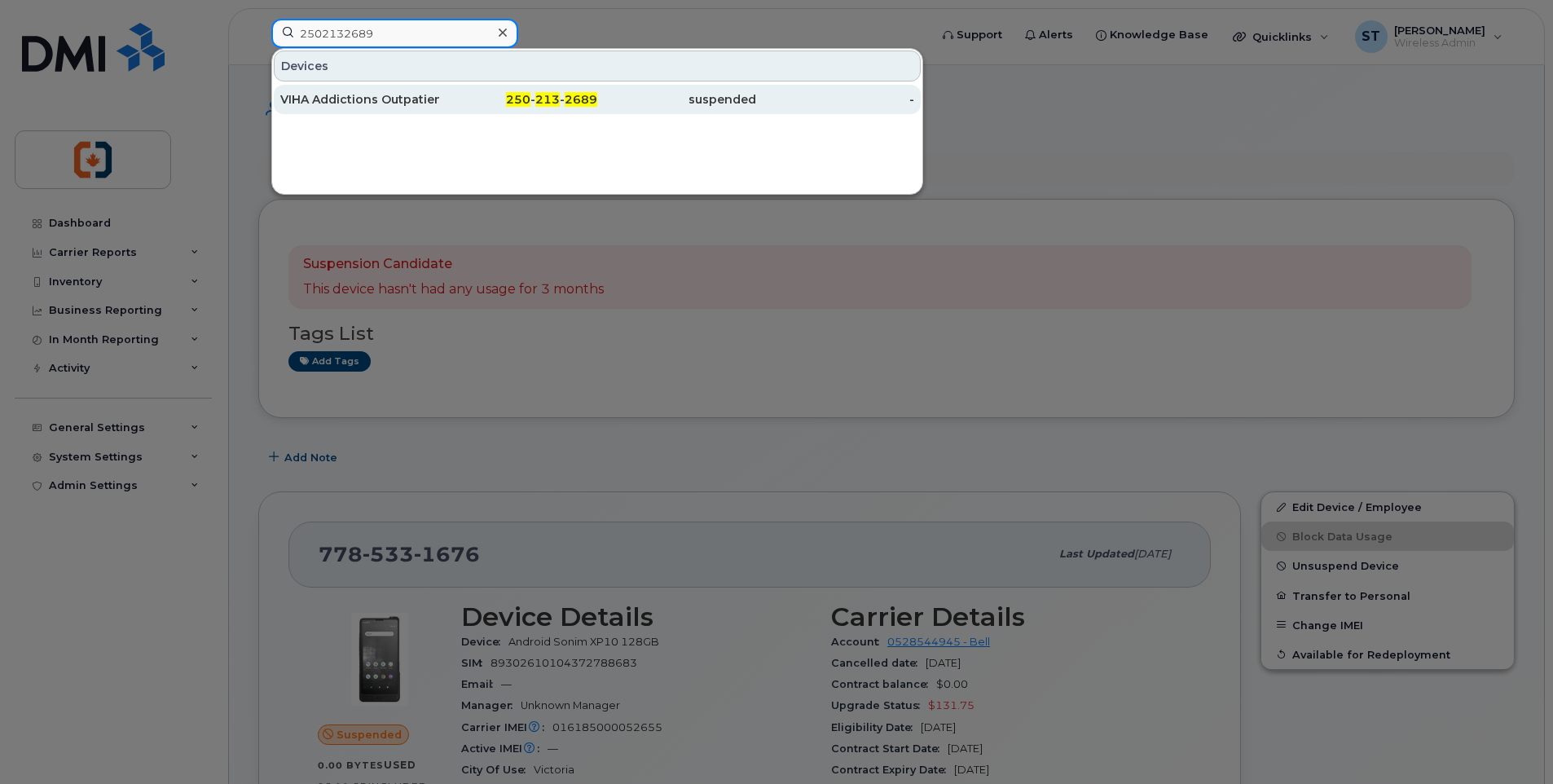
type input "2502132689"
click at [429, 100] on div "VIHA Addictions Outpatient" at bounding box center [360, 99] width 159 height 17
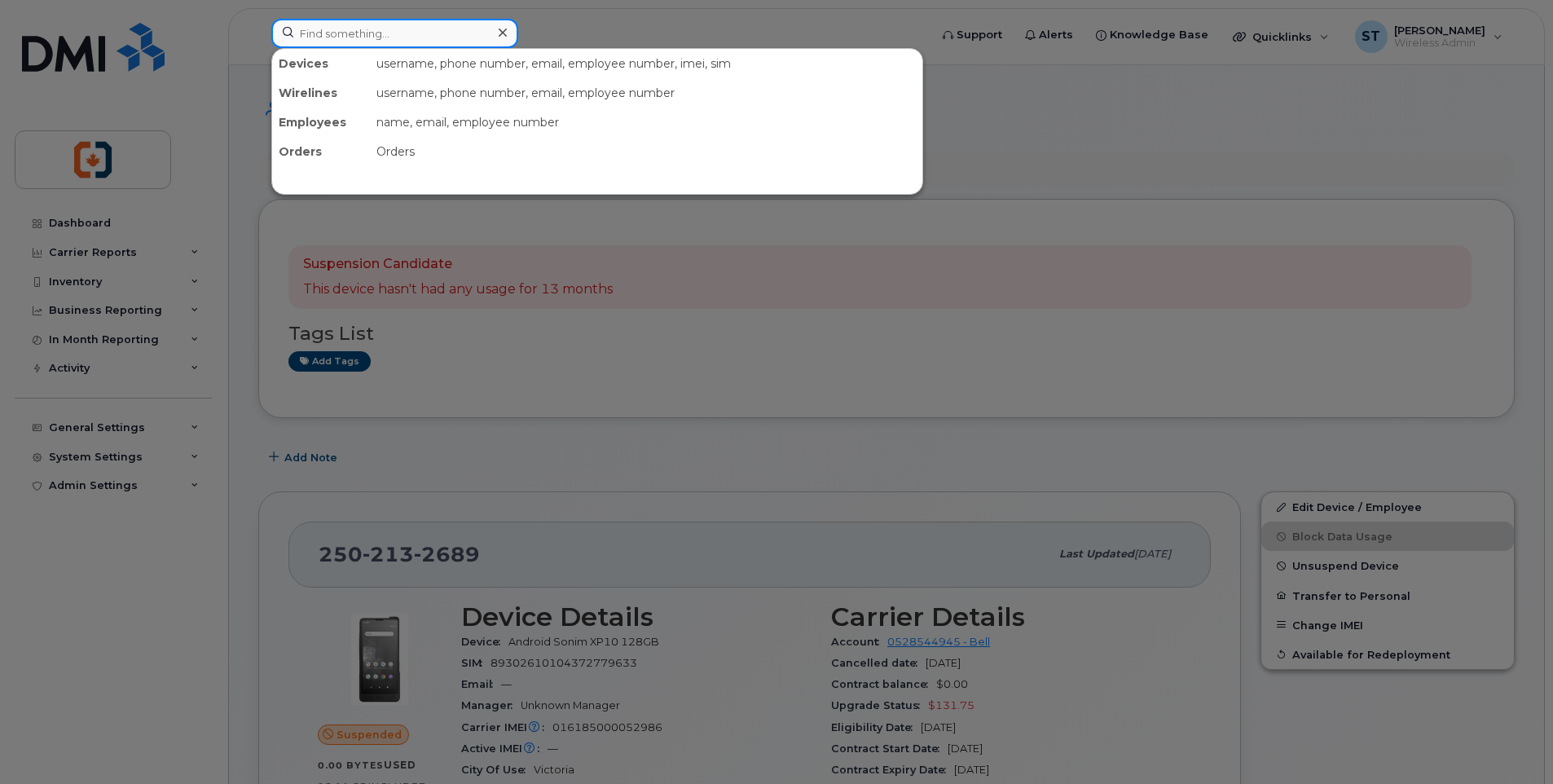
click at [421, 31] on input at bounding box center [395, 33] width 247 height 29
paste input "2507323018"
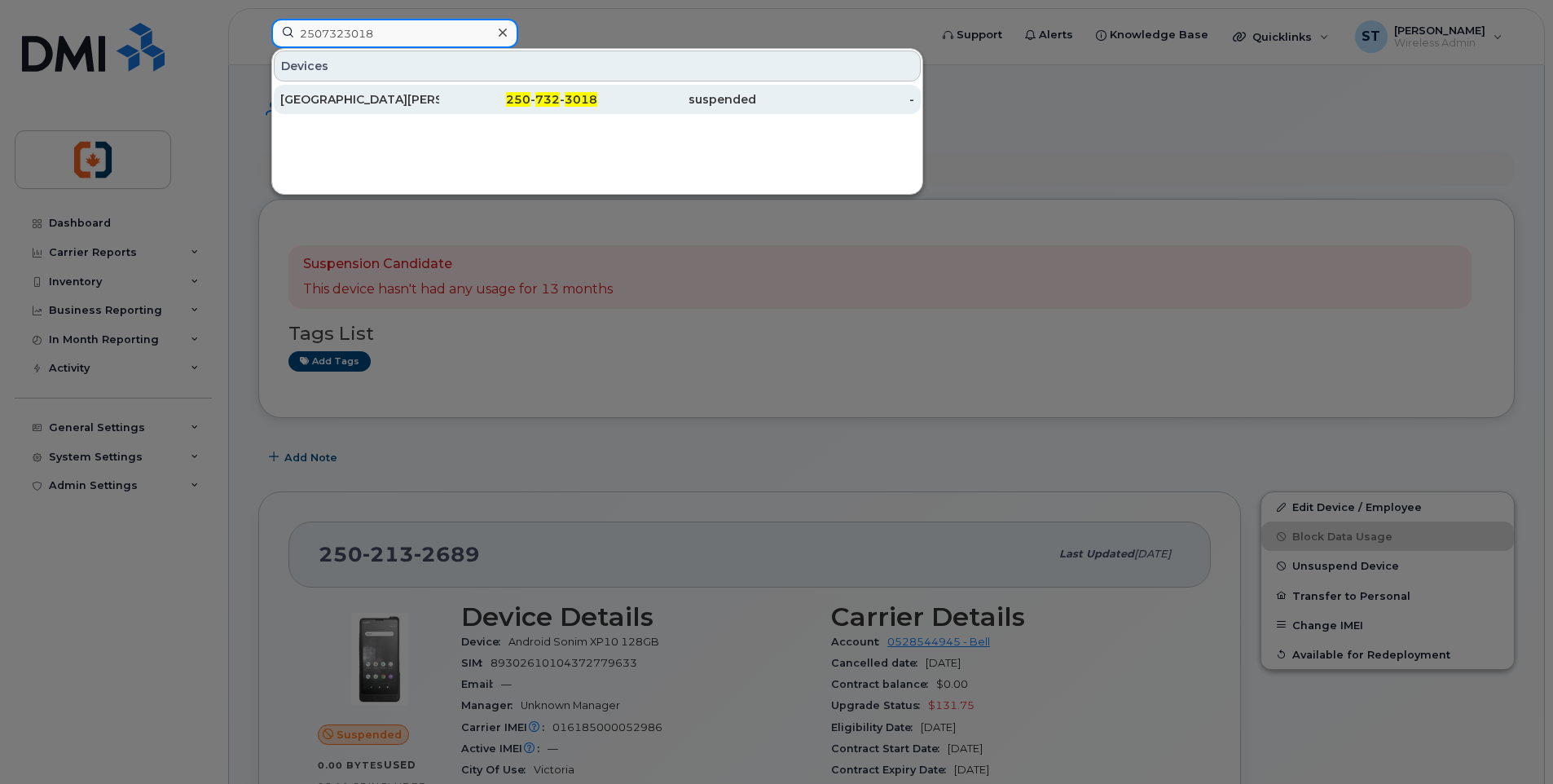
type input "2507323018"
click at [468, 98] on div "250 - 732 - 3018" at bounding box center [519, 99] width 159 height 17
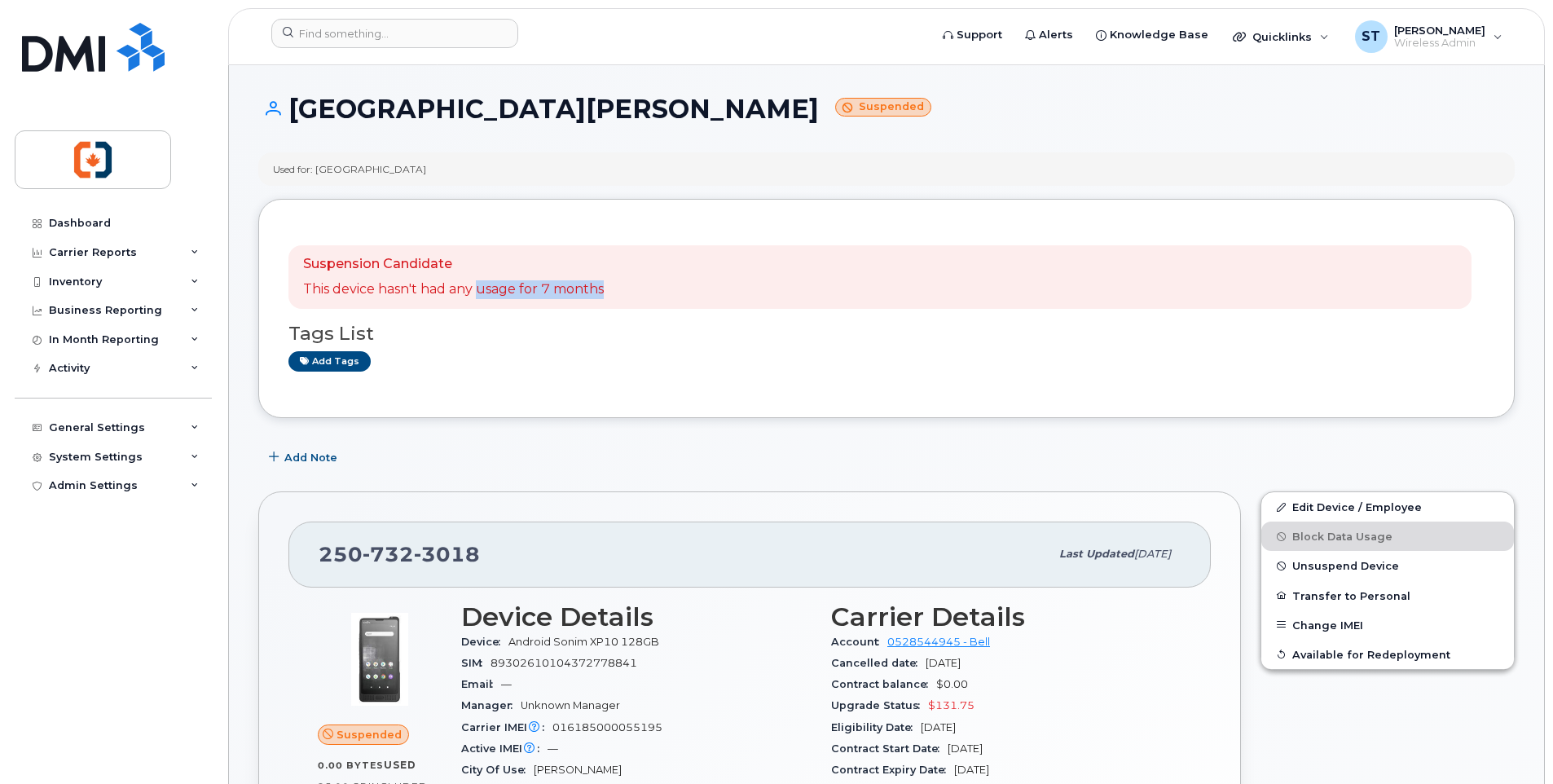
drag, startPoint x: 476, startPoint y: 287, endPoint x: 617, endPoint y: 290, distance: 141.0
click at [617, 290] on div "Suspension Candidate This device hasn't had any usage for 7 months" at bounding box center [880, 276] width 1184 height 63
drag, startPoint x: 617, startPoint y: 290, endPoint x: 587, endPoint y: 290, distance: 30.0
copy p "usage for 7 months"
click at [422, 37] on input at bounding box center [395, 33] width 247 height 29
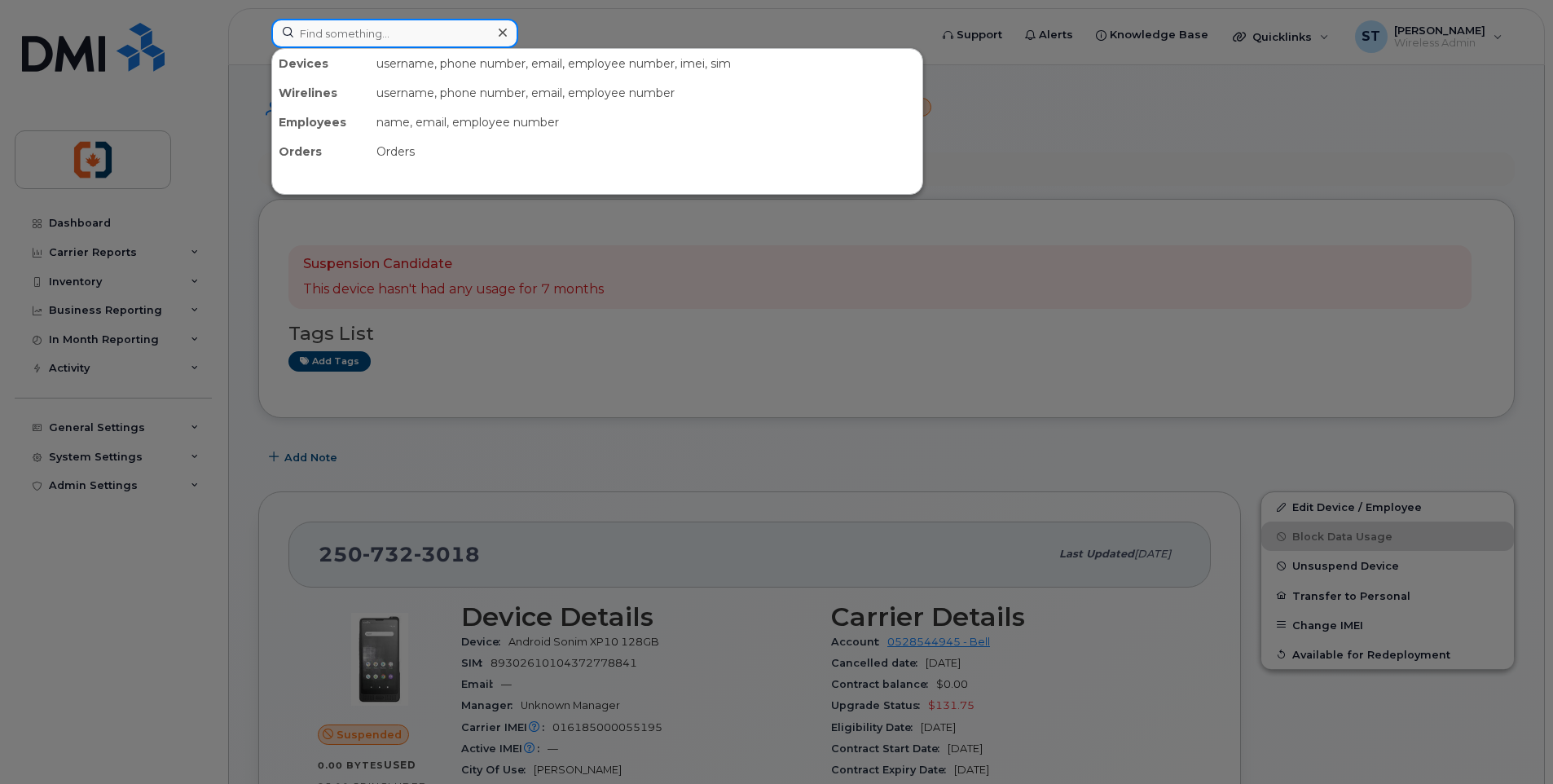
paste input "7786779947"
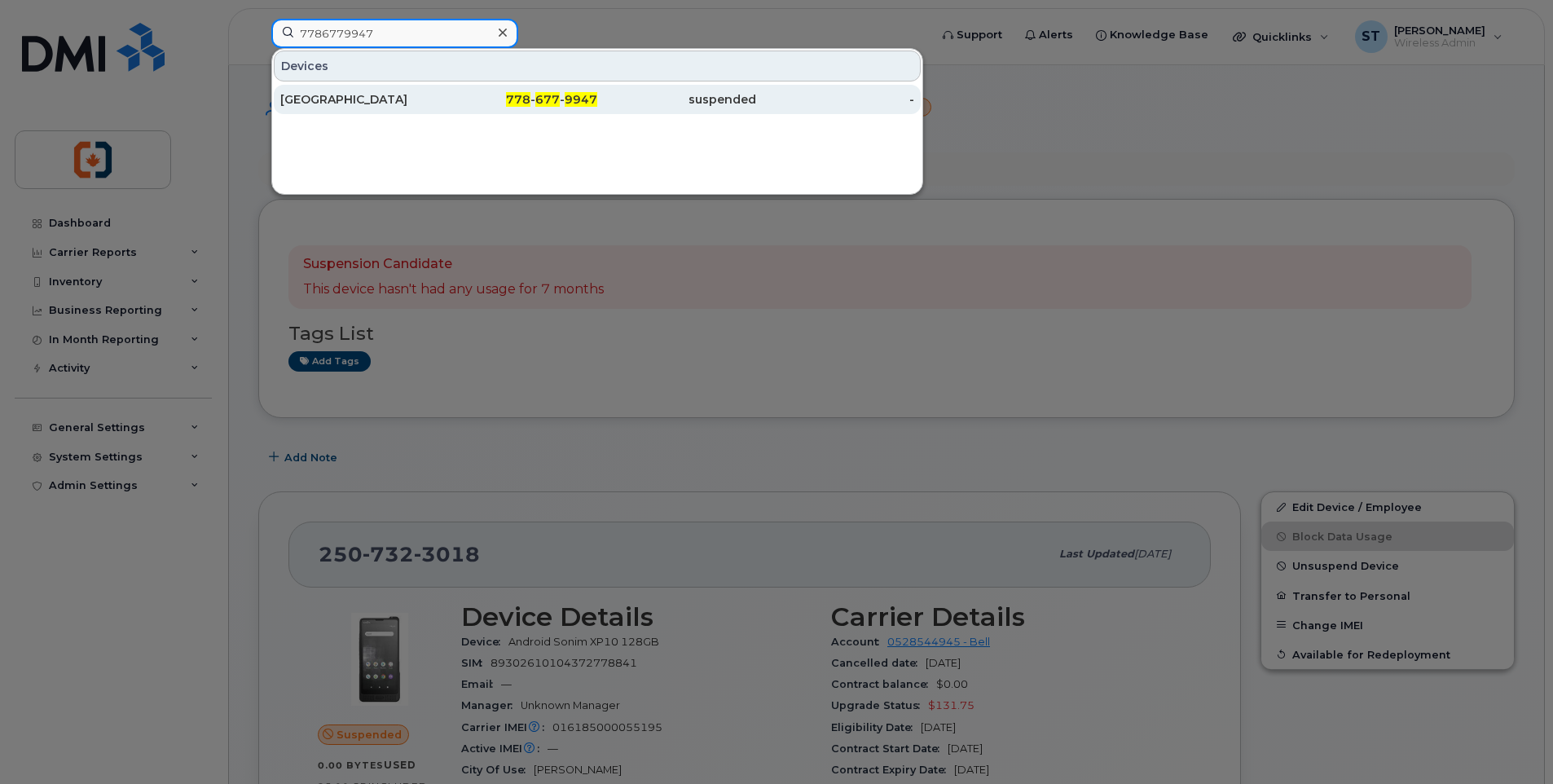
type input "7786779947"
click at [500, 101] on div "778 - 677 - 9947" at bounding box center [519, 99] width 159 height 17
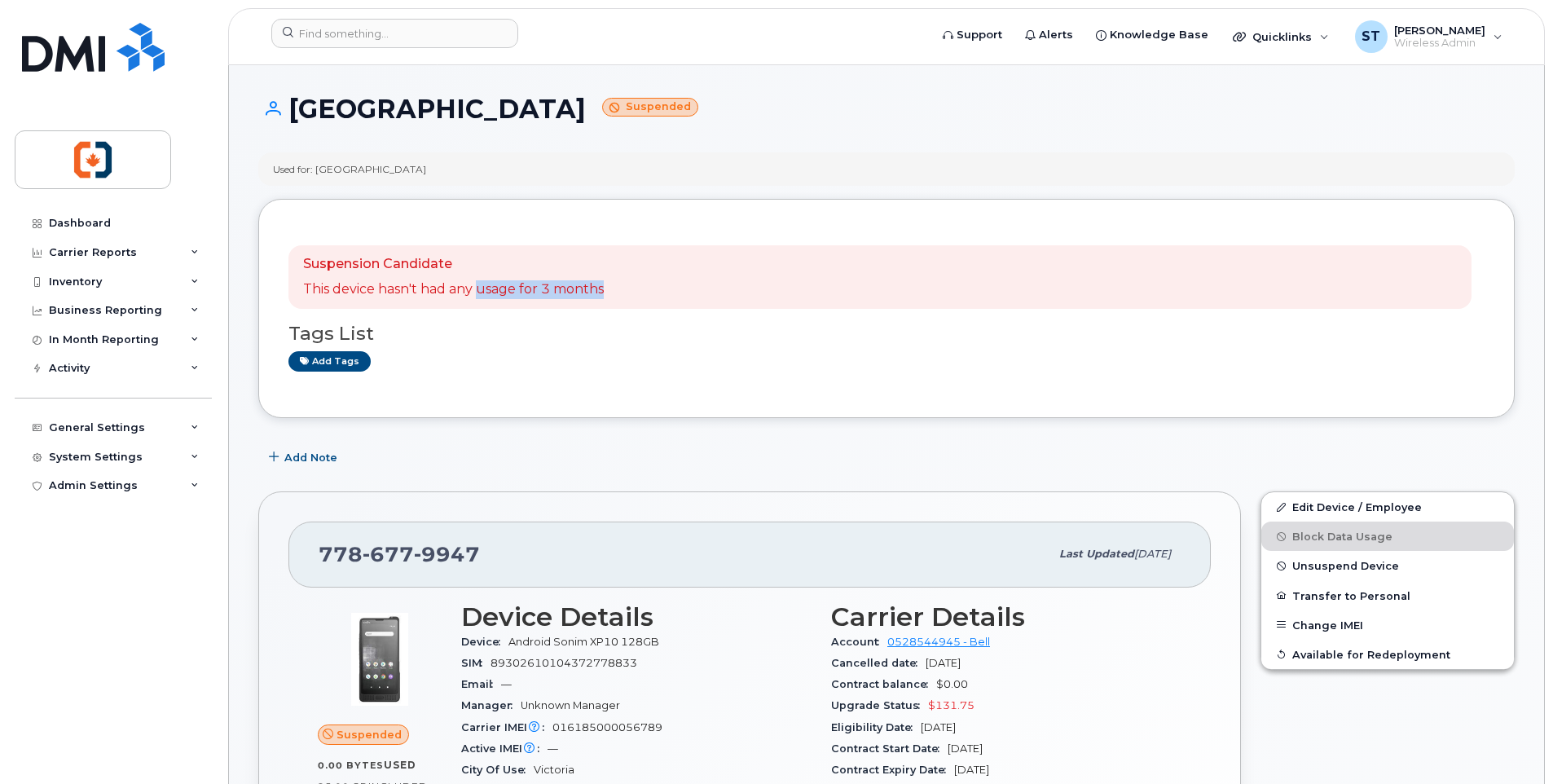
drag, startPoint x: 477, startPoint y: 291, endPoint x: 611, endPoint y: 291, distance: 134.0
click at [611, 291] on div "Suspension Candidate This device hasn't had any usage for 3 months" at bounding box center [880, 276] width 1184 height 63
drag, startPoint x: 611, startPoint y: 291, endPoint x: 588, endPoint y: 291, distance: 23.0
copy p "usage for 3 months"
click at [385, 33] on input at bounding box center [395, 33] width 247 height 29
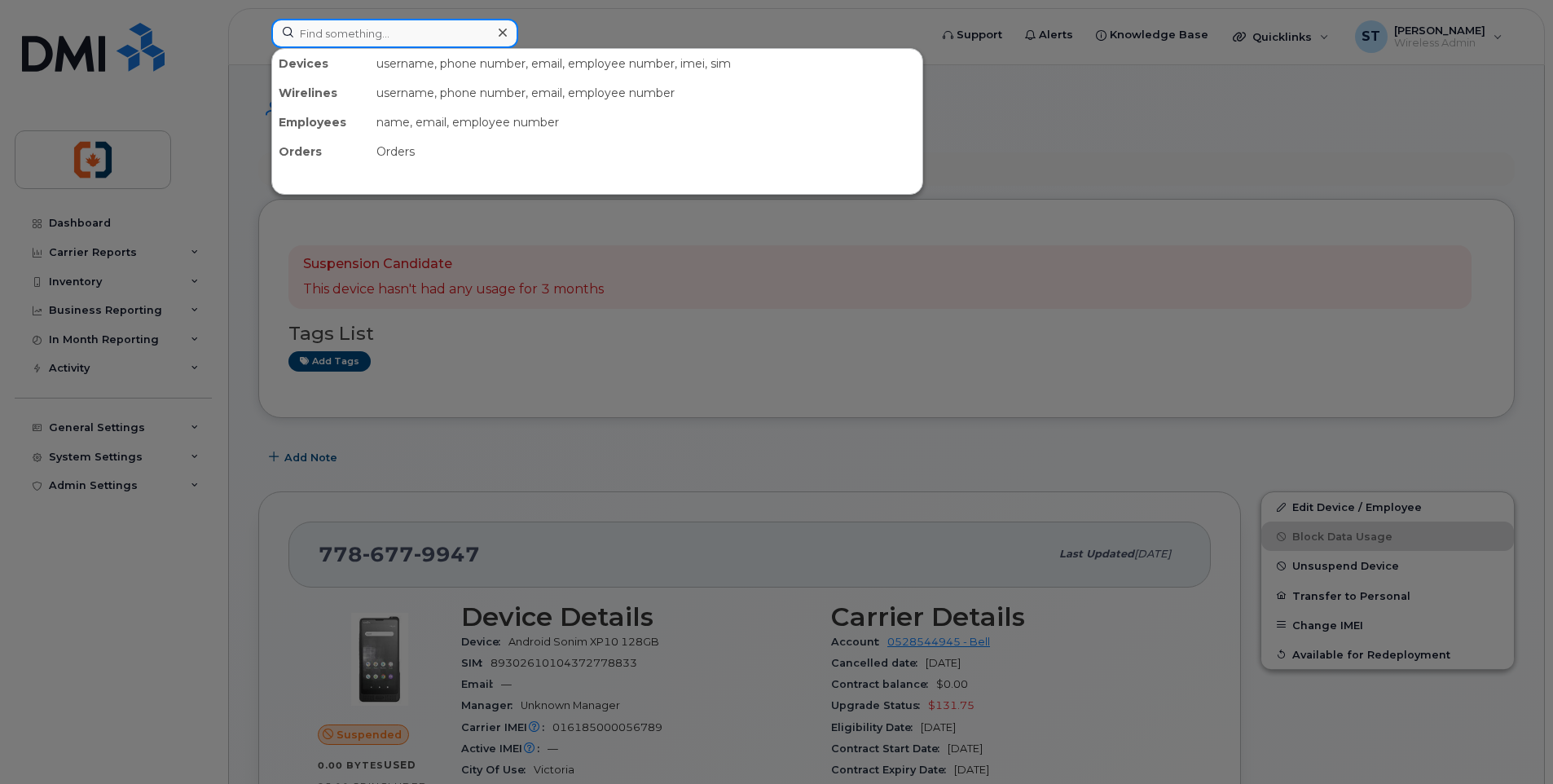
paste input "2504137438"
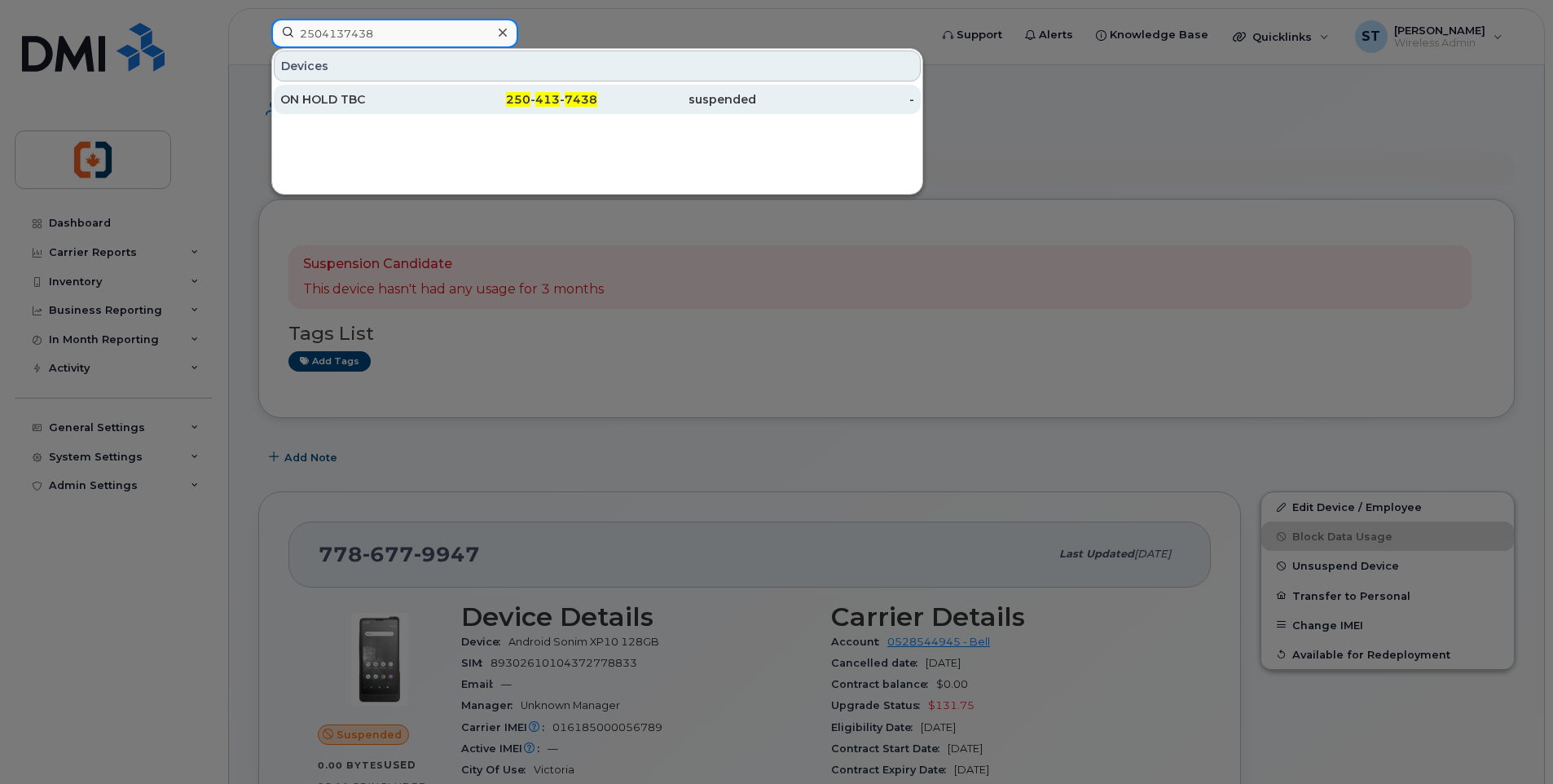
type input "2504137438"
click at [444, 104] on div "250 - 413 - 7438" at bounding box center [519, 99] width 159 height 17
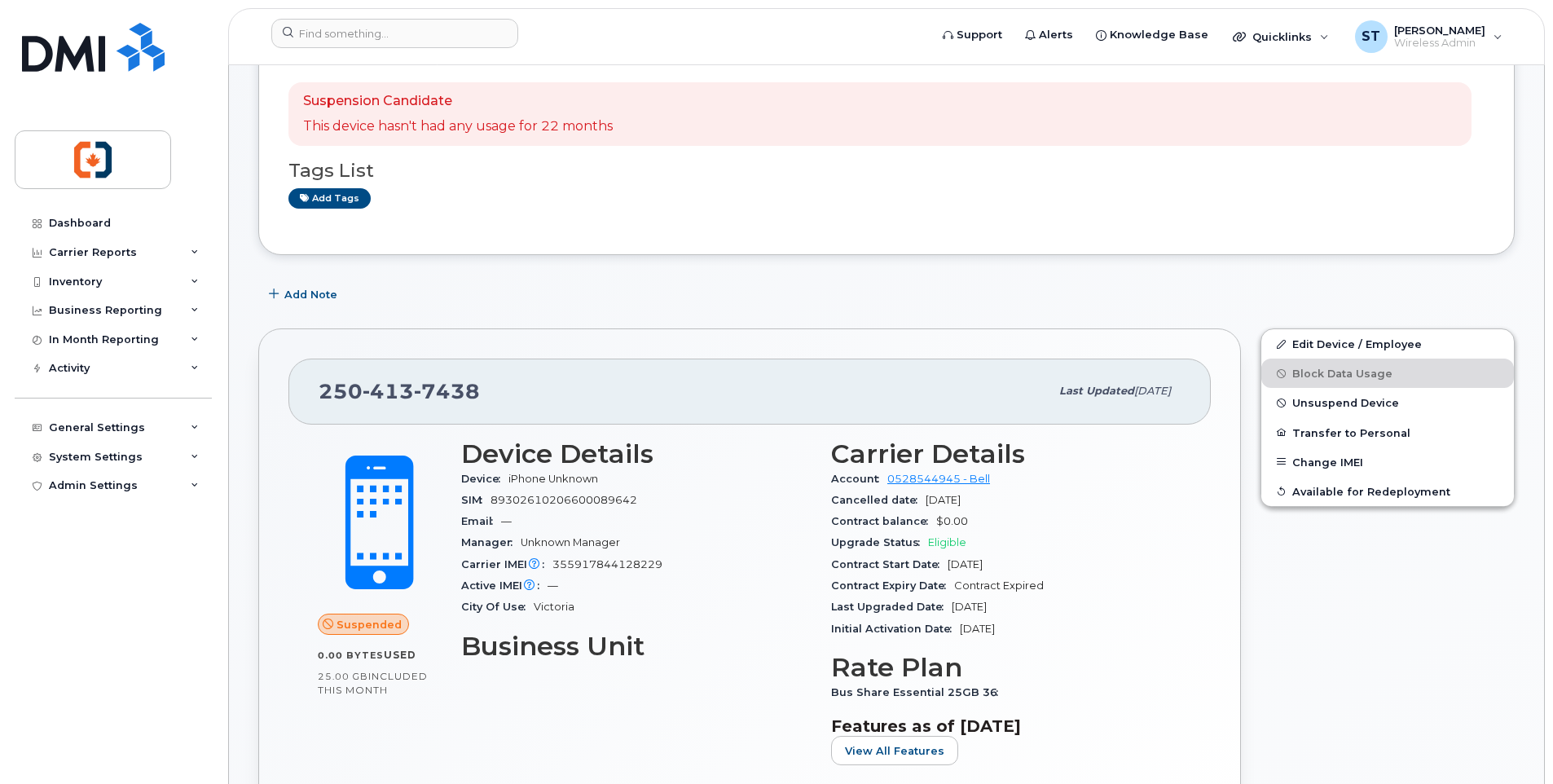
scroll to position [245, 0]
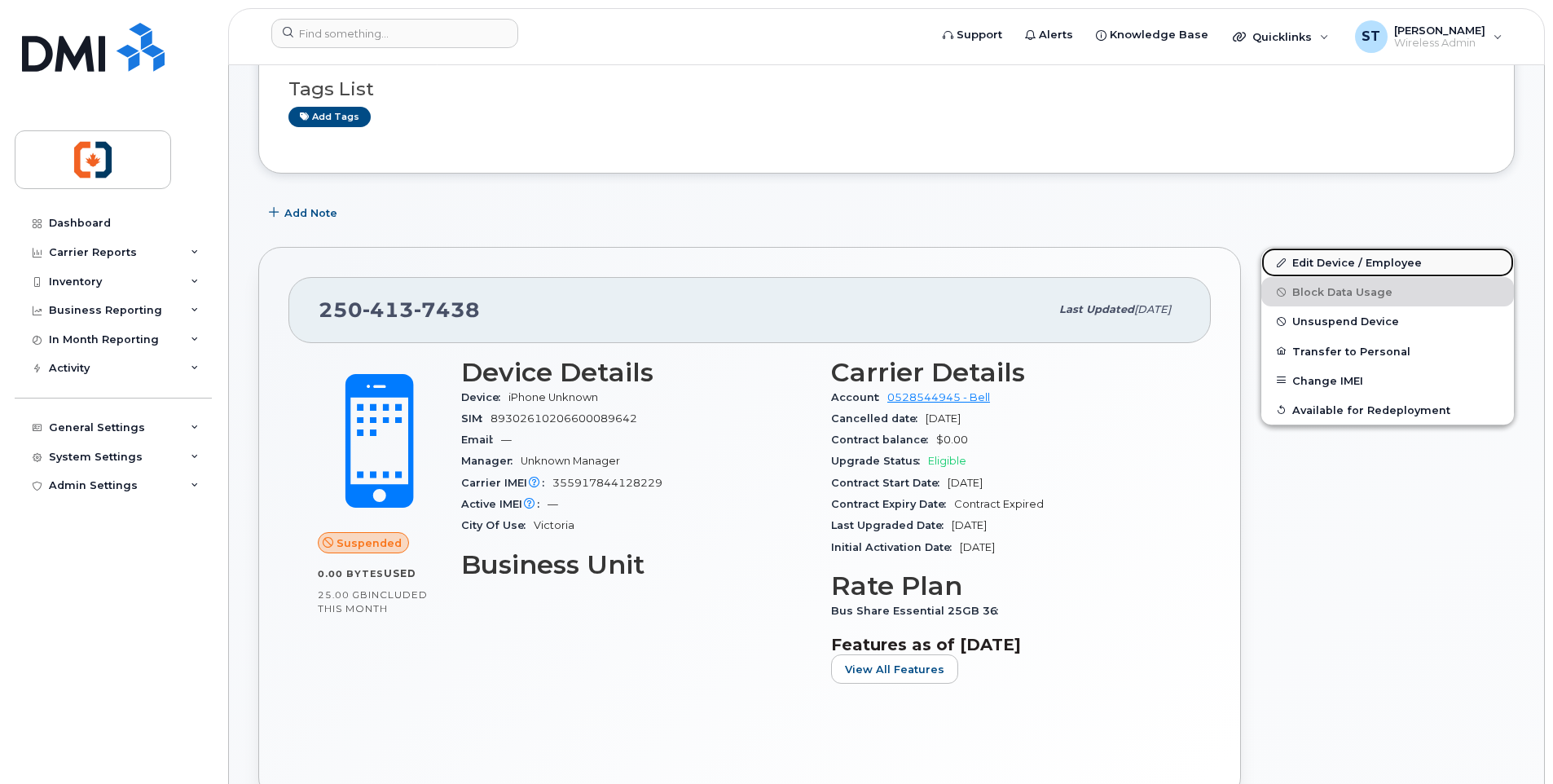
click at [1322, 264] on link "Edit Device / Employee" at bounding box center [1388, 262] width 253 height 29
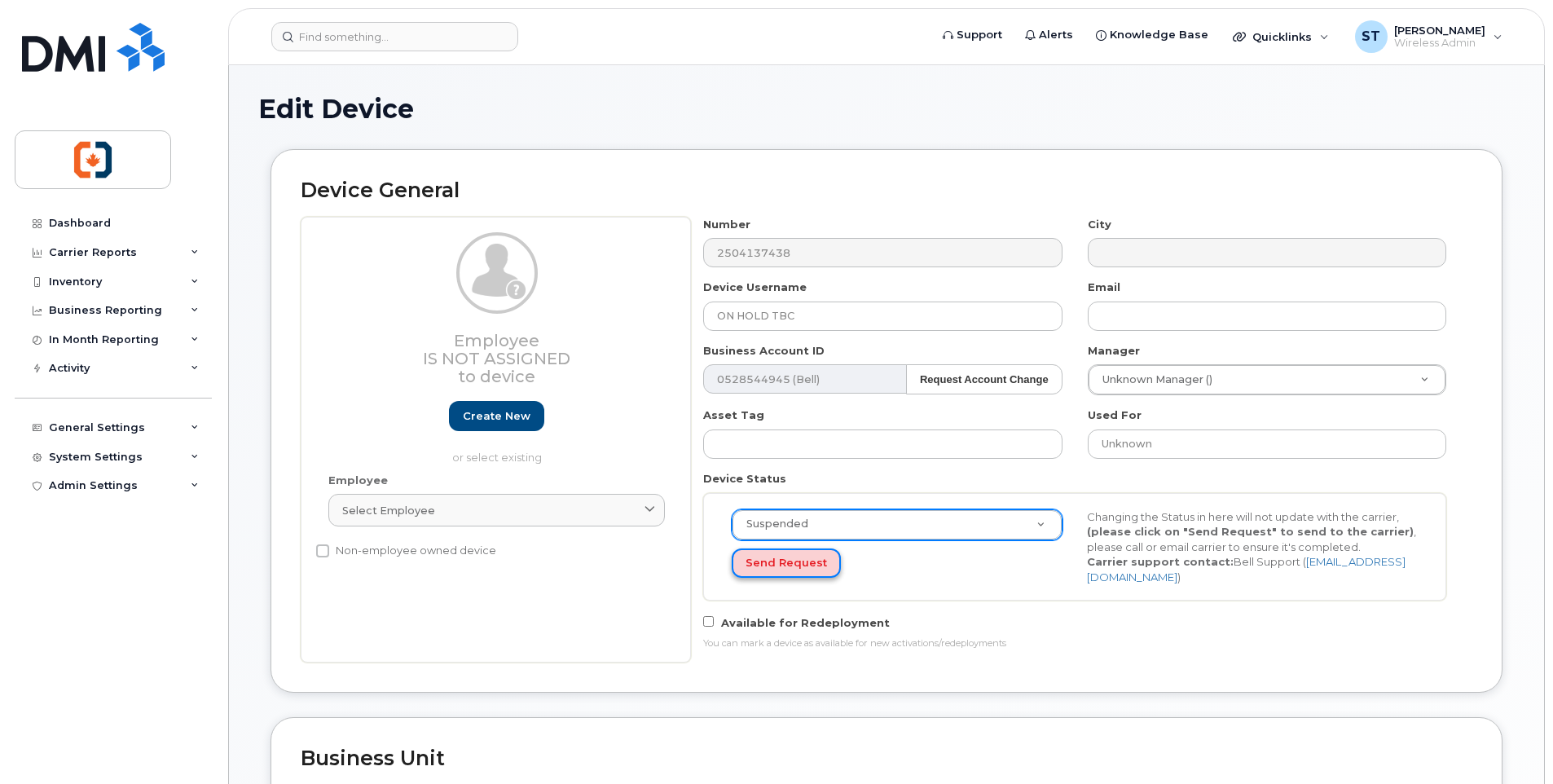
click at [779, 576] on button "Send Request" at bounding box center [786, 562] width 109 height 30
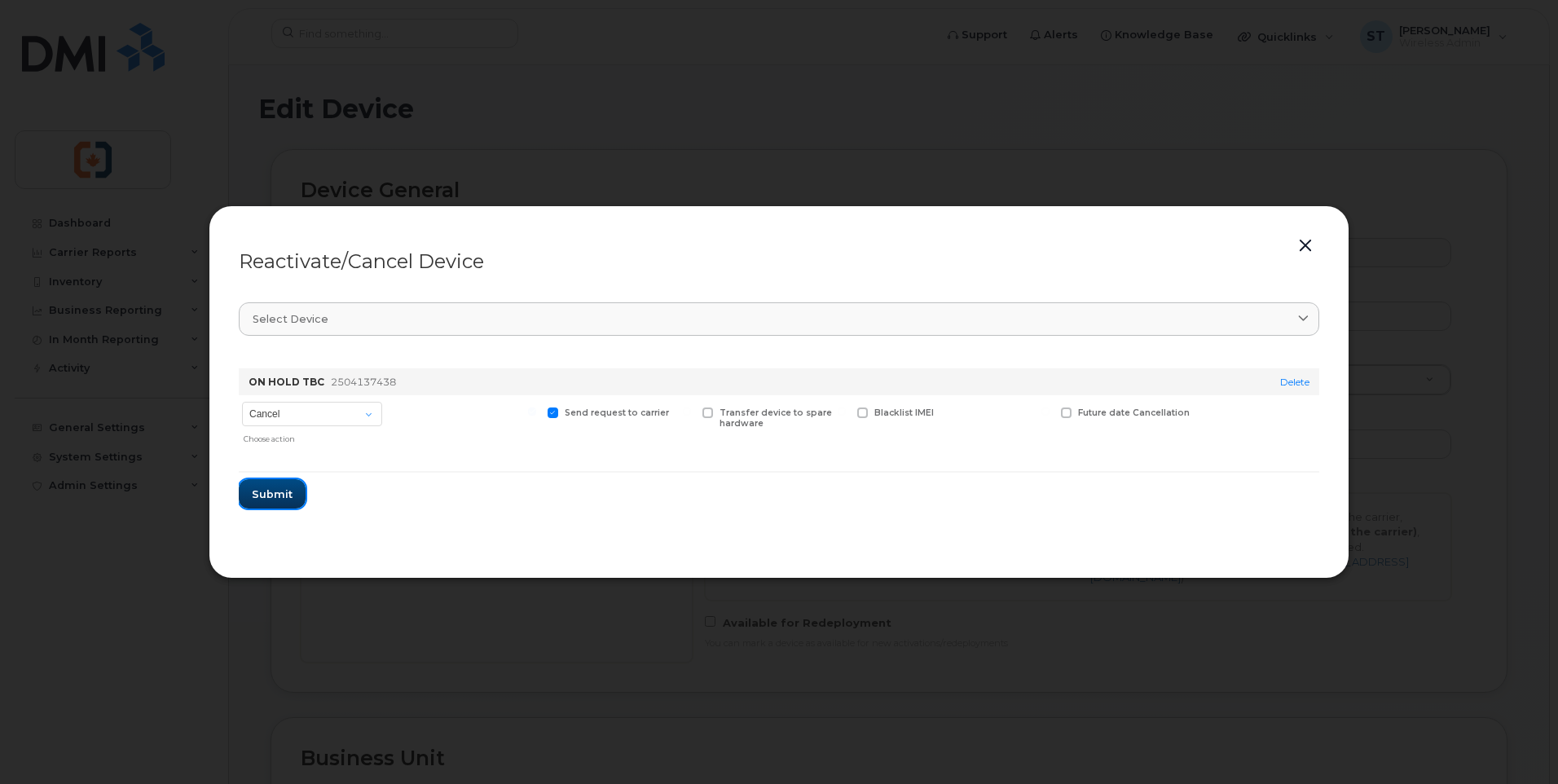
click at [273, 496] on span "Submit" at bounding box center [272, 494] width 41 height 16
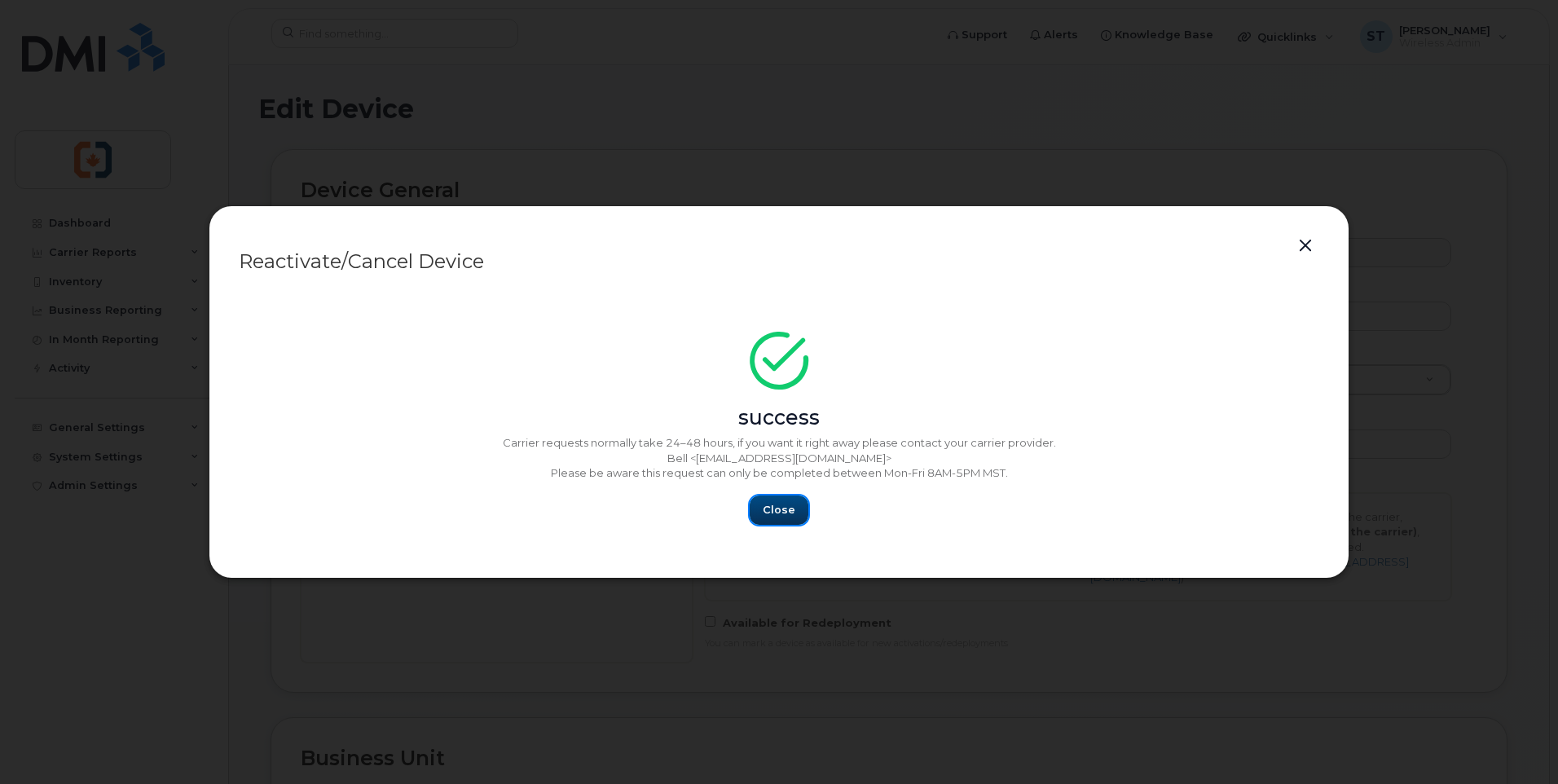
click at [771, 507] on span "Close" at bounding box center [779, 510] width 33 height 16
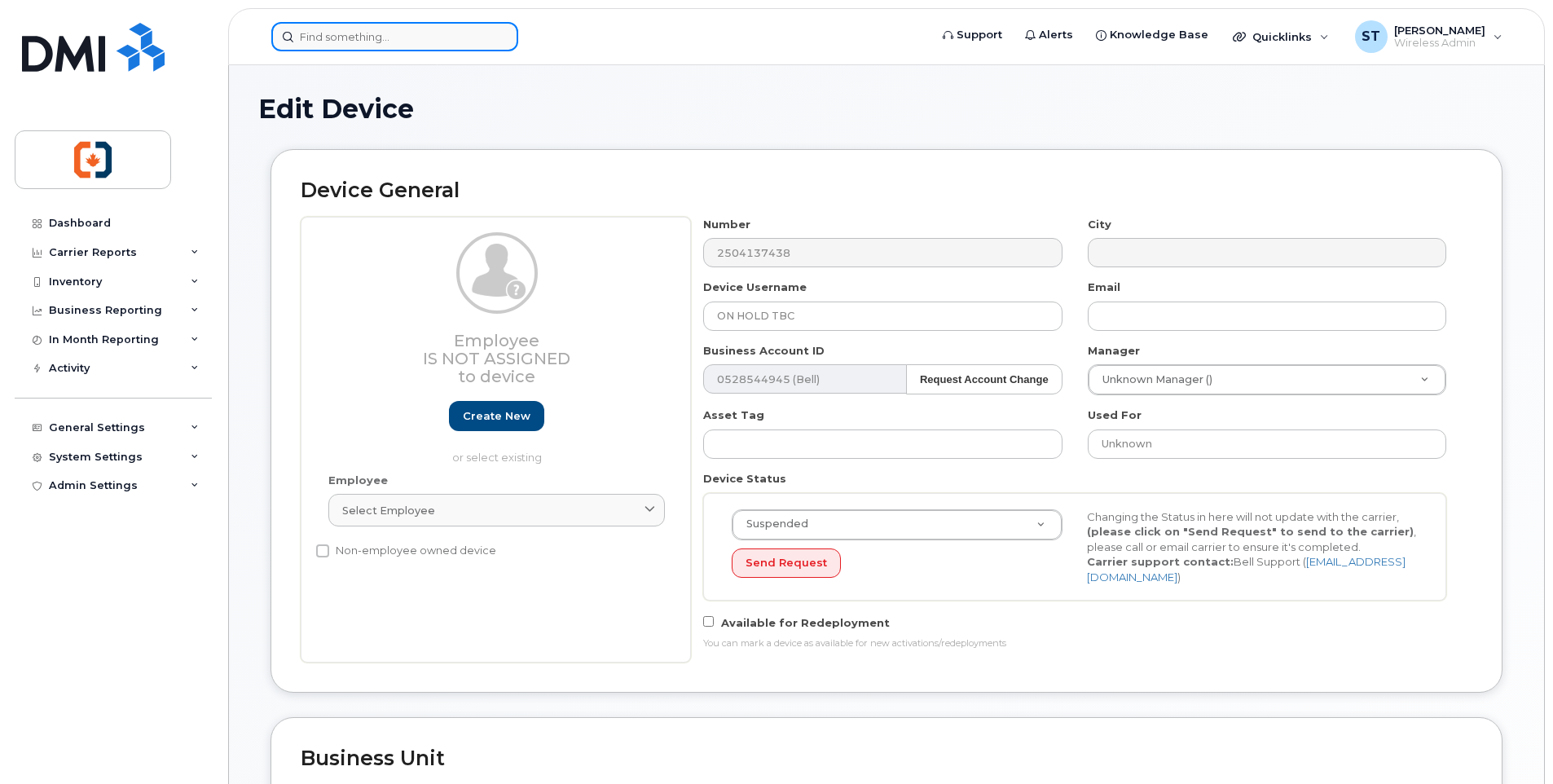
click at [353, 35] on input at bounding box center [395, 37] width 247 height 29
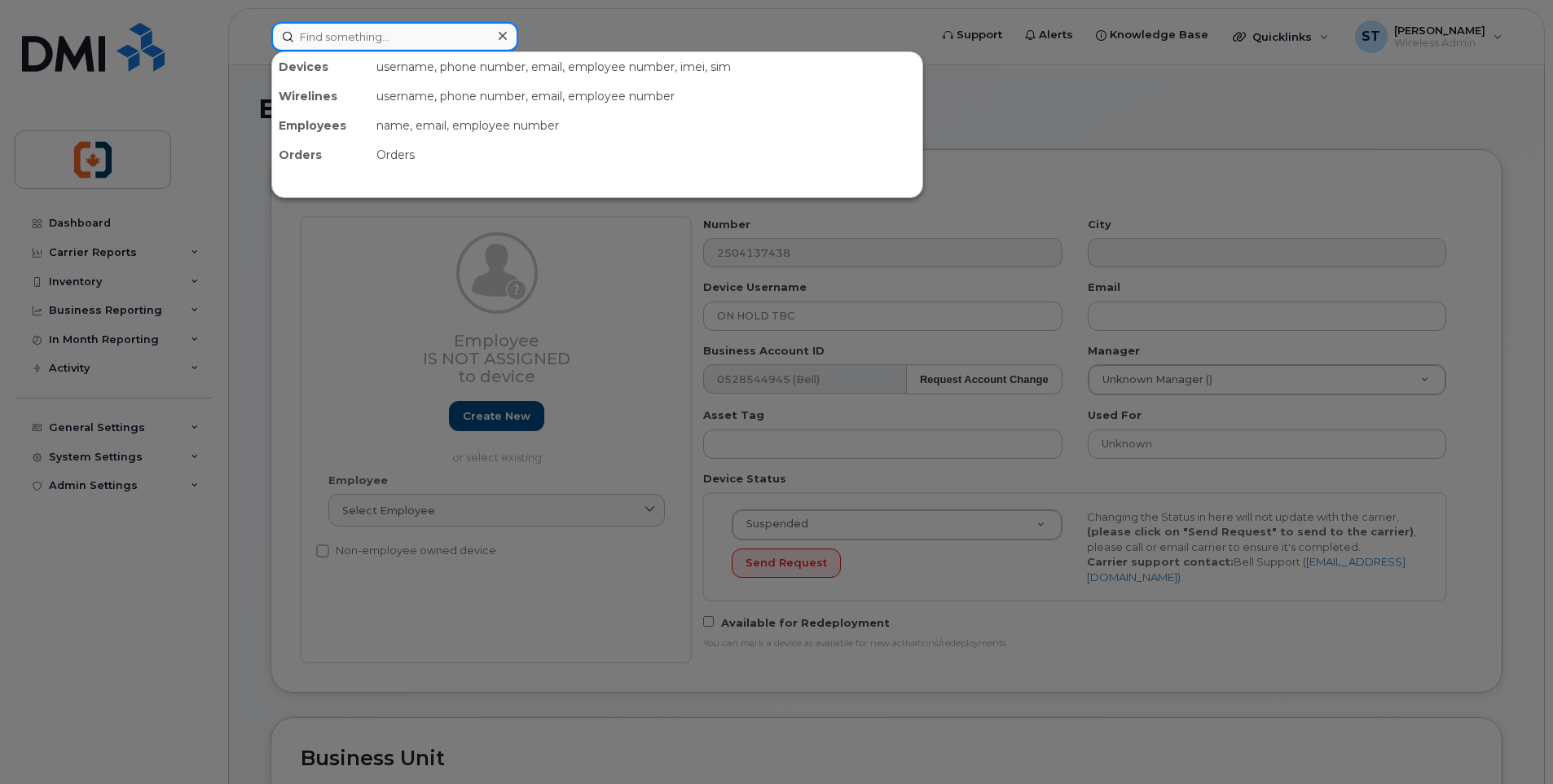
paste input "2504137438"
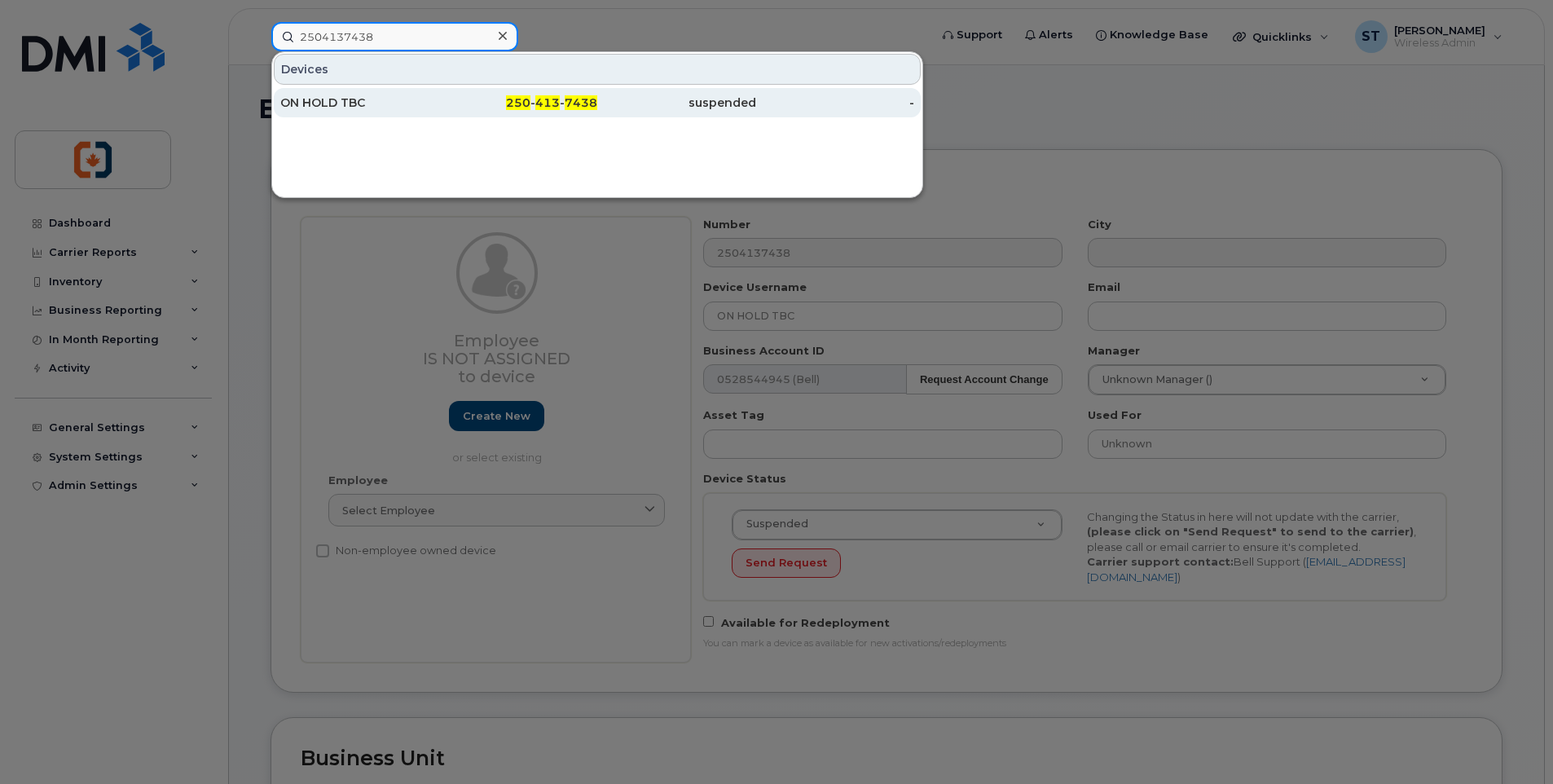
type input "2504137438"
click at [515, 97] on span "250" at bounding box center [518, 102] width 24 height 15
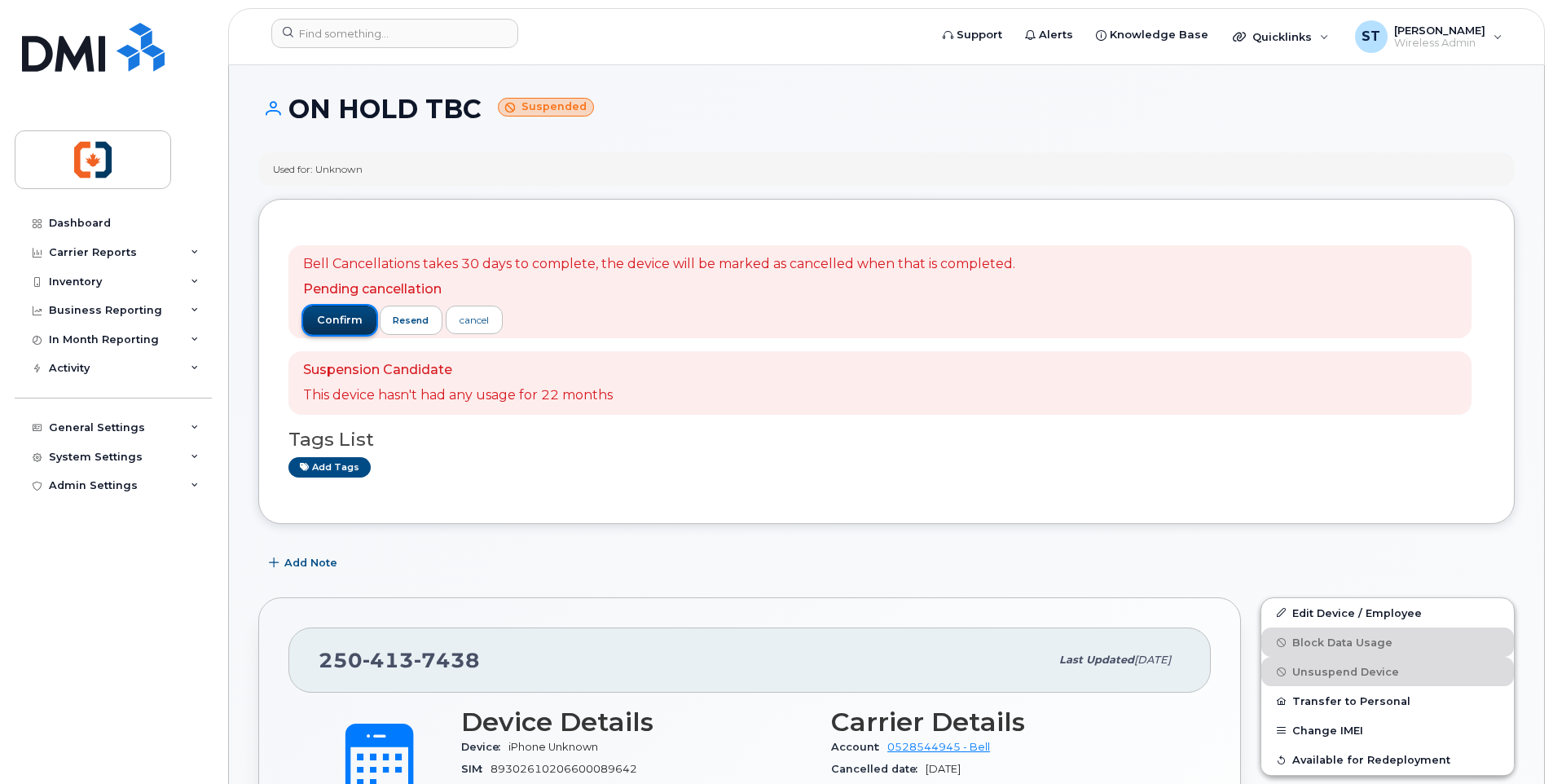
click at [333, 322] on span "confirm" at bounding box center [339, 320] width 46 height 15
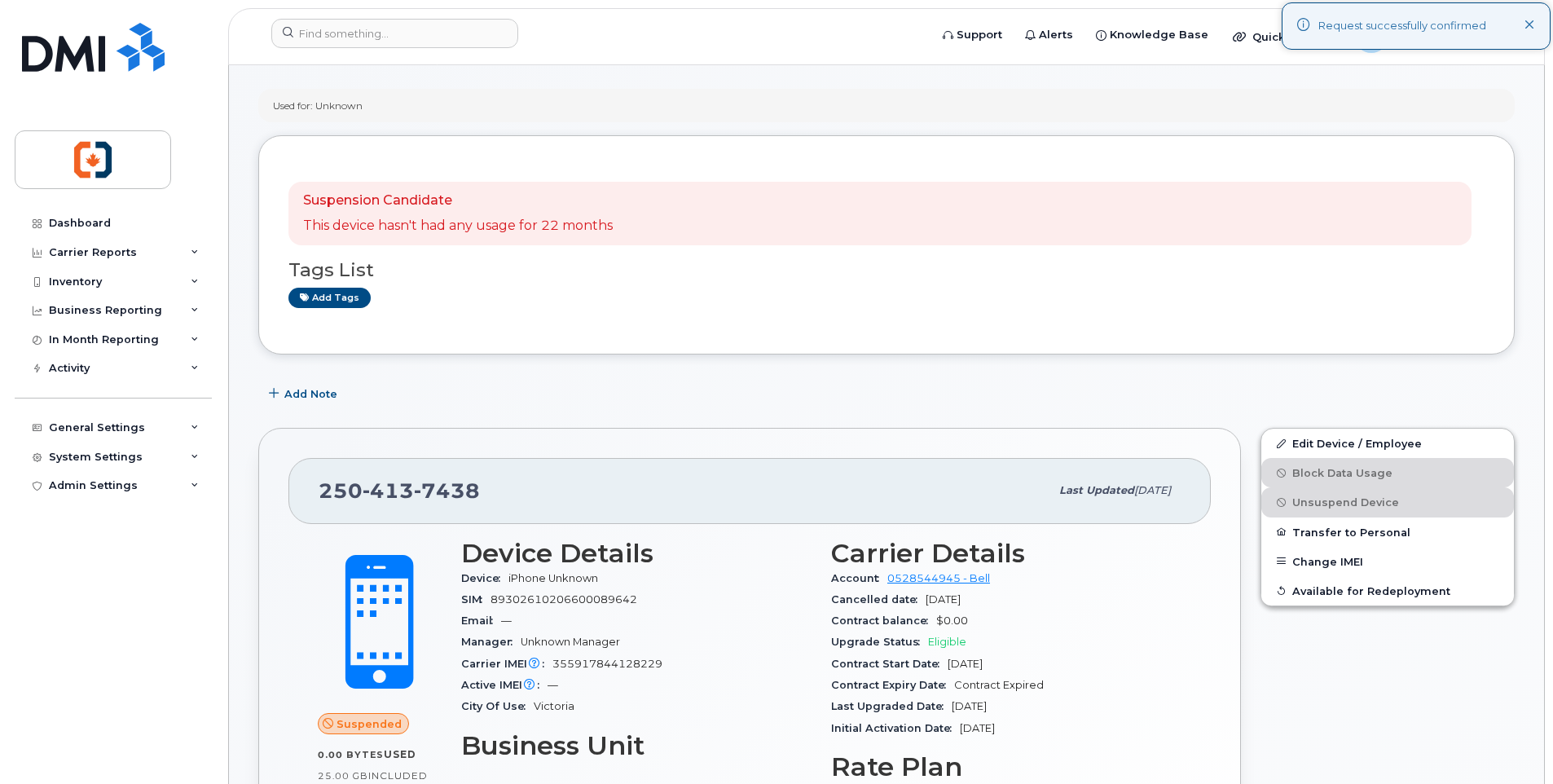
scroll to position [163, 0]
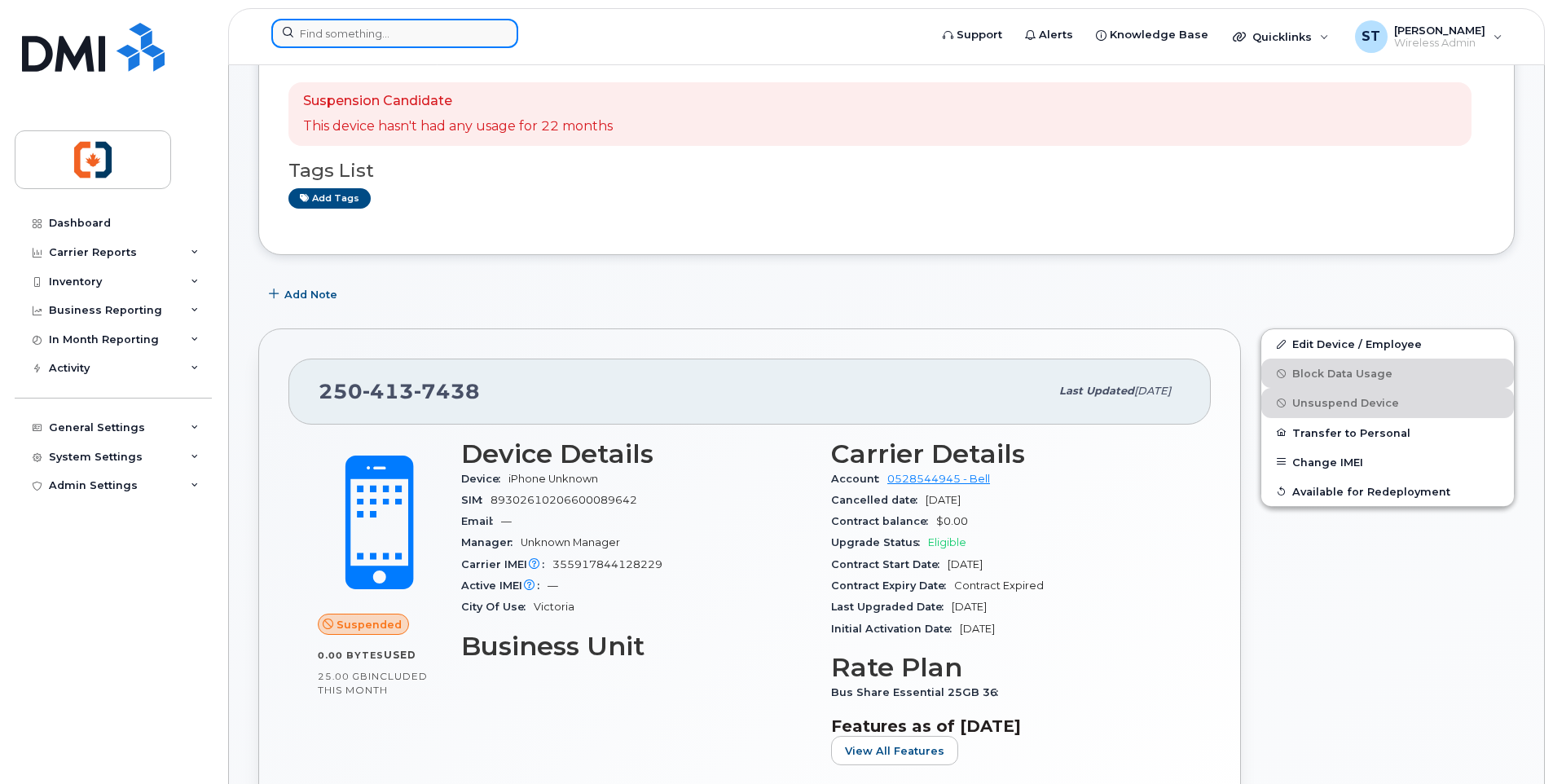
click at [426, 36] on input at bounding box center [395, 33] width 247 height 29
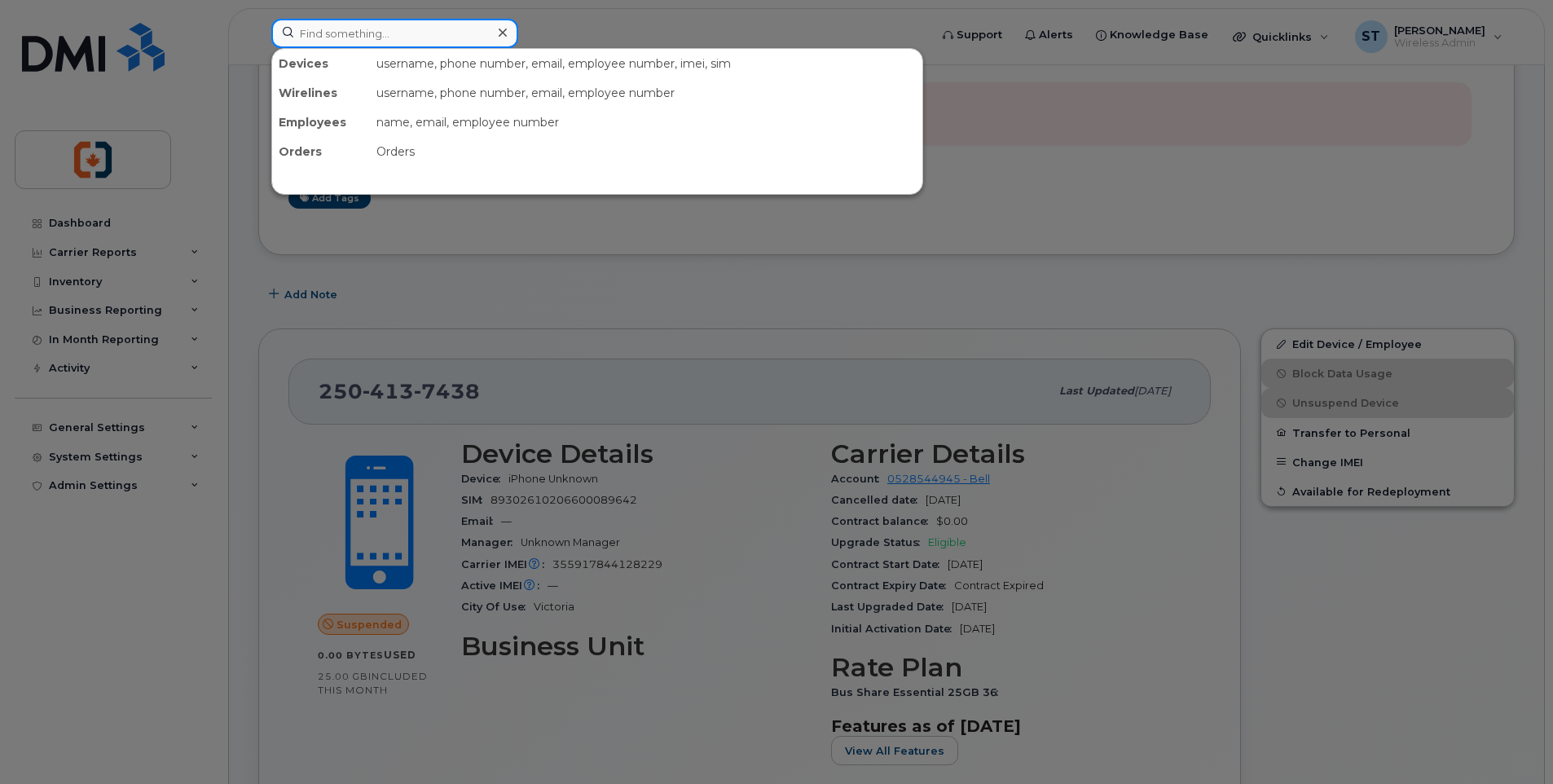
paste input "2503274684"
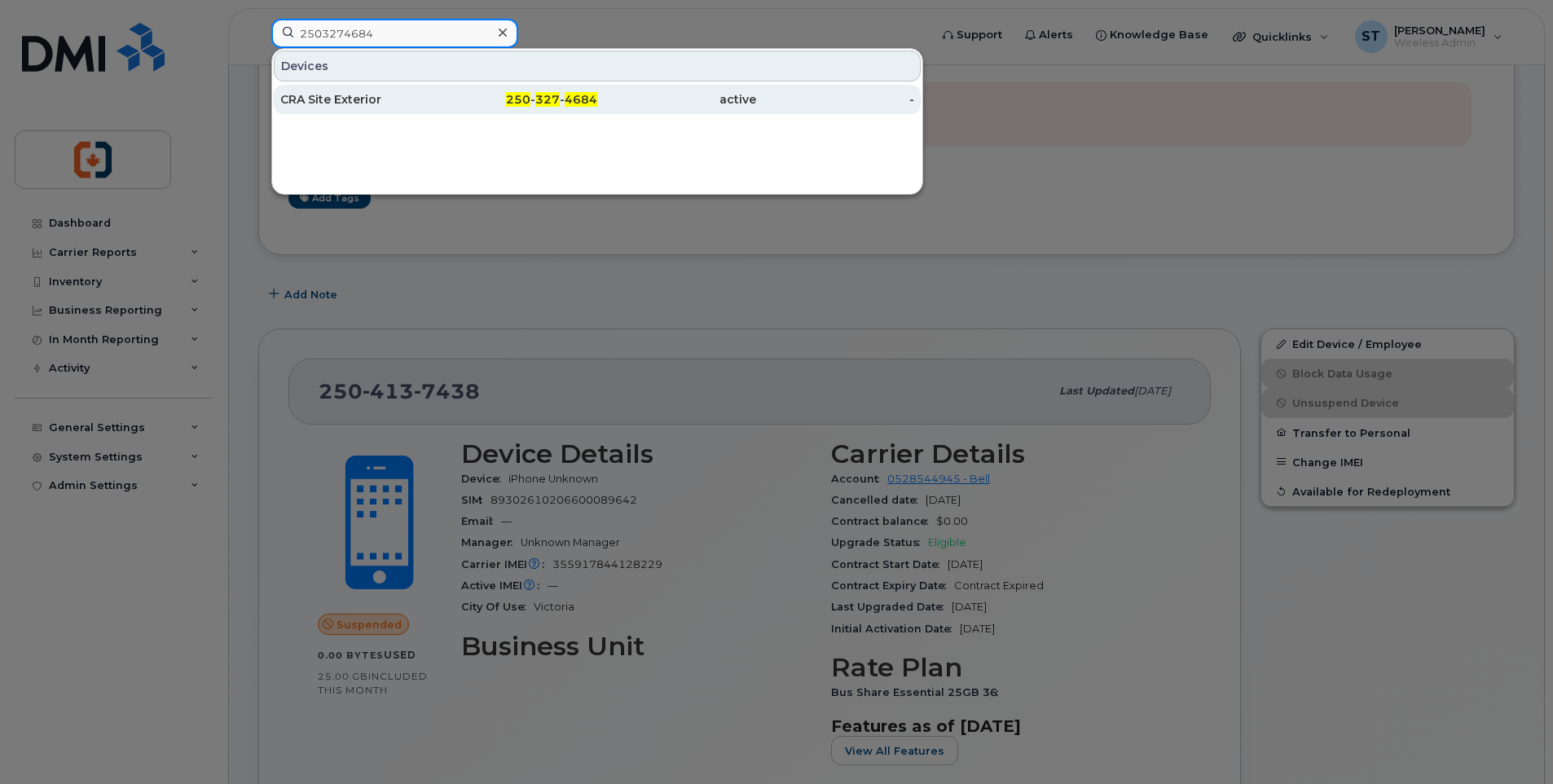
type input "2503274684"
click at [466, 104] on div "250 - 327 - 4684" at bounding box center [519, 99] width 159 height 17
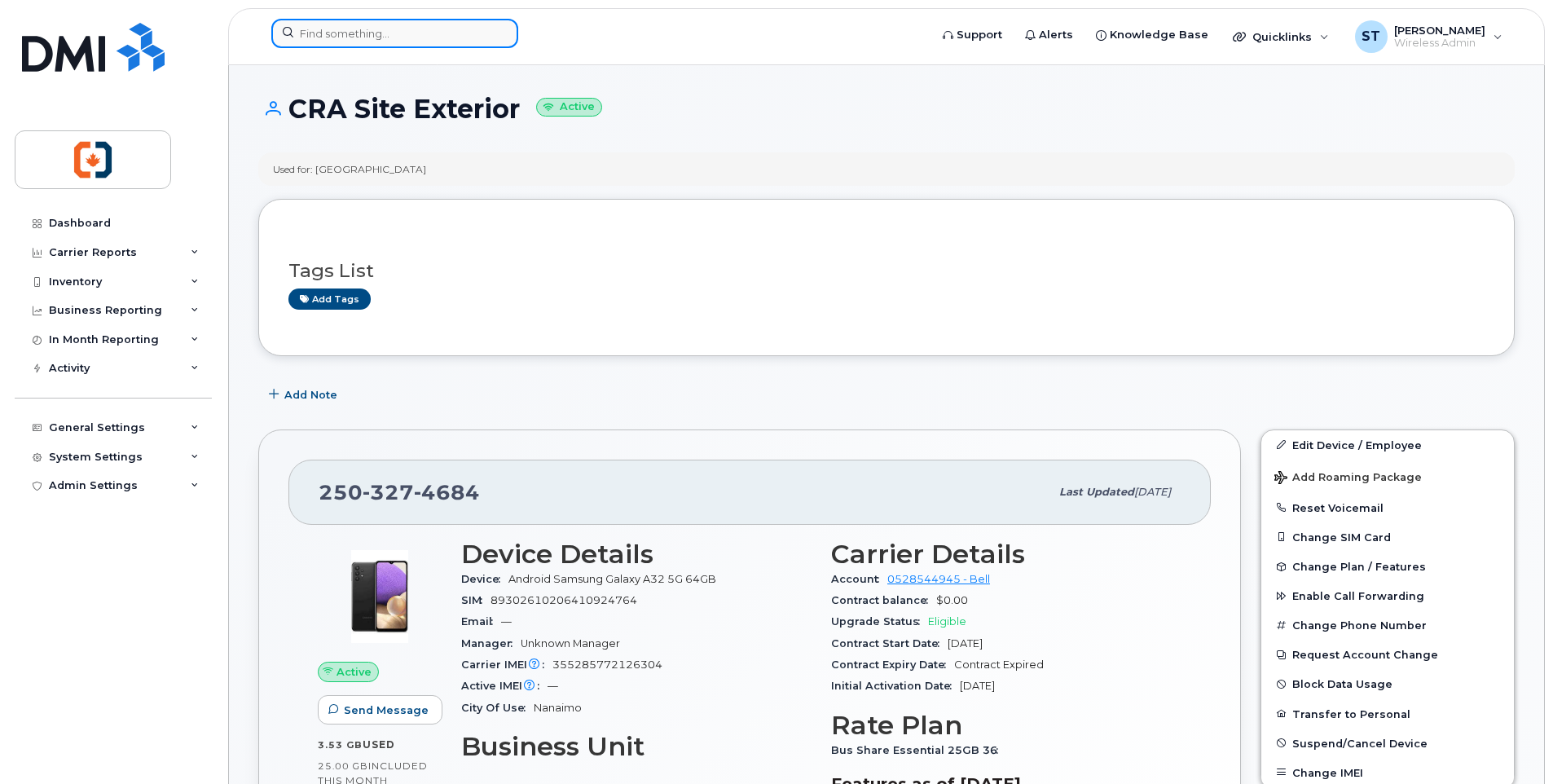
click at [392, 39] on input at bounding box center [395, 33] width 247 height 29
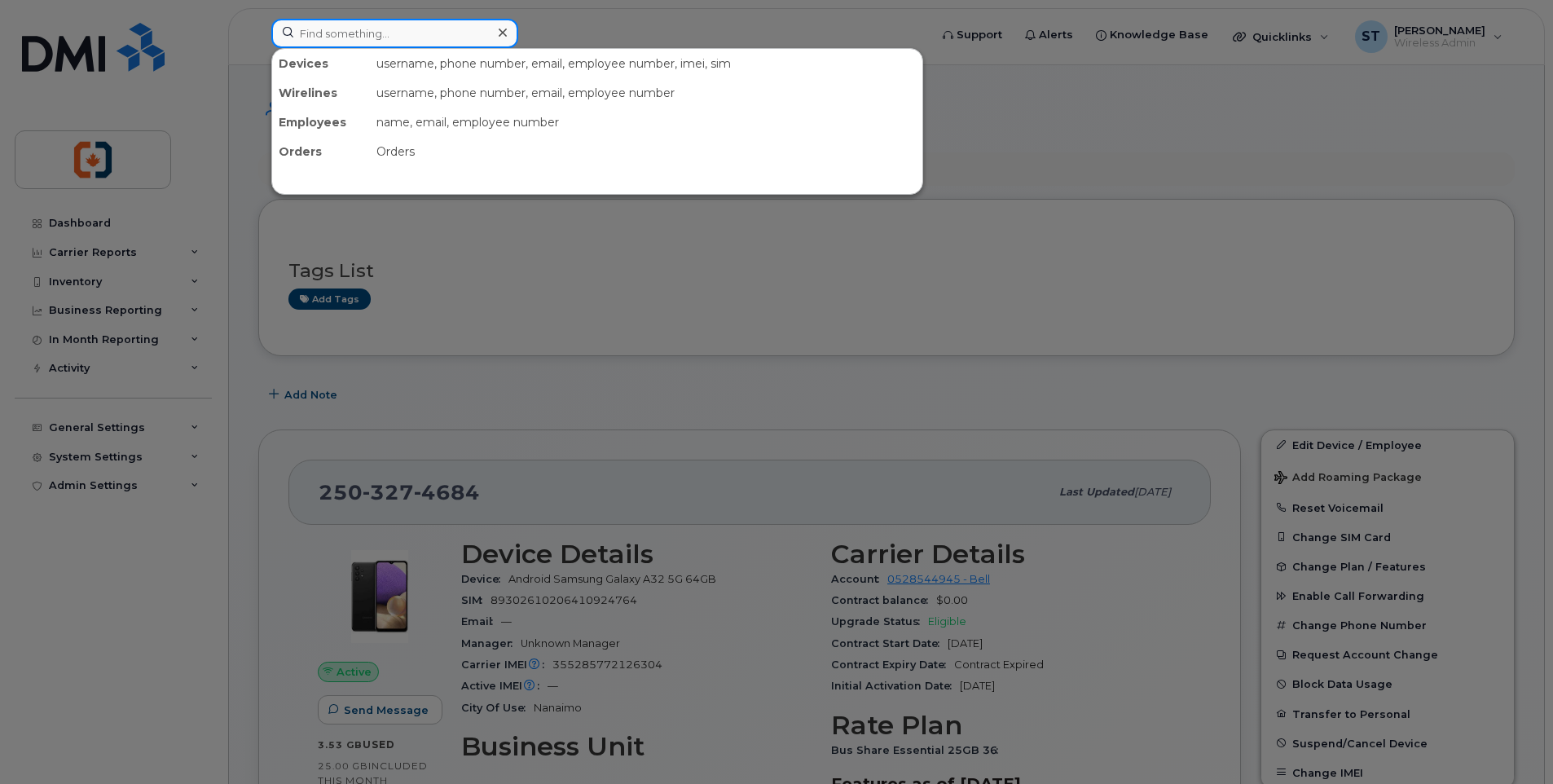
paste input "7785356557"
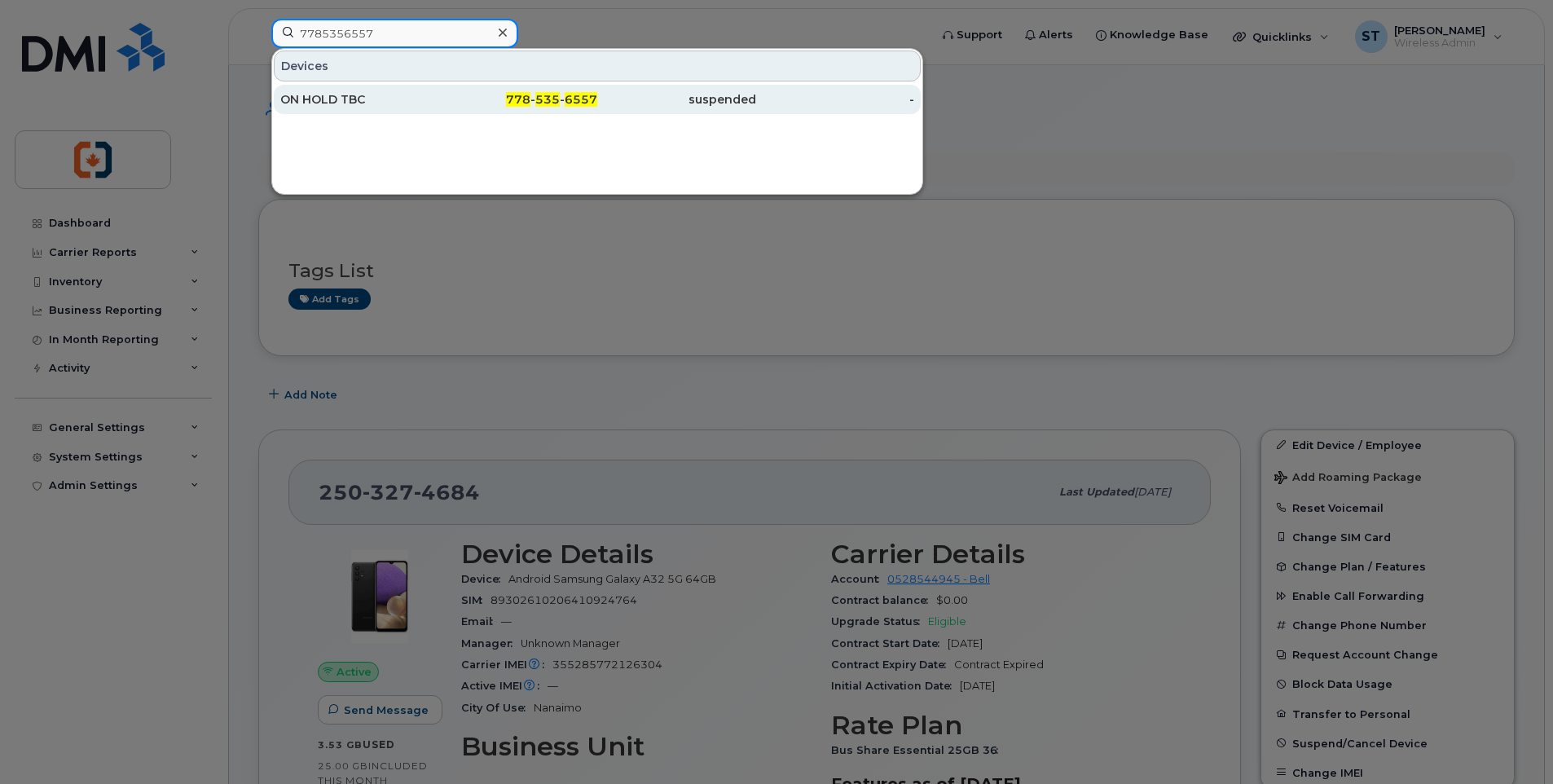
type input "7785356557"
click at [438, 101] on link "ON HOLD TBC 778 - 535 - 6557 suspended -" at bounding box center [598, 99] width 647 height 29
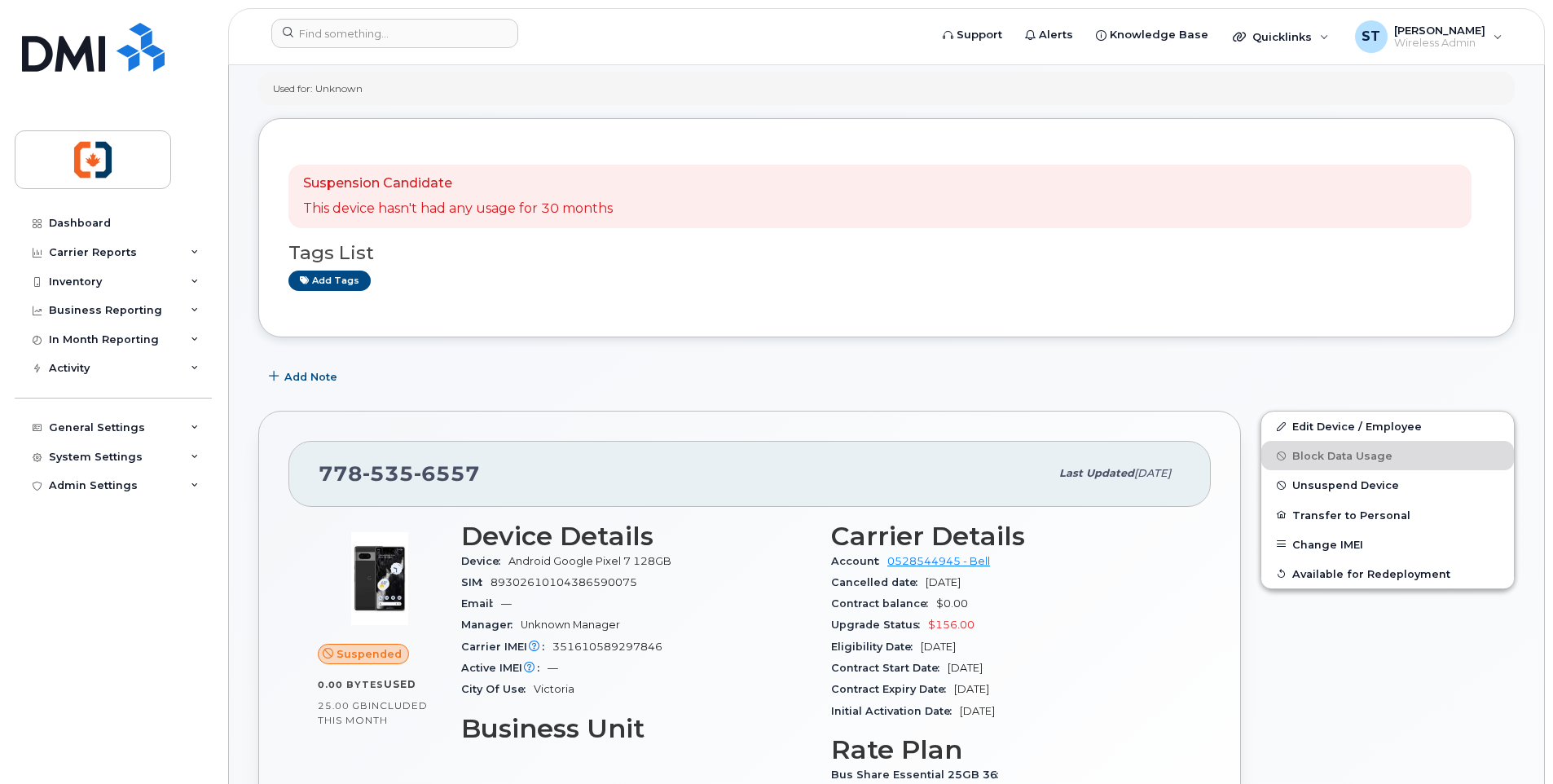
scroll to position [82, 0]
